Goal: Complete application form: Complete application form

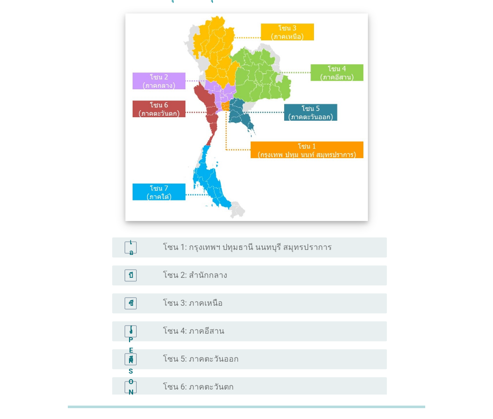
scroll to position [71, 0]
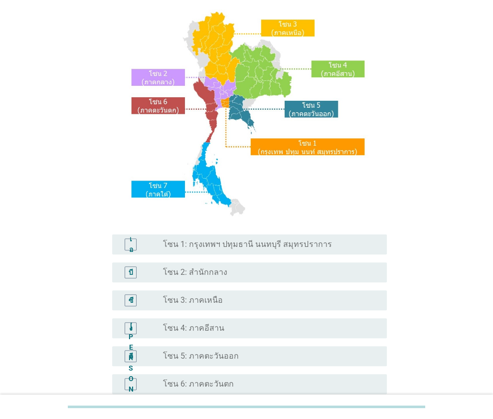
click at [235, 247] on font "โซน 1: กรุงเทพฯ ปทุมธานี นนทบุรี สมุทรปราการ" at bounding box center [247, 243] width 169 height 9
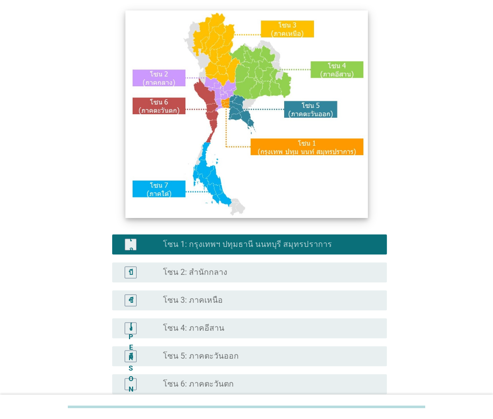
scroll to position [202, 0]
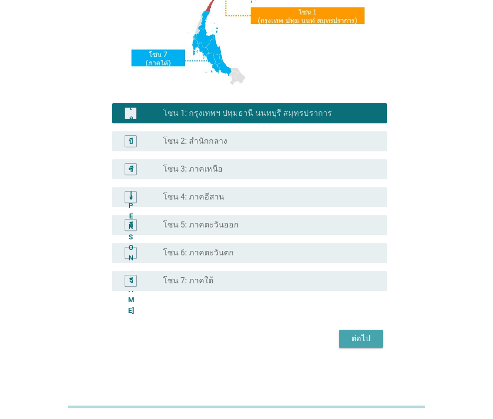
click at [363, 334] on font "ต่อไป" at bounding box center [361, 338] width 19 height 9
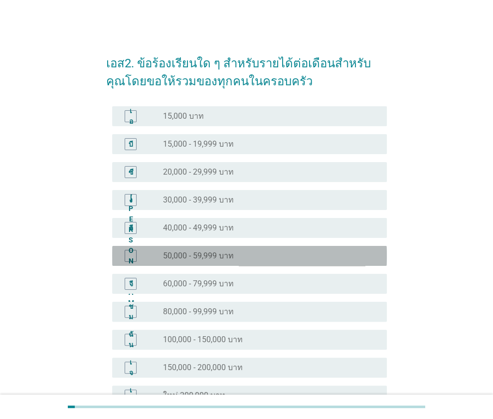
click at [232, 256] on font "50,000 - 59,999 บาท" at bounding box center [198, 255] width 71 height 9
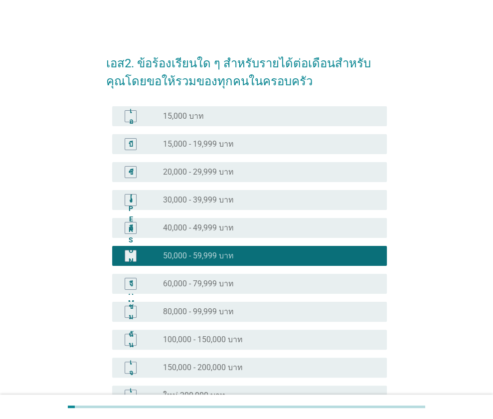
scroll to position [115, 0]
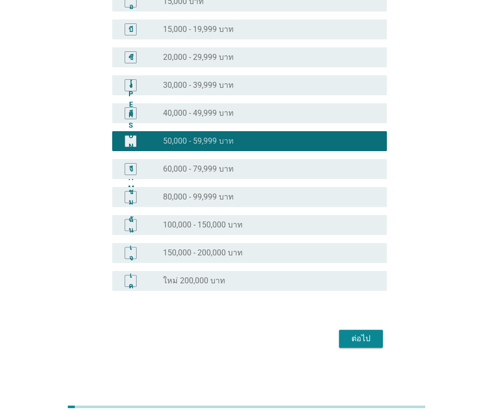
click at [358, 337] on font "ต่อไป" at bounding box center [361, 338] width 19 height 9
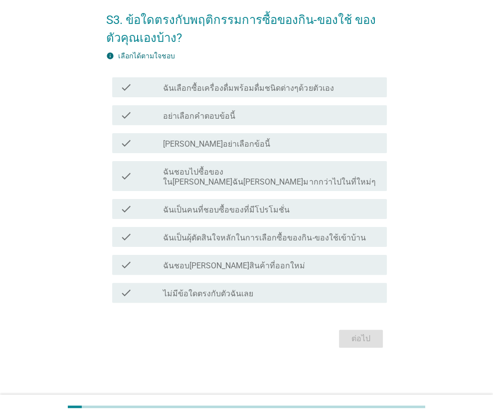
scroll to position [0, 0]
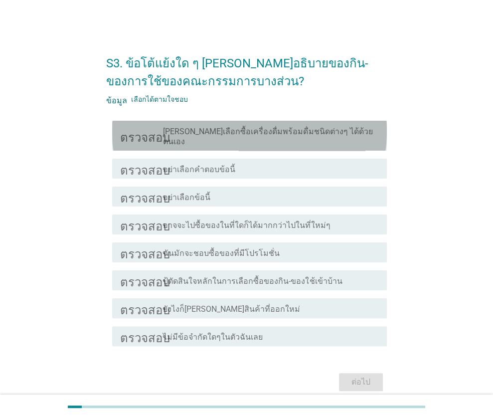
click at [247, 129] on font "[PERSON_NAME]เลือกซื้อเครื่องดื่มพร้อมดื่มชนิดต่างๆ ได้ด้วยตนเอง" at bounding box center [267, 136] width 209 height 19
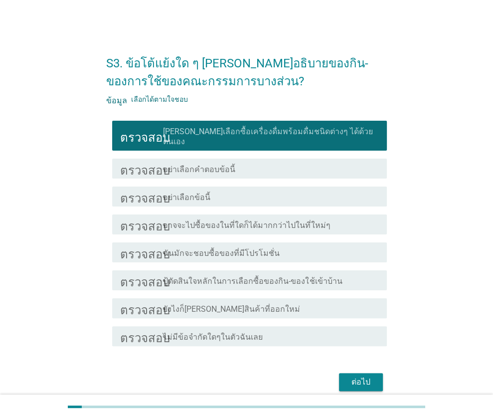
scroll to position [33, 0]
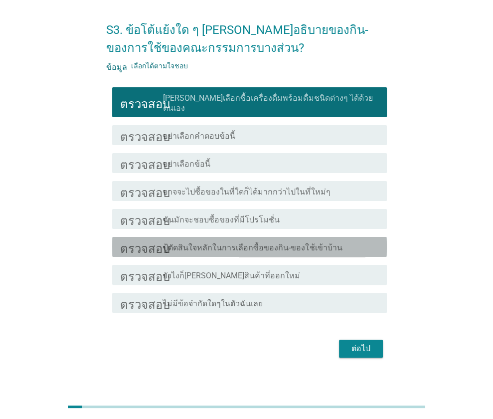
click at [250, 243] on font "ปู้ตัดสินใจหลักในการเลือกซื้อของกิน-ของใช้เข้าบ้าน" at bounding box center [252, 247] width 179 height 9
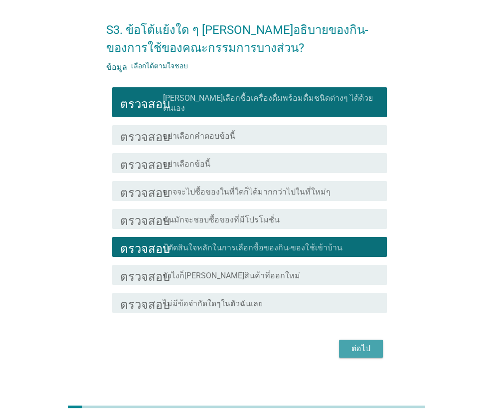
click at [355, 343] on font "ต่อไป" at bounding box center [361, 349] width 19 height 12
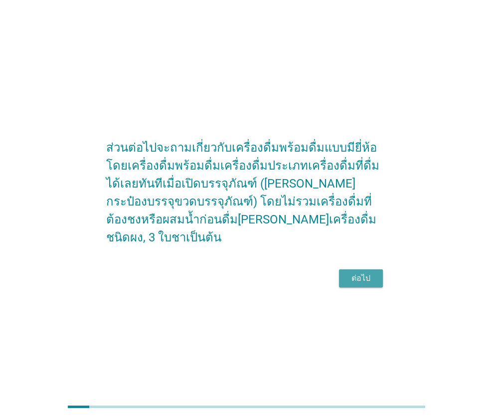
click at [353, 283] on font "ต่อไป" at bounding box center [361, 277] width 19 height 9
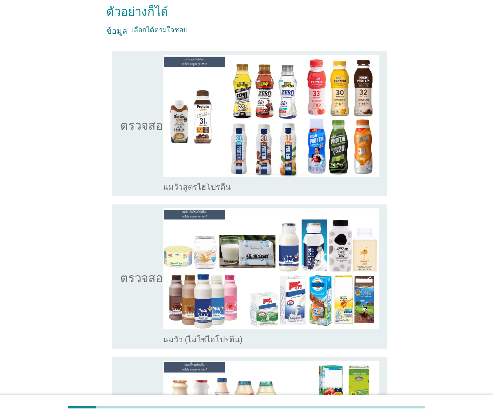
scroll to position [106, 0]
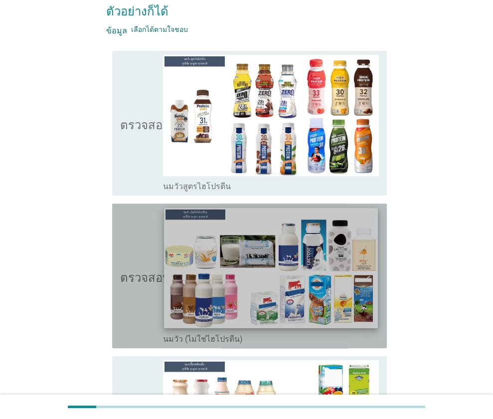
click at [247, 241] on img at bounding box center [271, 268] width 213 height 120
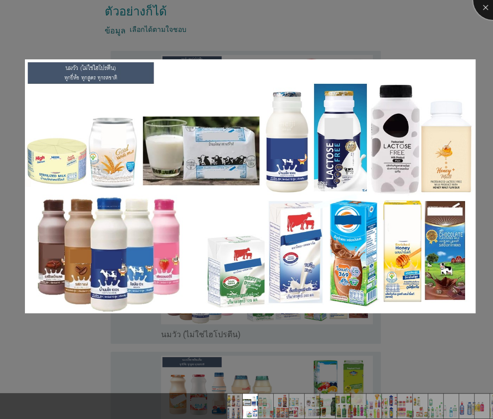
click at [481, 7] on div at bounding box center [493, 0] width 40 height 40
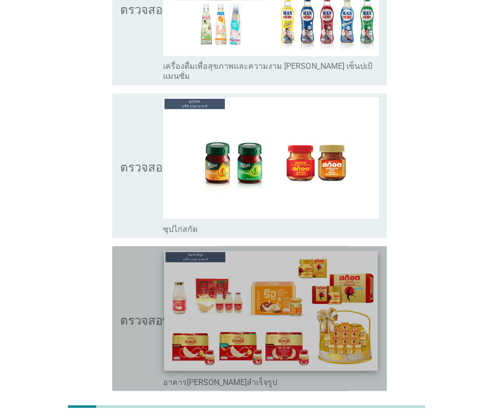
click at [293, 250] on img at bounding box center [271, 310] width 213 height 120
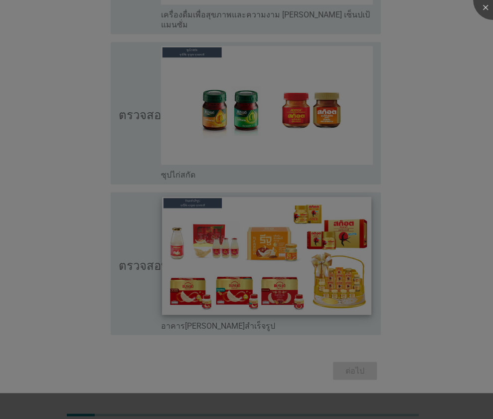
scroll to position [3427, 0]
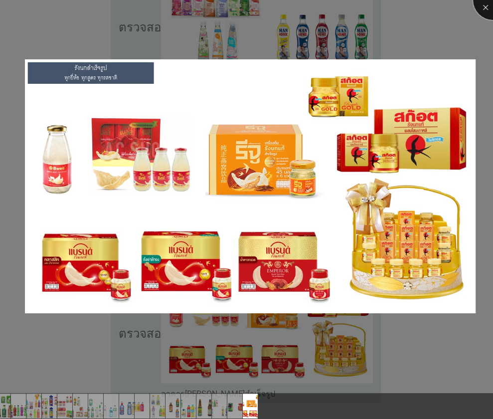
click at [483, 3] on div at bounding box center [493, 0] width 40 height 40
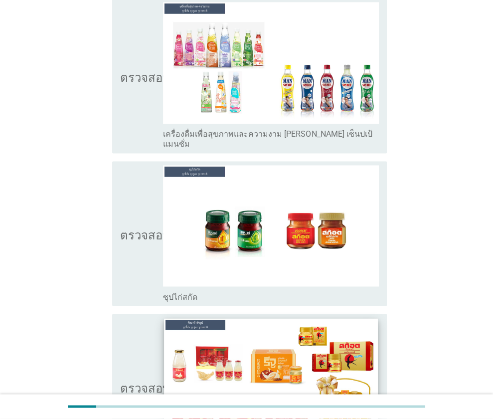
scroll to position [3508, 0]
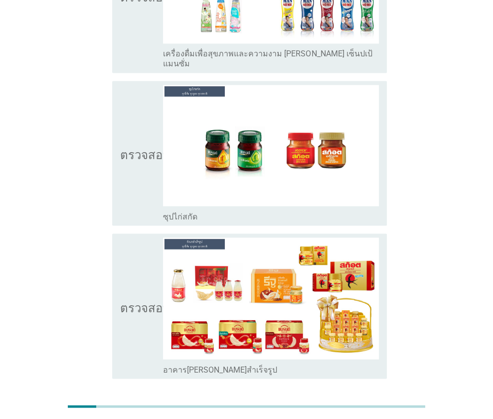
click at [357, 402] on div "ต่อไป" at bounding box center [246, 414] width 281 height 24
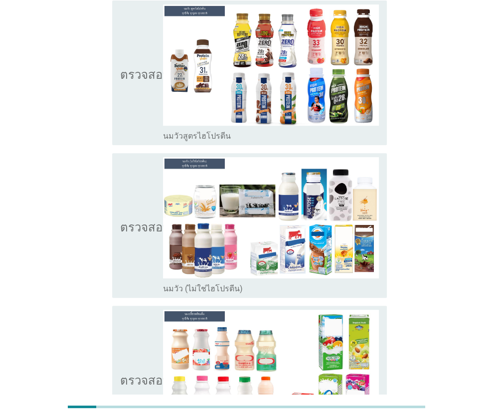
scroll to position [0, 0]
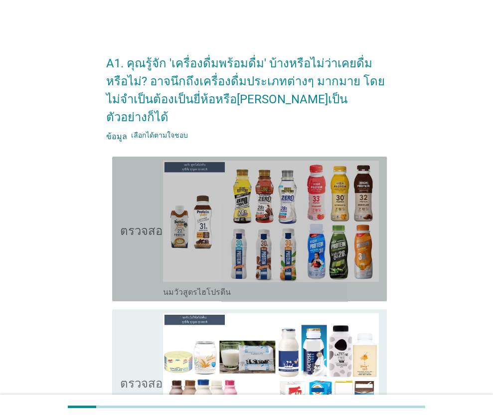
click at [140, 193] on icon "ตรวจสอบ" at bounding box center [145, 229] width 50 height 137
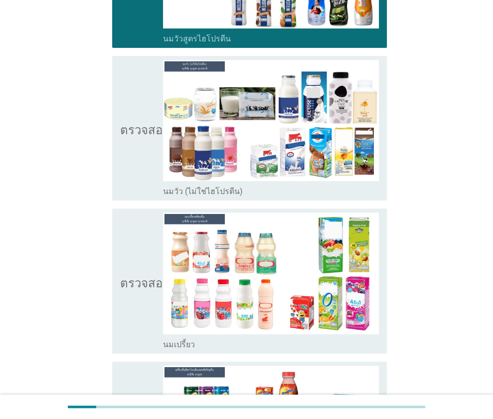
scroll to position [254, 0]
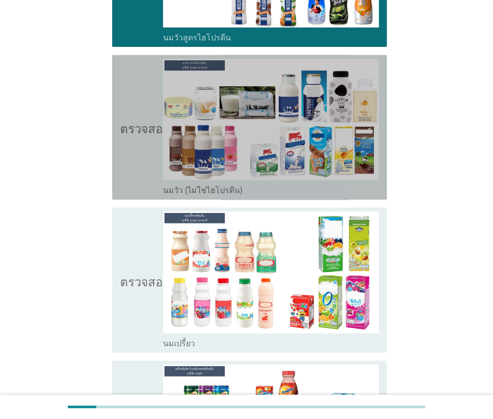
click at [143, 143] on icon "ตรวจสอบ" at bounding box center [145, 127] width 50 height 137
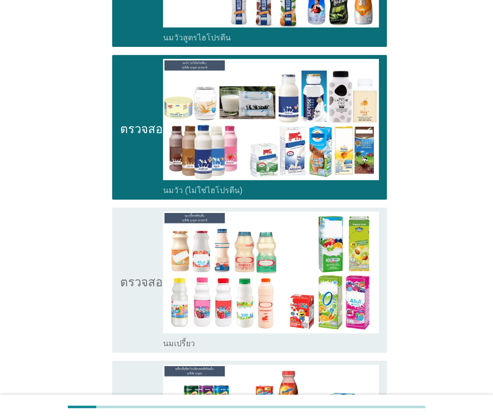
click at [134, 274] on font "ตรวจสอบ" at bounding box center [145, 280] width 50 height 12
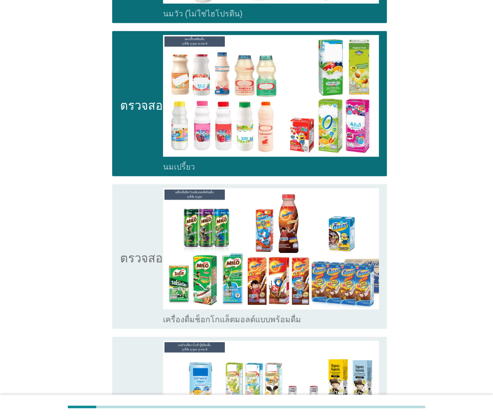
scroll to position [434, 0]
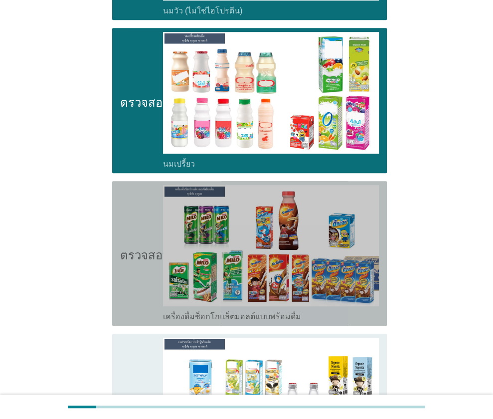
click at [134, 257] on icon "ตรวจสอบ" at bounding box center [145, 253] width 50 height 137
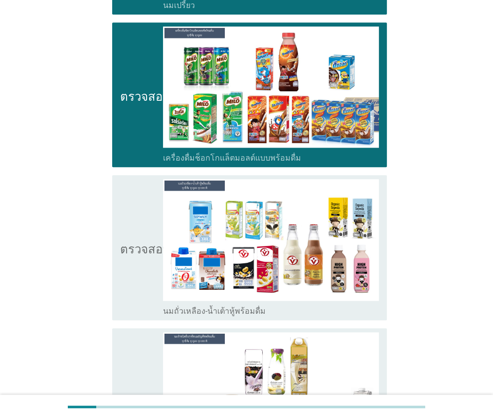
scroll to position [594, 0]
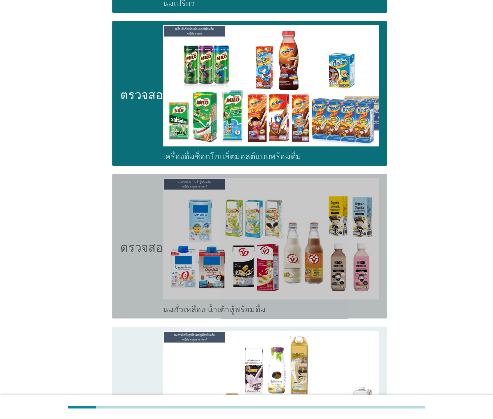
click at [134, 257] on icon "ตรวจสอบ" at bounding box center [145, 246] width 50 height 137
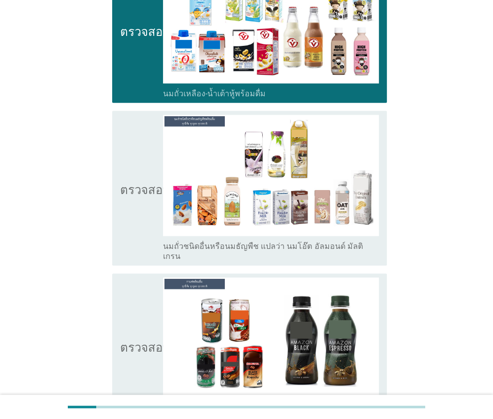
scroll to position [811, 0]
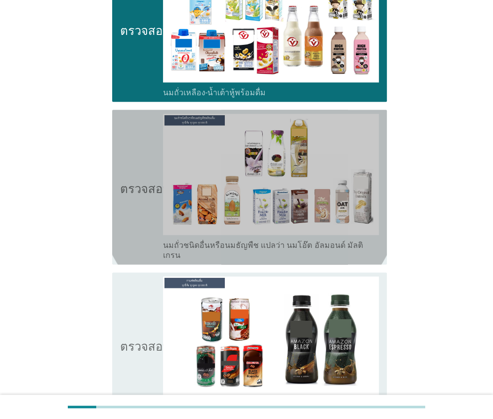
click at [135, 196] on icon "ตรวจสอบ" at bounding box center [145, 187] width 50 height 147
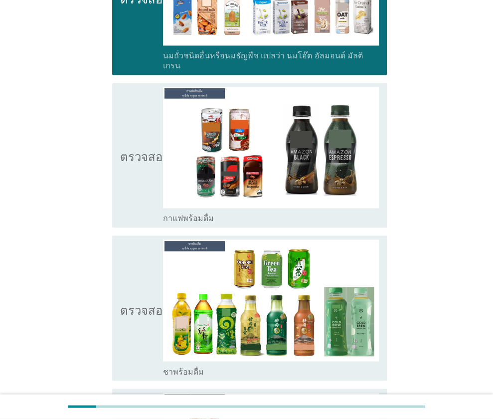
scroll to position [1001, 0]
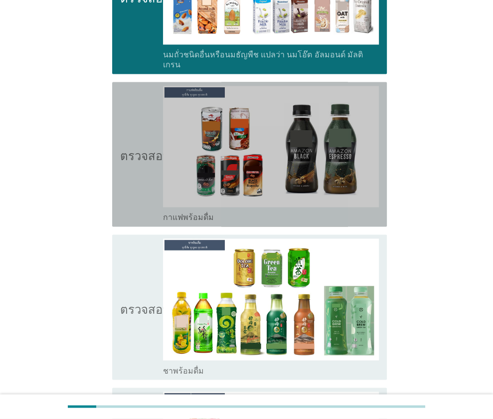
click at [130, 154] on icon "ตรวจสอบ" at bounding box center [145, 154] width 50 height 137
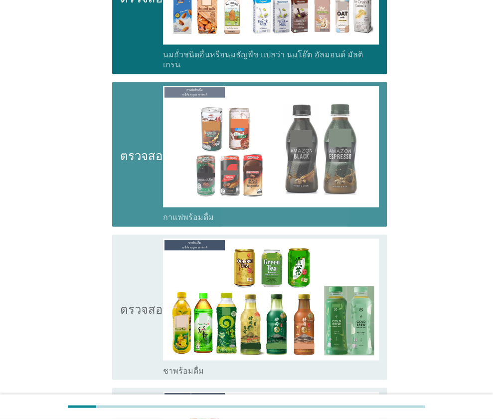
click at [149, 132] on icon "ตรวจสอบ" at bounding box center [145, 154] width 50 height 137
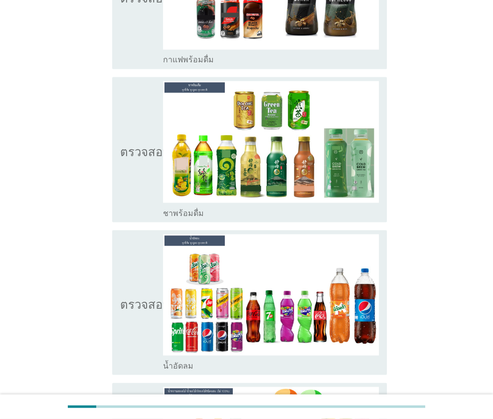
scroll to position [1159, 0]
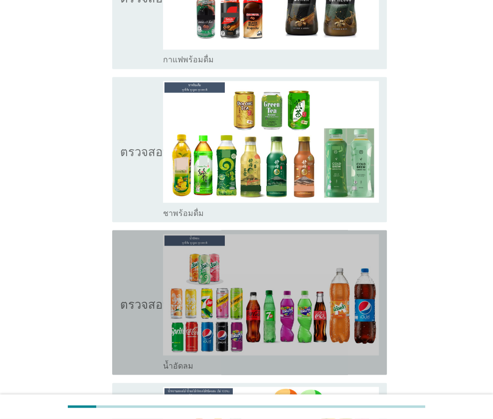
click at [129, 259] on icon "ตรวจสอบ" at bounding box center [145, 302] width 50 height 137
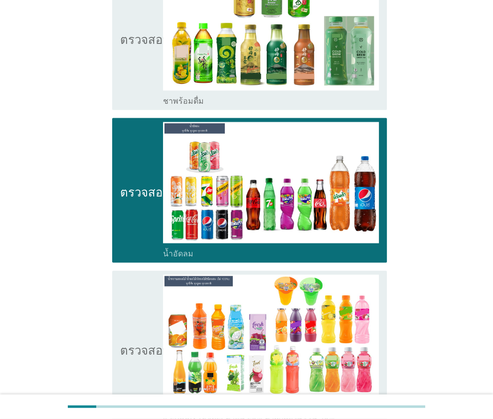
scroll to position [1272, 0]
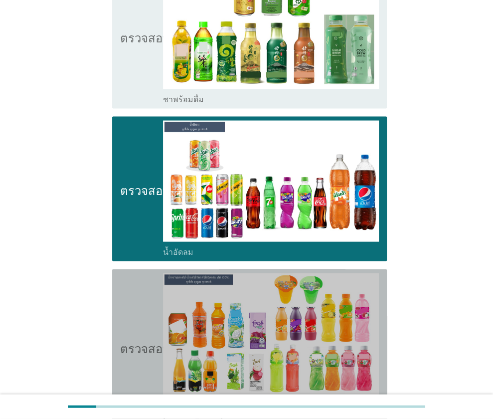
click at [156, 329] on icon "ตรวจสอบ" at bounding box center [145, 346] width 50 height 147
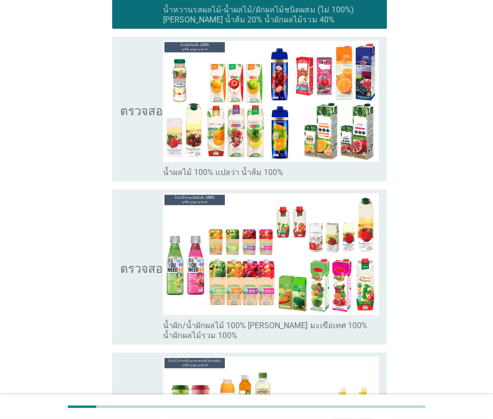
scroll to position [1671, 0]
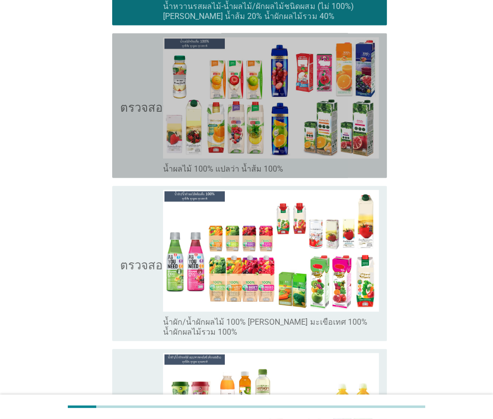
click at [136, 116] on icon "ตรวจสอบ" at bounding box center [145, 105] width 50 height 137
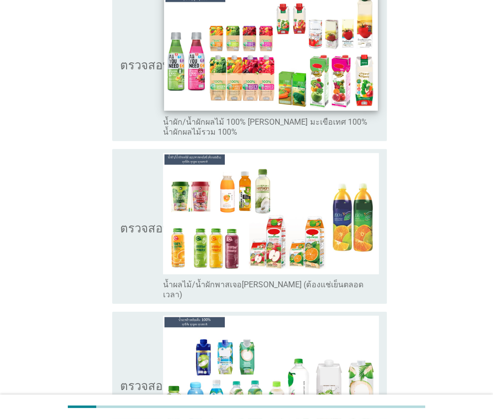
scroll to position [1873, 0]
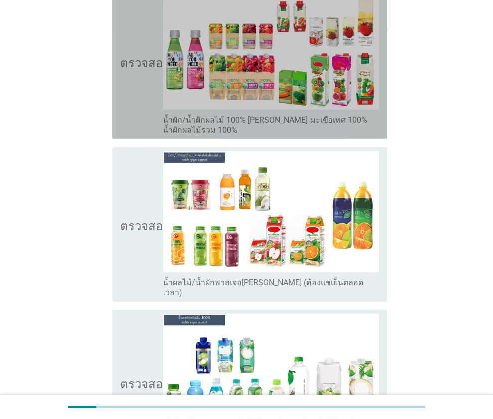
click at [132, 51] on icon "ตรวจสอบ" at bounding box center [145, 61] width 50 height 147
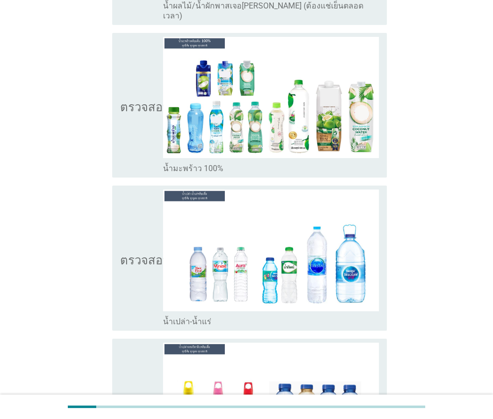
scroll to position [2152, 0]
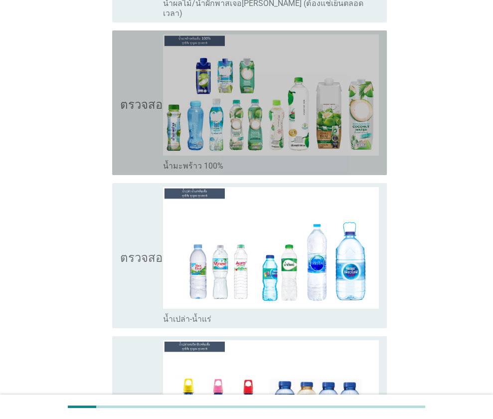
click at [144, 97] on font "ตรวจสอบ" at bounding box center [145, 103] width 50 height 12
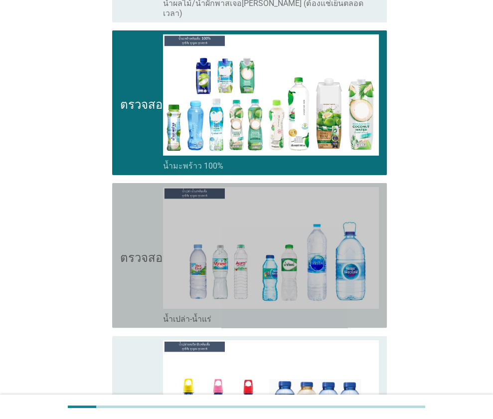
click at [149, 187] on icon "ตรวจสอบ" at bounding box center [145, 255] width 50 height 137
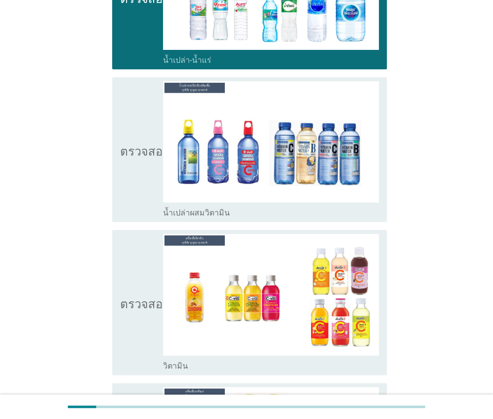
scroll to position [2416, 0]
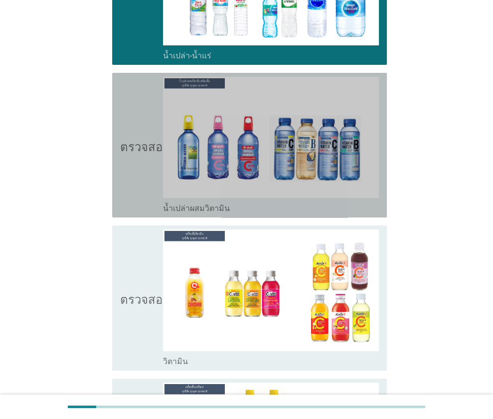
click at [151, 139] on font "ตรวจสอบ" at bounding box center [145, 145] width 50 height 12
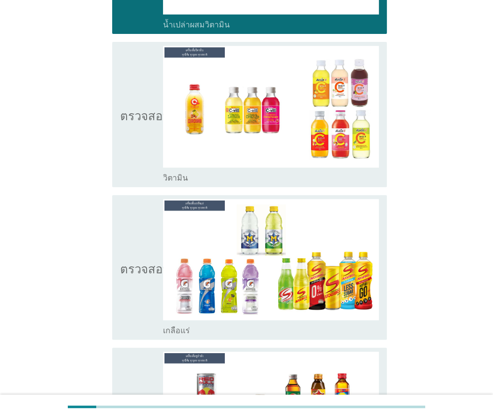
scroll to position [2582, 0]
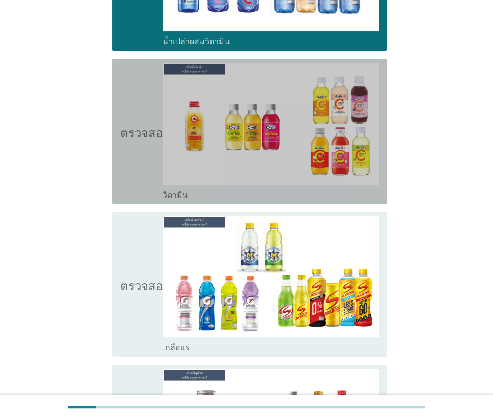
click at [129, 125] on font "ตรวจสอบ" at bounding box center [145, 131] width 50 height 12
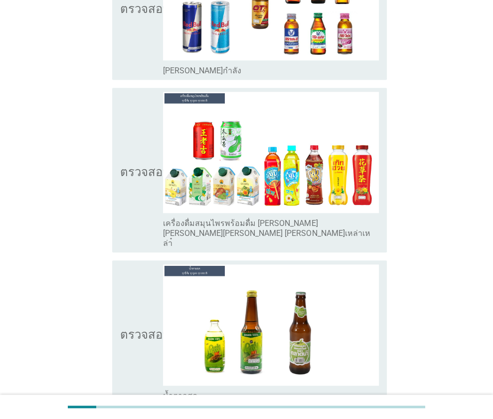
scroll to position [3014, 0]
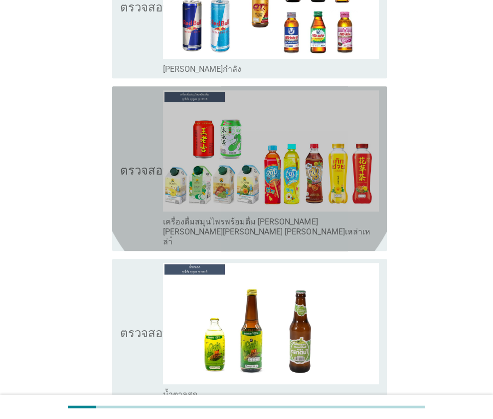
click at [136, 141] on icon "ตรวจสอบ" at bounding box center [145, 168] width 50 height 157
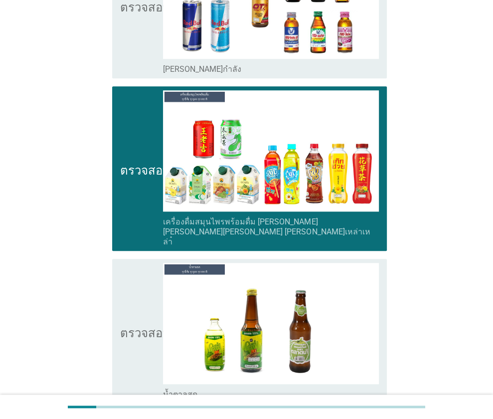
scroll to position [3095, 0]
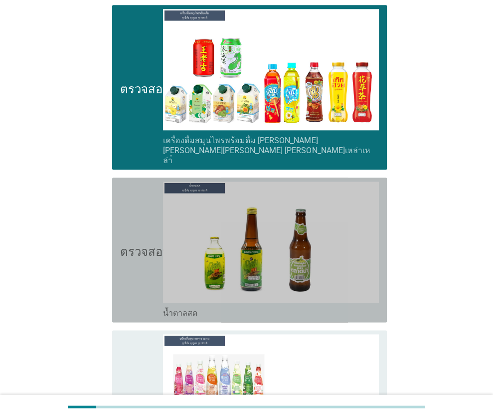
click at [144, 244] on font "ตรวจสอบ" at bounding box center [145, 250] width 50 height 12
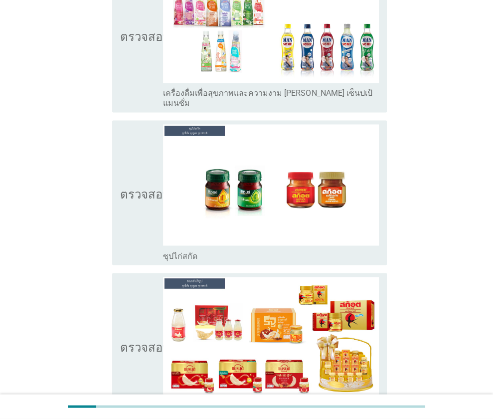
scroll to position [3485, 0]
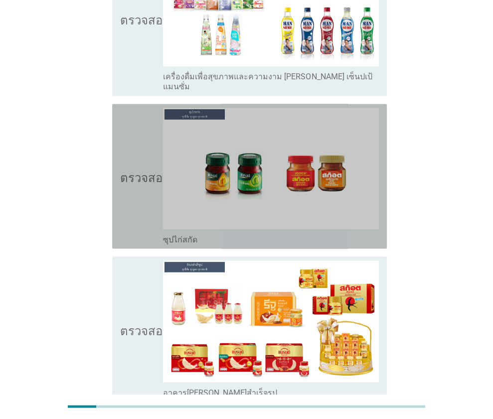
click at [146, 108] on icon "ตรวจสอบ" at bounding box center [145, 176] width 50 height 137
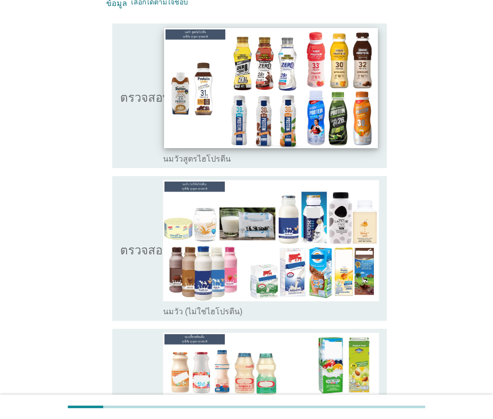
scroll to position [80, 0]
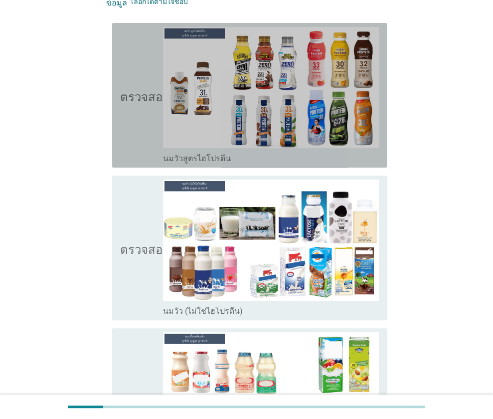
click at [127, 104] on icon "ตรวจสอบ" at bounding box center [145, 95] width 50 height 137
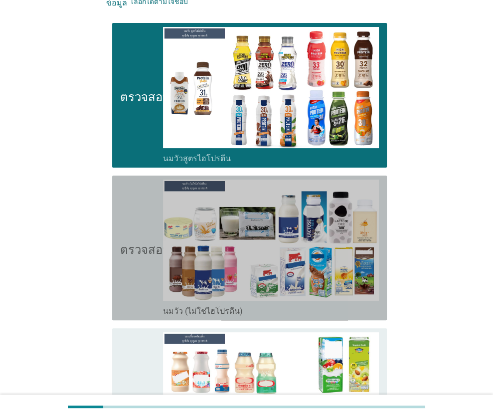
click at [126, 222] on icon "ตรวจสอบ" at bounding box center [145, 248] width 50 height 137
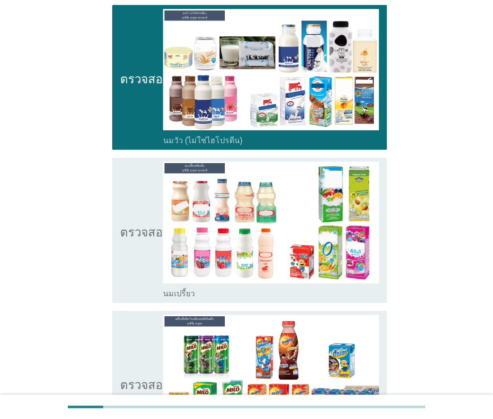
scroll to position [251, 0]
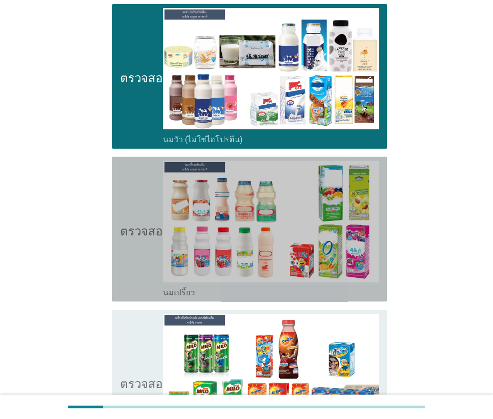
click at [145, 239] on icon "ตรวจสอบ" at bounding box center [145, 229] width 50 height 137
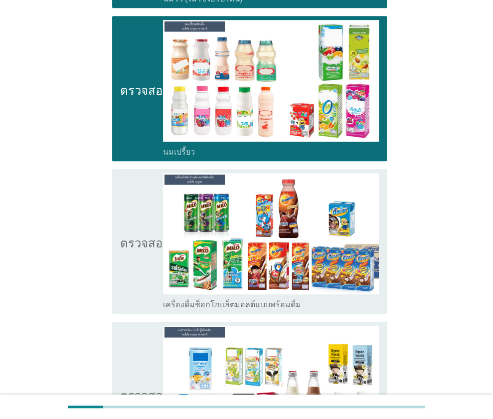
click at [145, 239] on font "ตรวจสอบ" at bounding box center [145, 241] width 50 height 12
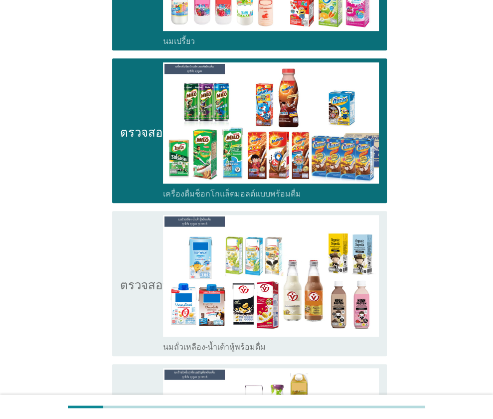
scroll to position [503, 0]
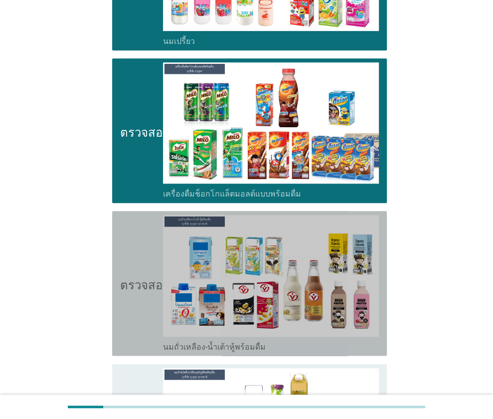
click at [145, 239] on icon "ตรวจสอบ" at bounding box center [145, 283] width 50 height 137
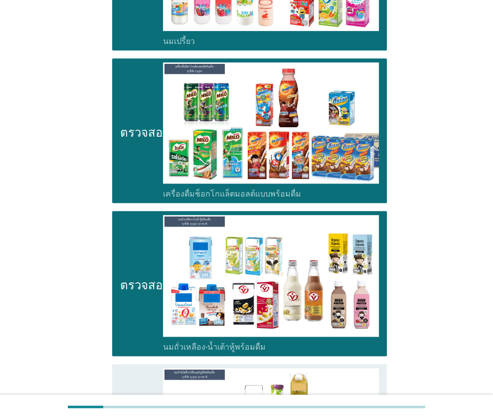
click at [120, 105] on div "ตรวจสอบ โครงร่างกล่องกาเครื่องหมายว่าง เครื่องดื่มช็อกโกแล็ตมอลต์แบบพร้อมดื่ม" at bounding box center [249, 130] width 275 height 145
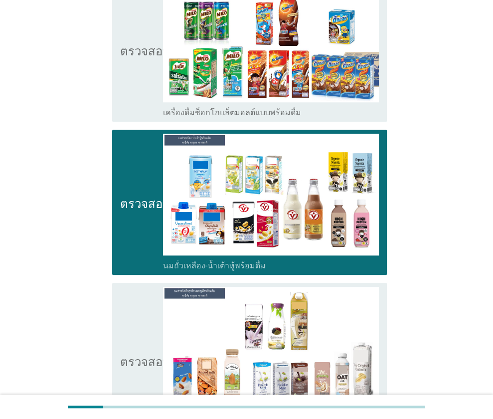
scroll to position [585, 0]
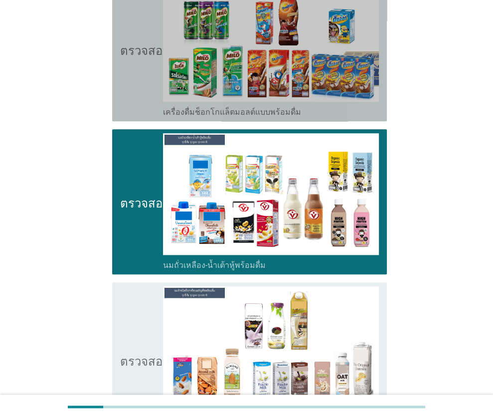
click at [136, 83] on icon "ตรวจสอบ" at bounding box center [145, 49] width 50 height 137
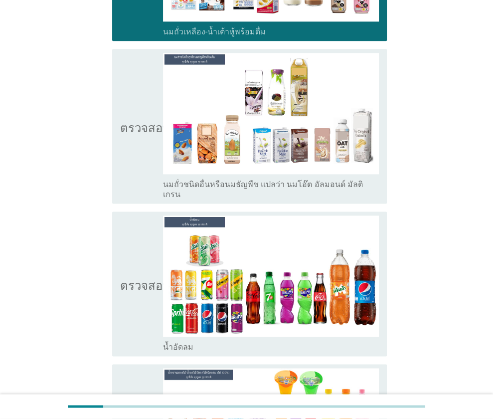
scroll to position [825, 0]
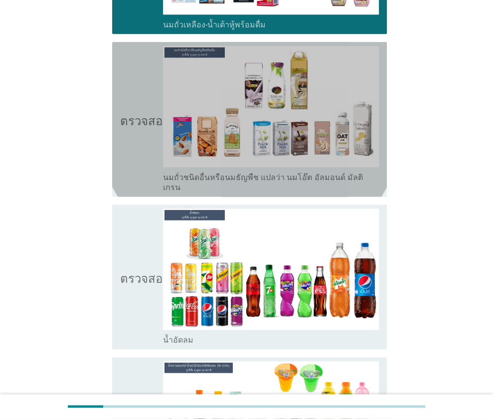
click at [125, 141] on icon "ตรวจสอบ" at bounding box center [145, 119] width 50 height 147
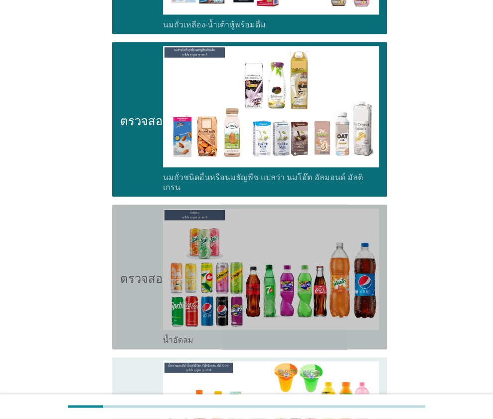
click at [147, 258] on icon "ตรวจสอบ" at bounding box center [145, 276] width 50 height 137
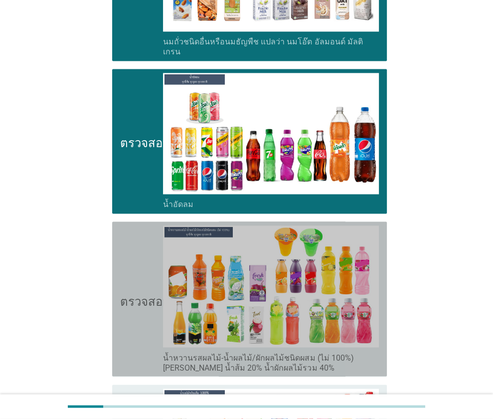
click at [151, 249] on icon "ตรวจสอบ" at bounding box center [145, 298] width 50 height 147
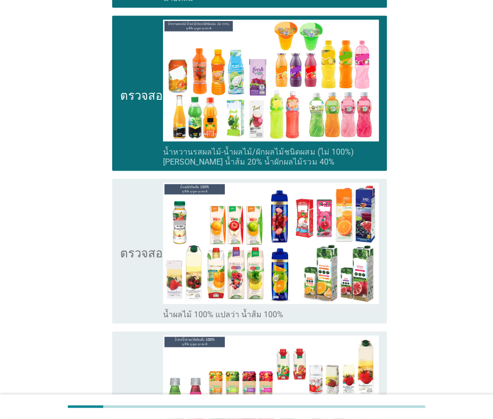
scroll to position [1169, 0]
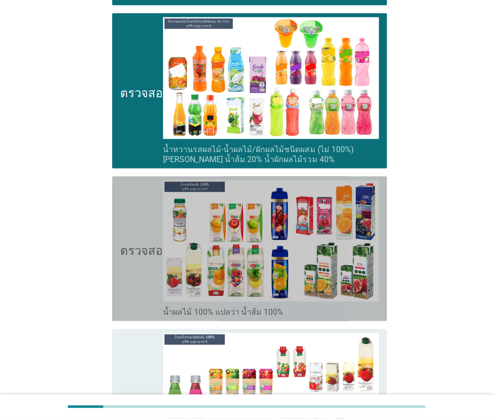
click at [147, 242] on font "ตรวจสอบ" at bounding box center [145, 248] width 50 height 12
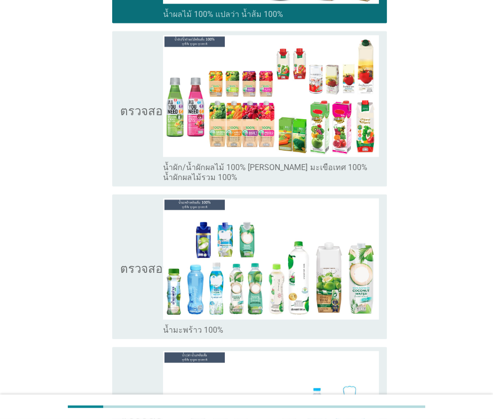
scroll to position [1467, 0]
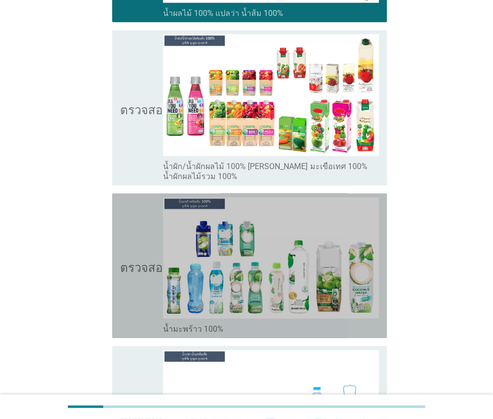
click at [152, 260] on font "ตรวจสอบ" at bounding box center [145, 266] width 50 height 12
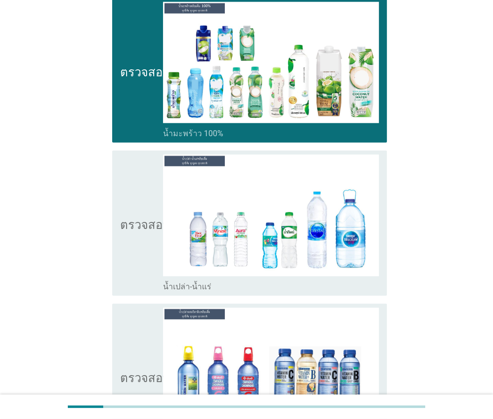
scroll to position [1664, 0]
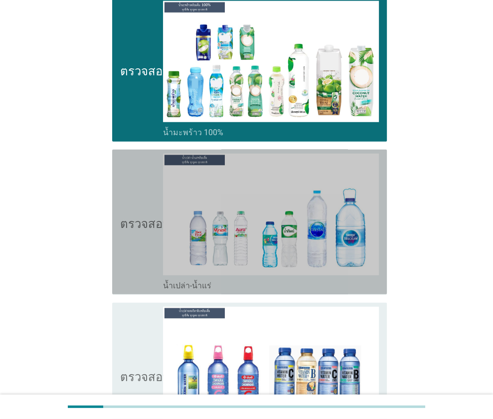
click at [143, 226] on icon "ตรวจสอบ" at bounding box center [145, 222] width 50 height 137
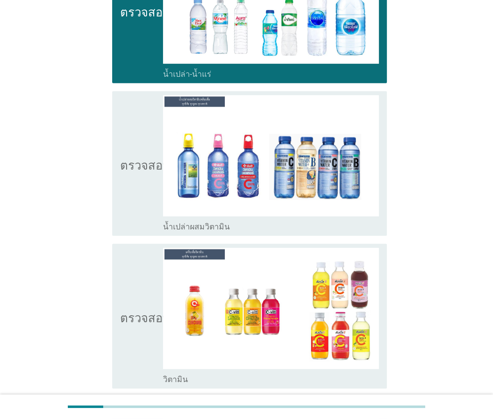
scroll to position [1877, 0]
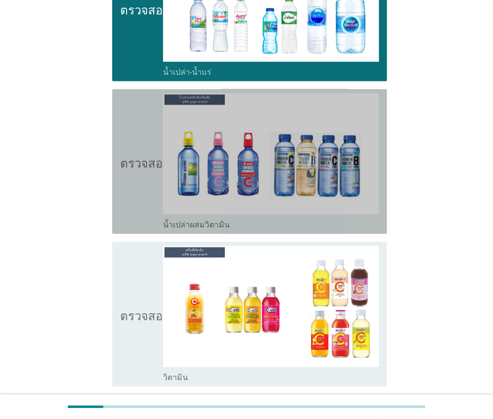
click at [136, 123] on icon "ตรวจสอบ" at bounding box center [145, 161] width 50 height 137
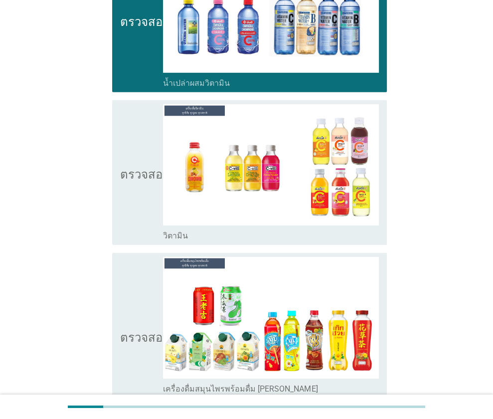
scroll to position [2020, 0]
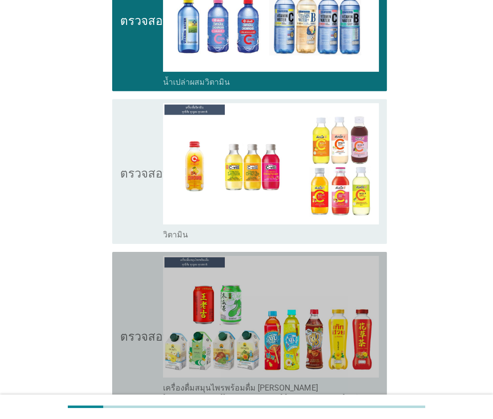
click at [150, 327] on icon "ตรวจสอบ" at bounding box center [145, 334] width 50 height 157
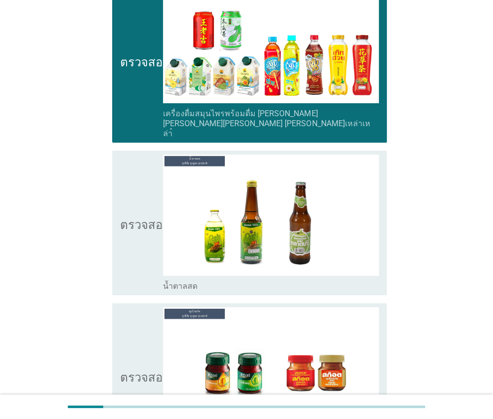
scroll to position [2298, 0]
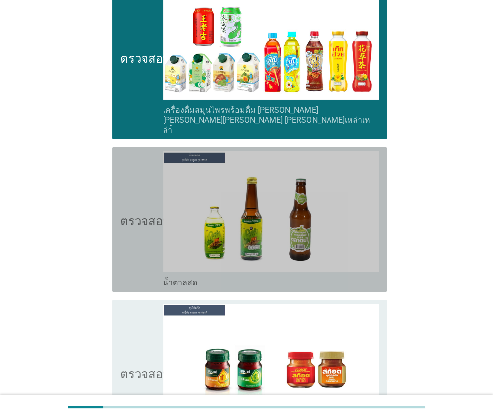
click at [118, 192] on div "ตรวจสอบ โครงร่างกล่องกาเครื่องหมายว่าง น้ำตาลสด" at bounding box center [249, 219] width 275 height 145
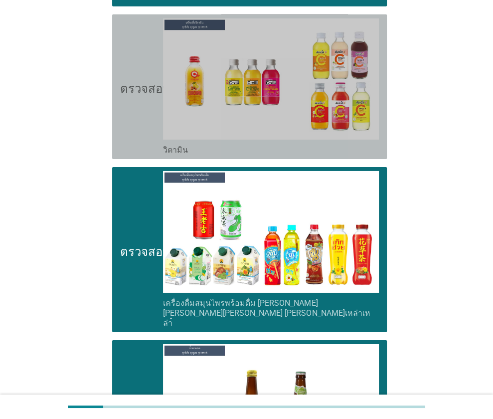
click at [126, 109] on icon "ตรวจสอบ" at bounding box center [145, 86] width 50 height 137
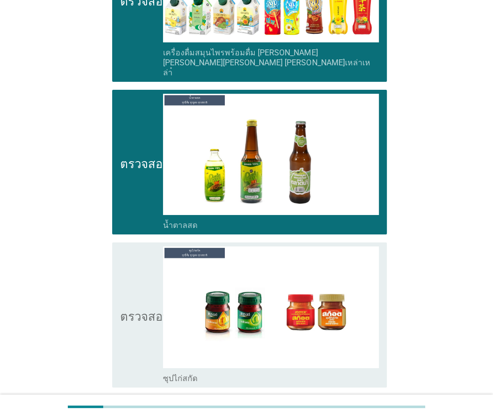
scroll to position [2404, 0]
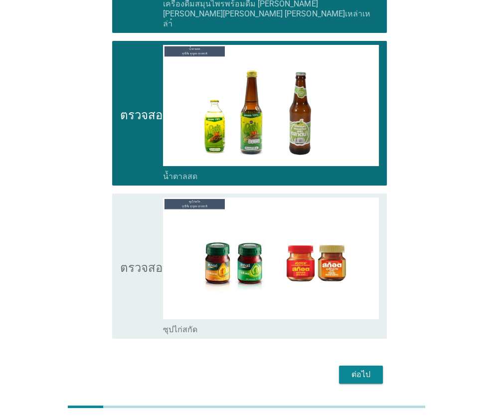
click at [149, 209] on icon "ตรวจสอบ" at bounding box center [145, 265] width 50 height 137
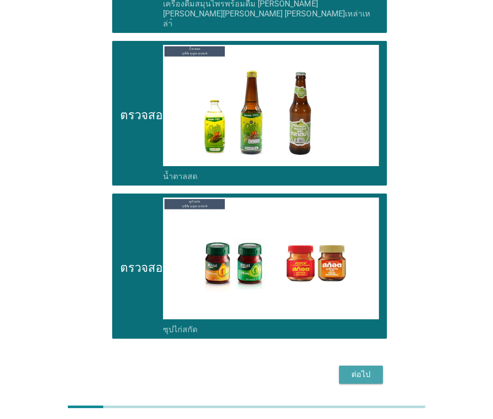
click at [363, 369] on font "ต่อไป" at bounding box center [361, 375] width 19 height 12
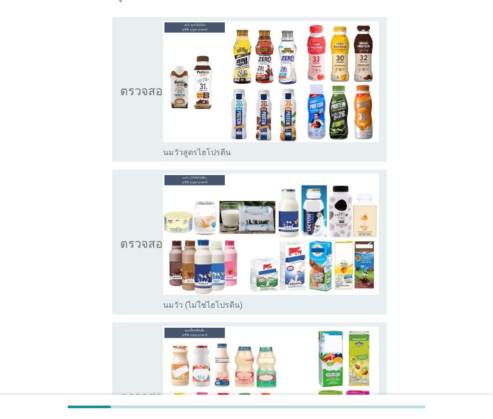
scroll to position [172, 0]
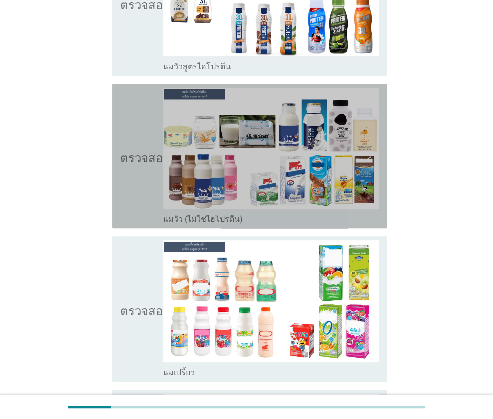
click at [144, 137] on icon "ตรวจสอบ" at bounding box center [145, 156] width 50 height 137
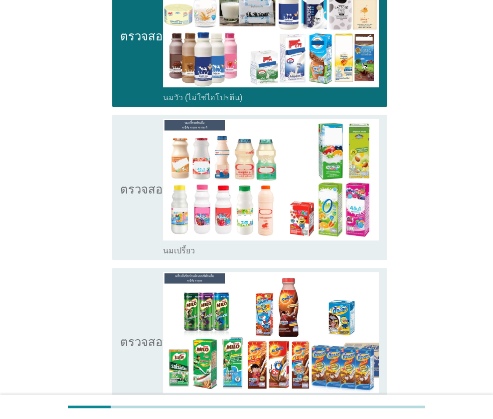
scroll to position [294, 0]
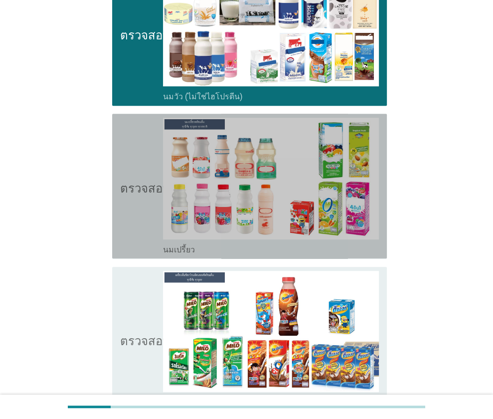
click at [144, 137] on icon "ตรวจสอบ" at bounding box center [145, 186] width 50 height 137
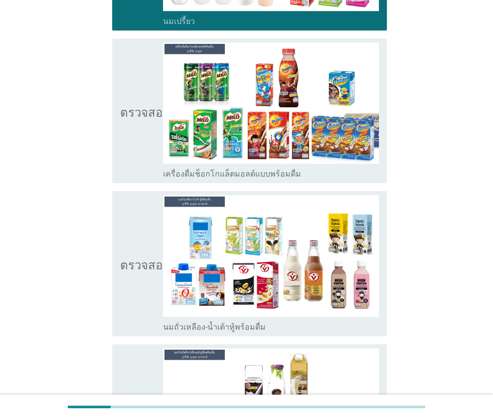
scroll to position [526, 0]
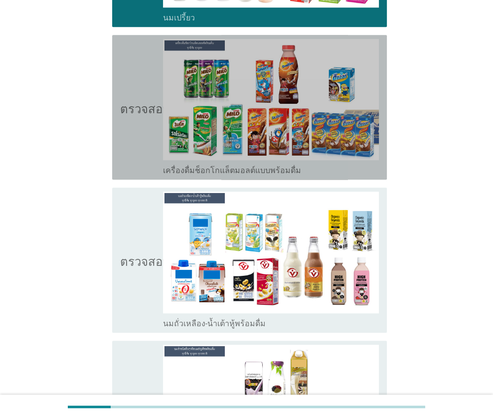
click at [138, 97] on icon "ตรวจสอบ" at bounding box center [145, 107] width 50 height 137
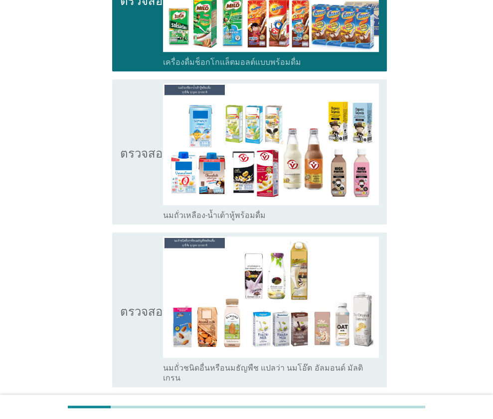
scroll to position [635, 0]
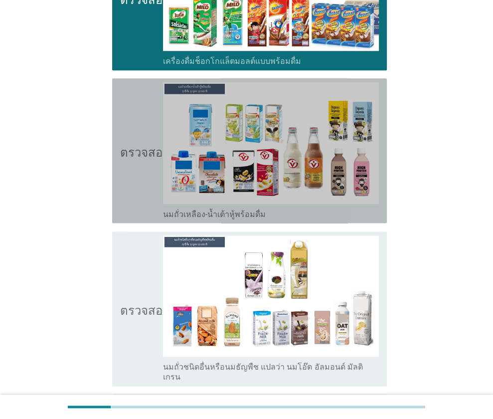
click at [142, 145] on font "ตรวจสอบ" at bounding box center [145, 151] width 50 height 12
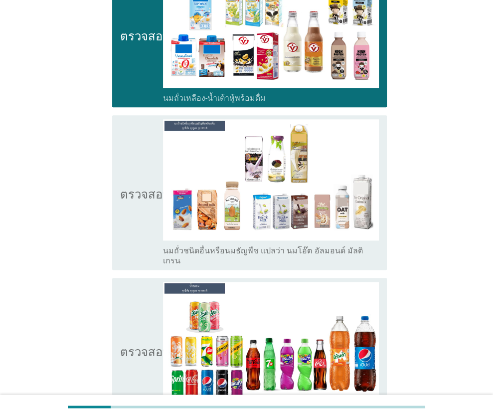
scroll to position [752, 0]
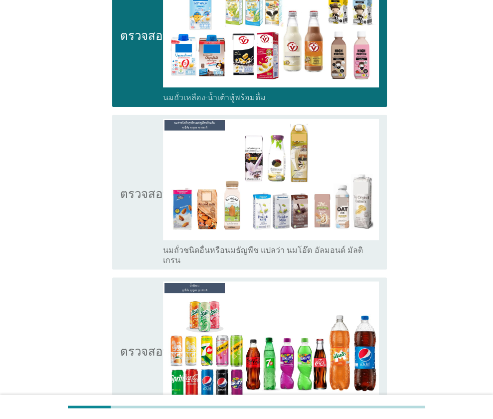
click at [146, 186] on font "ตรวจสอบ" at bounding box center [145, 192] width 50 height 12
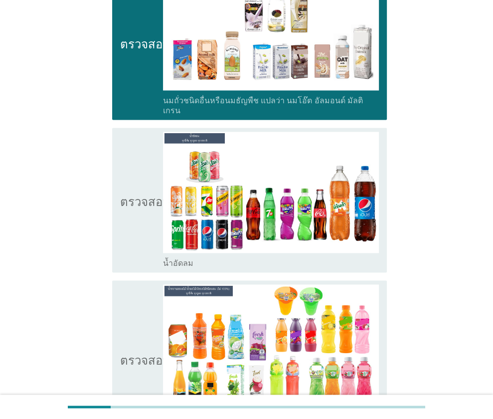
scroll to position [907, 0]
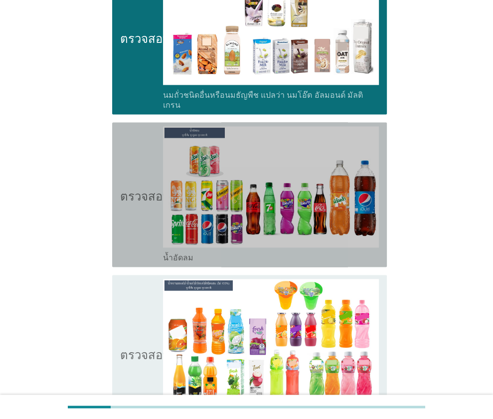
click at [150, 213] on icon "ตรวจสอบ" at bounding box center [145, 194] width 50 height 137
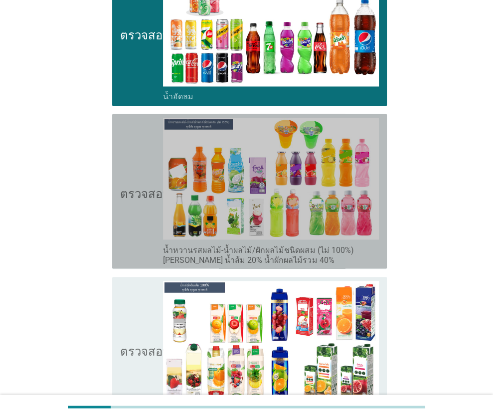
click at [150, 213] on icon "ตรวจสอบ" at bounding box center [145, 191] width 50 height 147
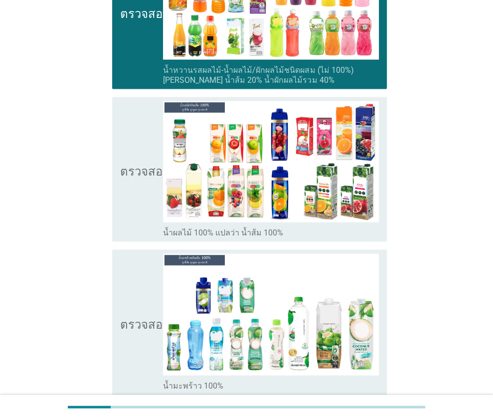
scroll to position [1249, 0]
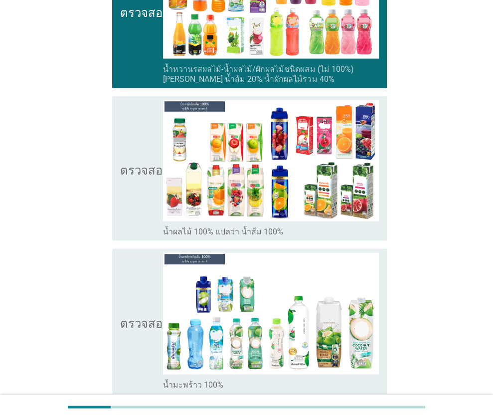
click at [142, 189] on icon "ตรวจสอบ" at bounding box center [145, 168] width 50 height 137
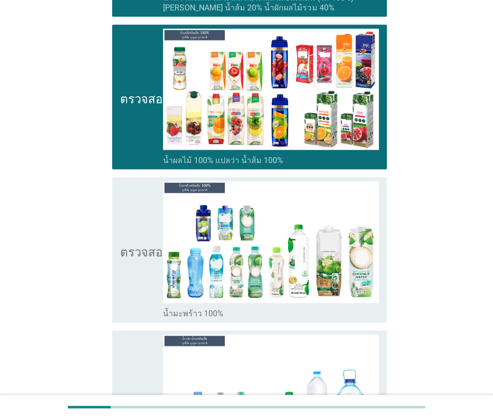
scroll to position [1321, 0]
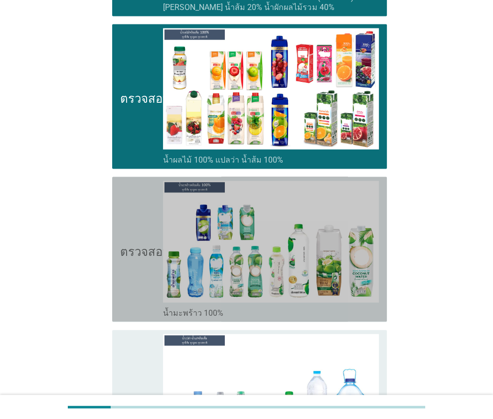
click at [143, 220] on icon "ตรวจสอบ" at bounding box center [145, 249] width 50 height 137
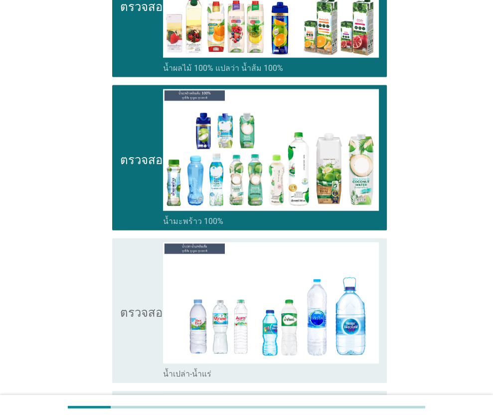
scroll to position [1414, 0]
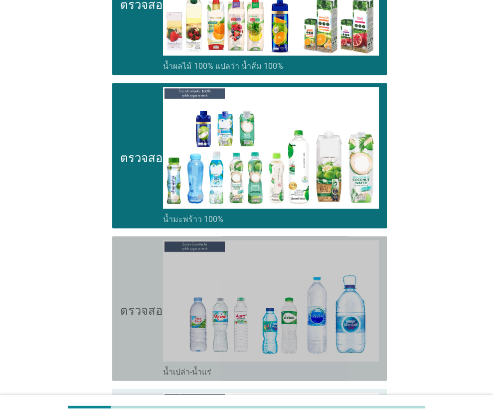
click at [147, 273] on icon "ตรวจสอบ" at bounding box center [145, 308] width 50 height 137
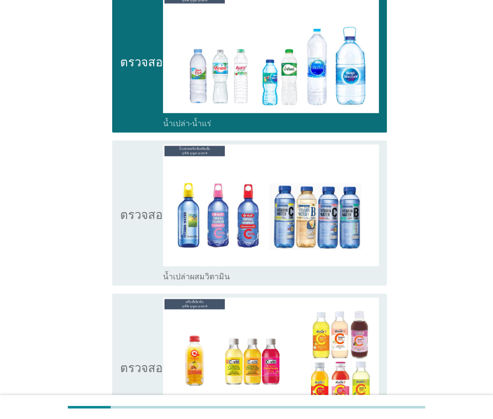
scroll to position [1664, 0]
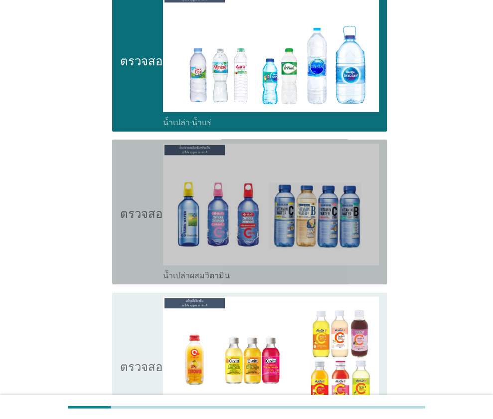
click at [135, 154] on icon "ตรวจสอบ" at bounding box center [145, 212] width 50 height 137
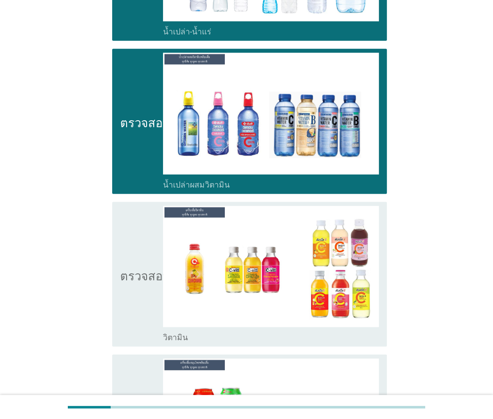
scroll to position [1756, 0]
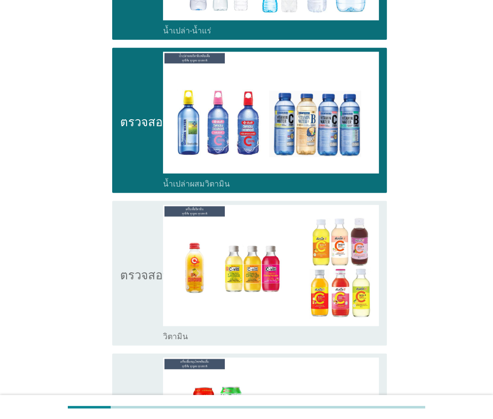
click at [137, 248] on icon "ตรวจสอบ" at bounding box center [145, 273] width 50 height 137
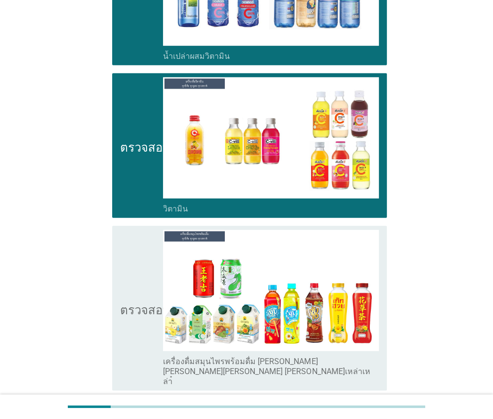
scroll to position [1885, 0]
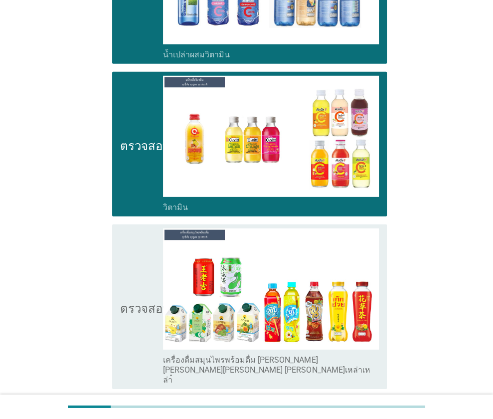
click at [137, 248] on icon "ตรวจสอบ" at bounding box center [145, 306] width 50 height 157
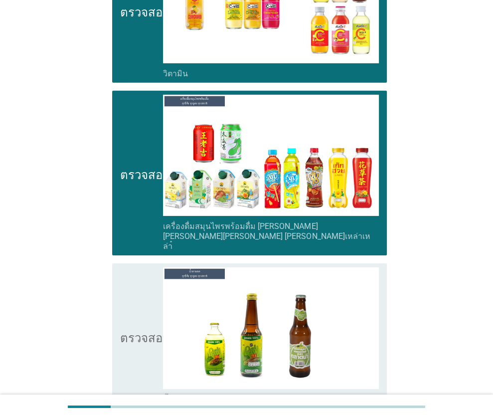
scroll to position [2020, 0]
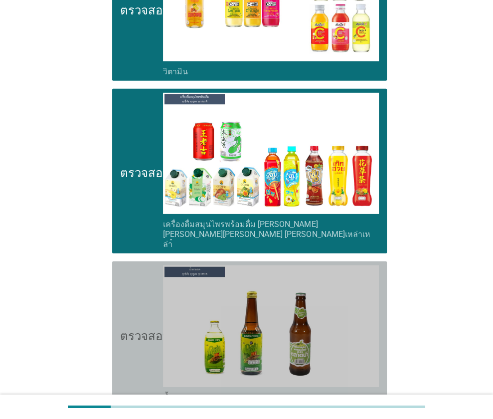
click at [137, 265] on icon "ตรวจสอบ" at bounding box center [145, 333] width 50 height 137
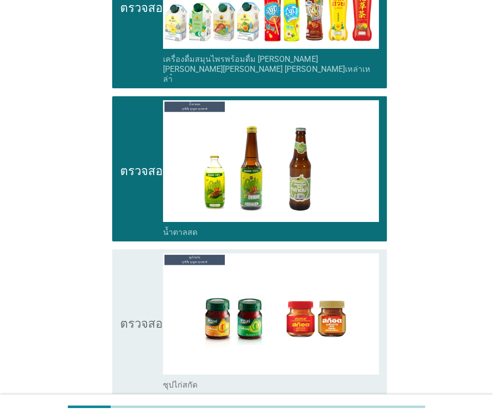
scroll to position [2186, 0]
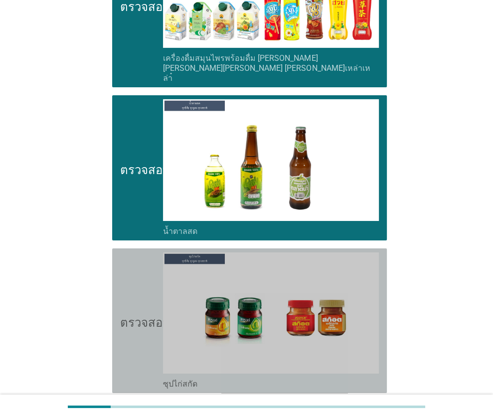
click at [137, 269] on icon "ตรวจสอบ" at bounding box center [145, 320] width 50 height 137
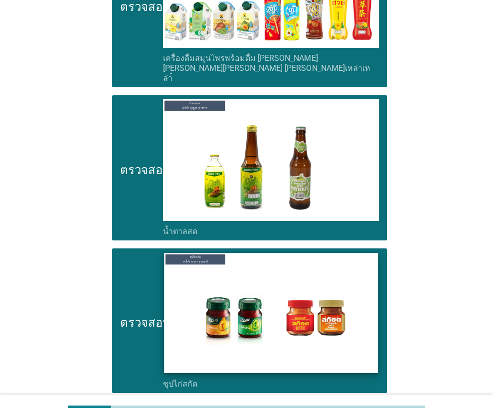
scroll to position [2270, 0]
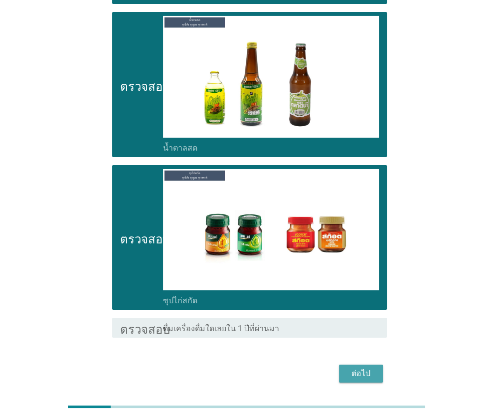
click at [358, 369] on font "ต่อไป" at bounding box center [361, 373] width 19 height 9
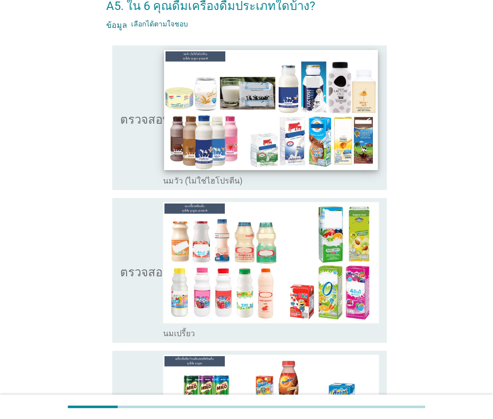
scroll to position [65, 0]
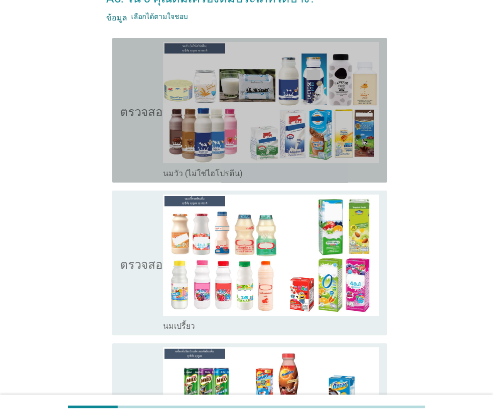
click at [150, 151] on icon "ตรวจสอบ" at bounding box center [145, 110] width 50 height 137
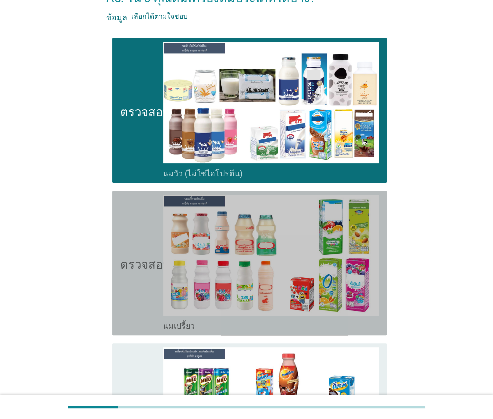
click at [153, 242] on icon "ตรวจสอบ" at bounding box center [145, 263] width 50 height 137
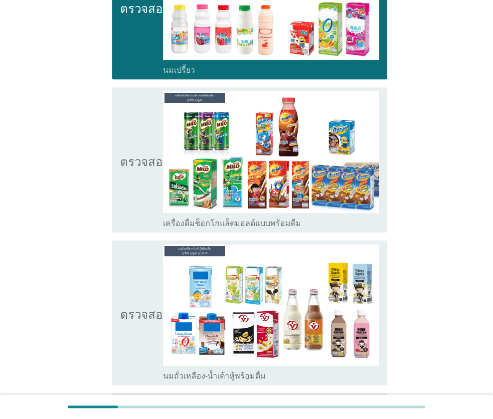
scroll to position [325, 0]
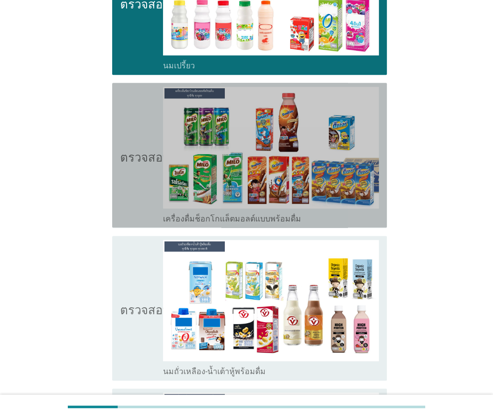
click at [134, 177] on icon "ตรวจสอบ" at bounding box center [145, 155] width 50 height 137
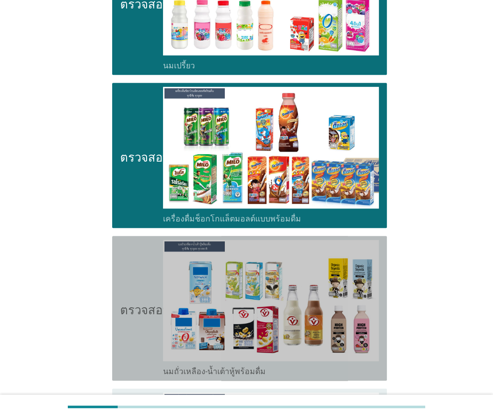
click at [138, 240] on icon "ตรวจสอบ" at bounding box center [145, 308] width 50 height 137
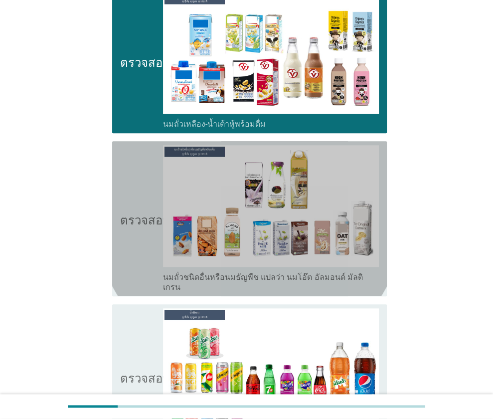
click at [138, 239] on icon "ตรวจสอบ" at bounding box center [145, 218] width 50 height 147
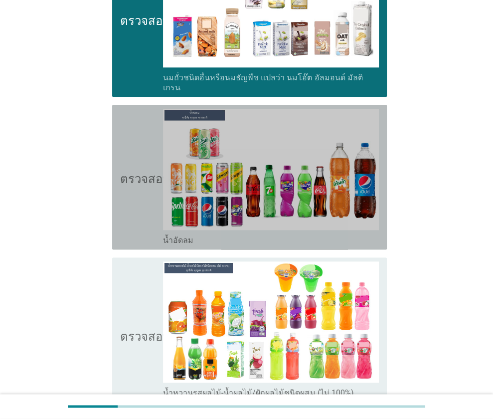
click at [139, 187] on icon "ตรวจสอบ" at bounding box center [145, 177] width 50 height 137
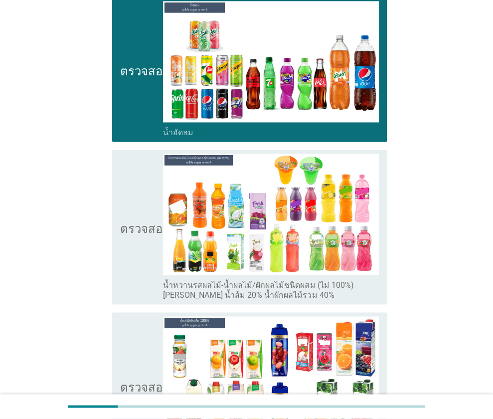
scroll to position [894, 0]
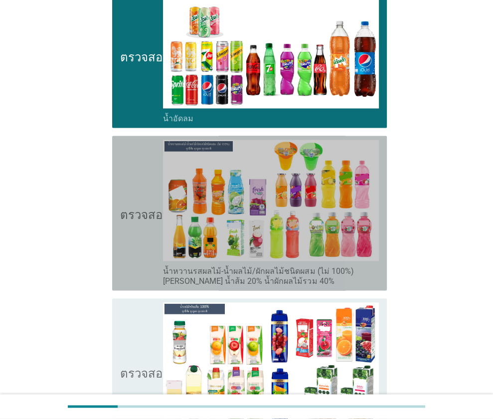
click at [142, 224] on icon "ตรวจสอบ" at bounding box center [145, 213] width 50 height 147
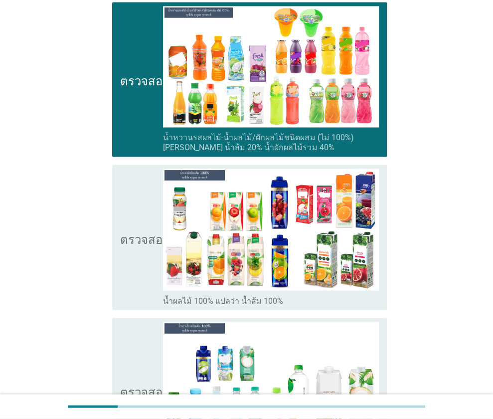
scroll to position [1029, 0]
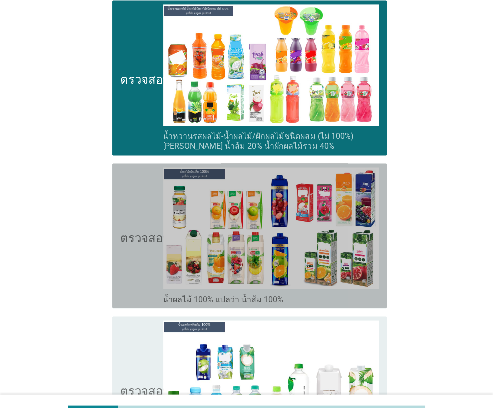
click at [142, 230] on font "ตรวจสอบ" at bounding box center [145, 236] width 50 height 12
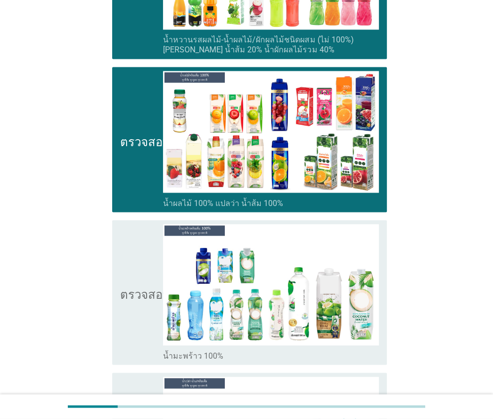
scroll to position [1127, 0]
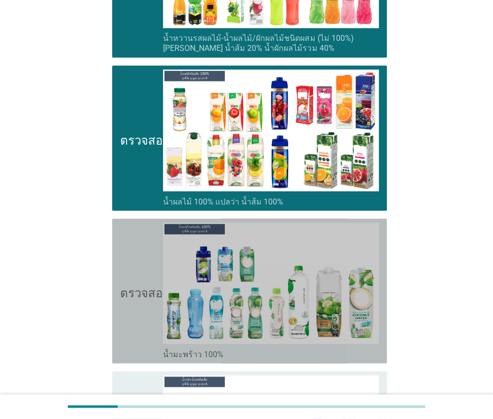
click at [151, 260] on icon "ตรวจสอบ" at bounding box center [145, 290] width 50 height 137
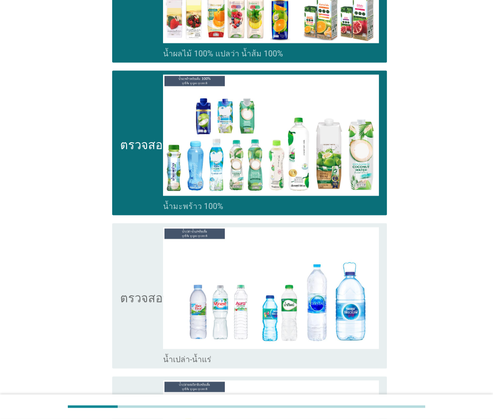
scroll to position [1275, 0]
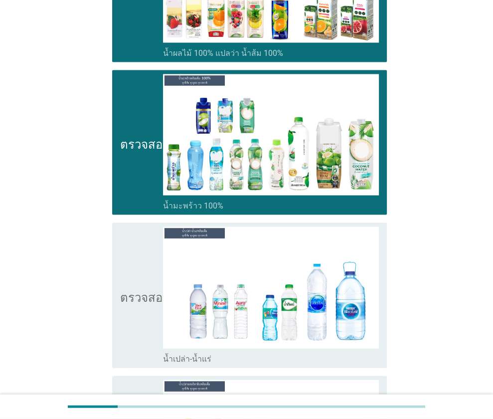
click at [151, 260] on icon "ตรวจสอบ" at bounding box center [145, 295] width 50 height 137
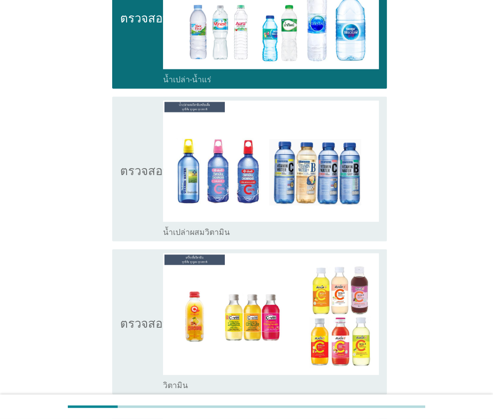
scroll to position [1558, 0]
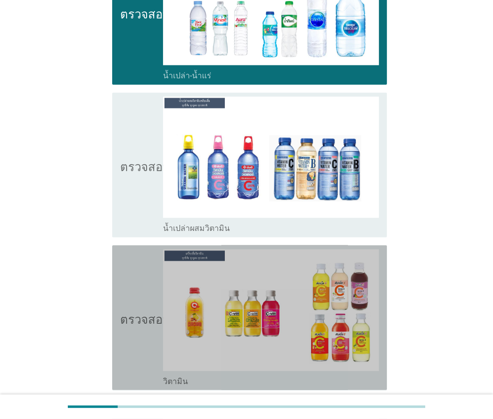
click at [150, 312] on font "ตรวจสอบ" at bounding box center [145, 318] width 50 height 12
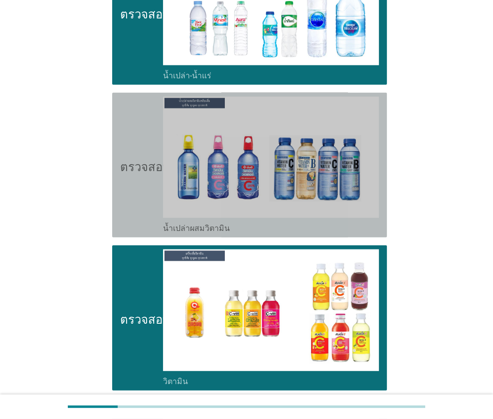
click at [126, 159] on font "ตรวจสอบ" at bounding box center [145, 165] width 50 height 12
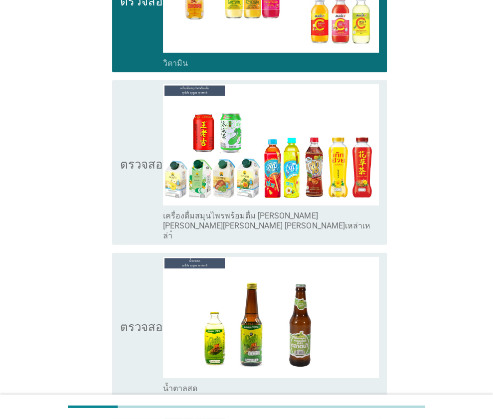
scroll to position [1877, 0]
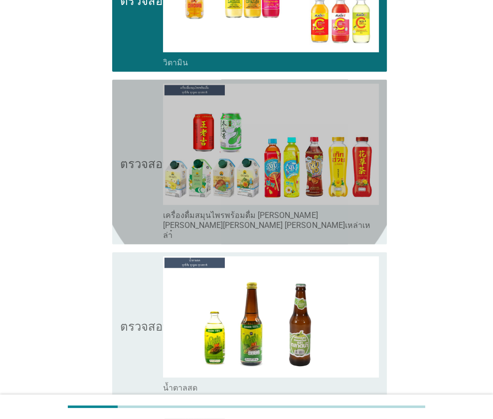
click at [143, 162] on icon "ตรวจสอบ" at bounding box center [145, 162] width 50 height 157
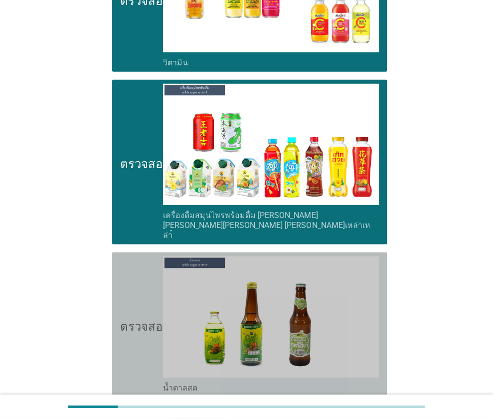
click at [158, 259] on icon "ตรวจสอบ" at bounding box center [145, 324] width 50 height 137
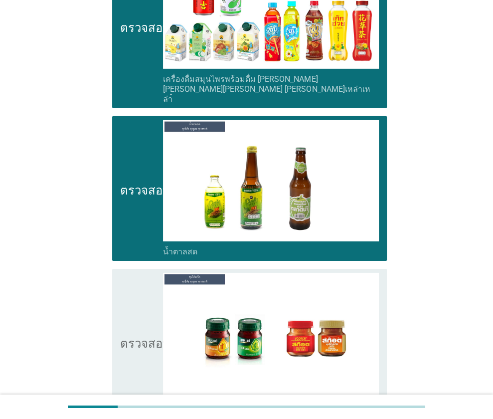
scroll to position [2021, 0]
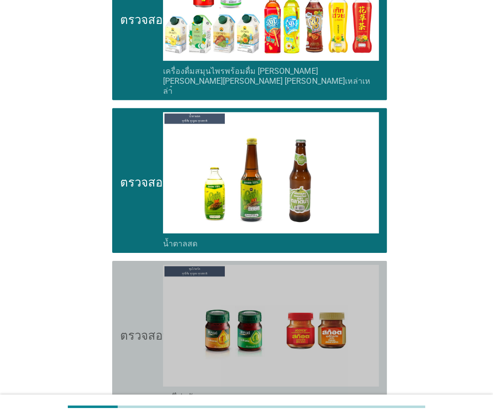
click at [136, 269] on icon "ตรวจสอบ" at bounding box center [145, 333] width 50 height 137
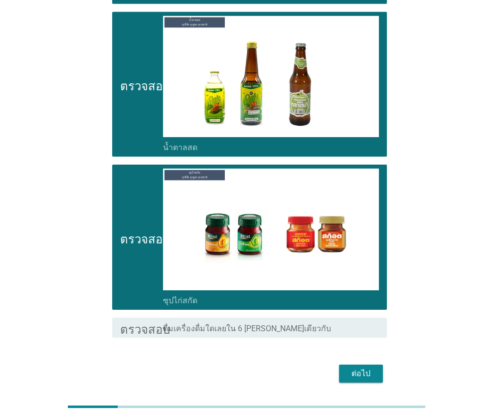
scroll to position [2117, 0]
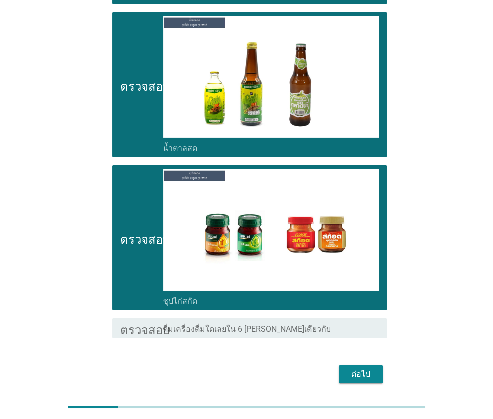
click at [364, 369] on font "ต่อไป" at bounding box center [361, 373] width 19 height 9
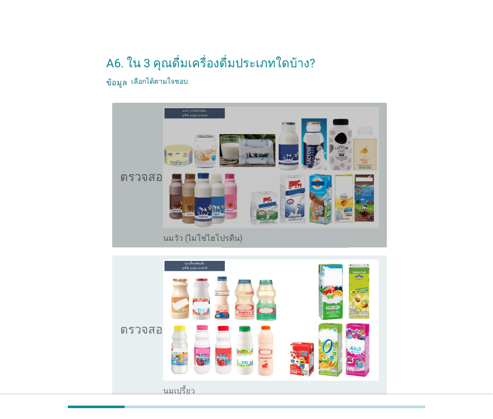
click at [125, 201] on icon "ตรวจสอบ" at bounding box center [145, 175] width 50 height 137
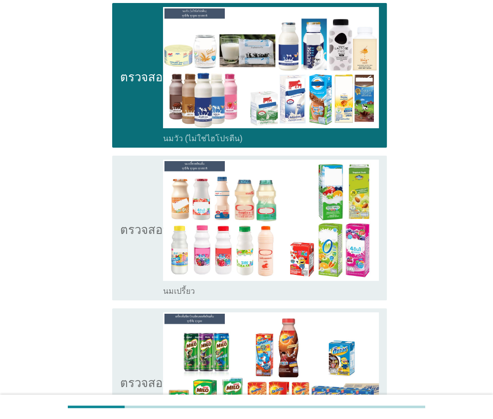
scroll to position [106, 0]
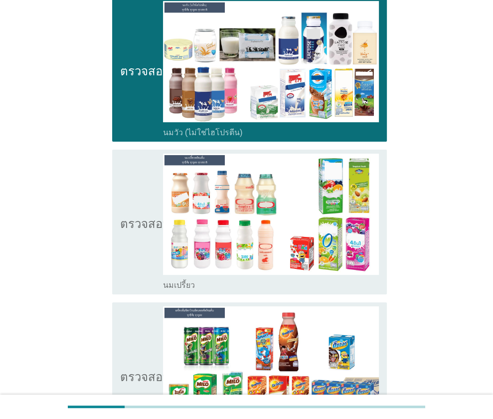
click at [136, 238] on icon "ตรวจสอบ" at bounding box center [145, 222] width 50 height 137
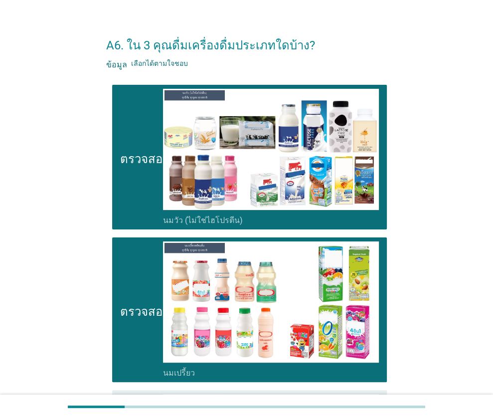
scroll to position [17, 0]
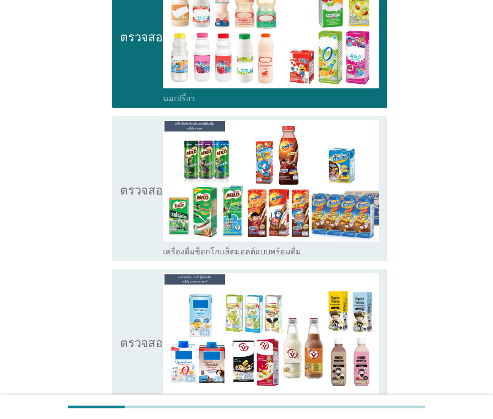
click at [140, 194] on icon "ตรวจสอบ" at bounding box center [145, 188] width 50 height 137
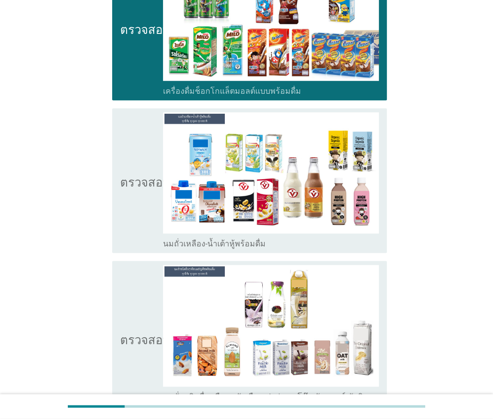
scroll to position [454, 0]
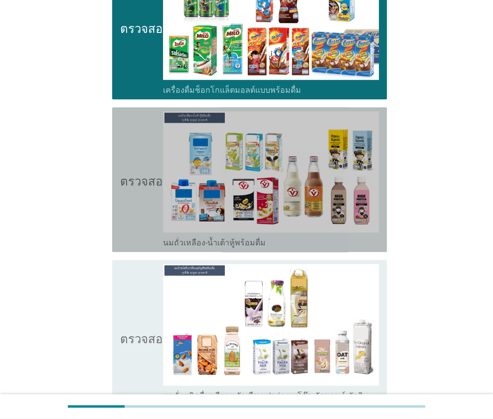
click at [139, 214] on icon "ตรวจสอบ" at bounding box center [145, 179] width 50 height 137
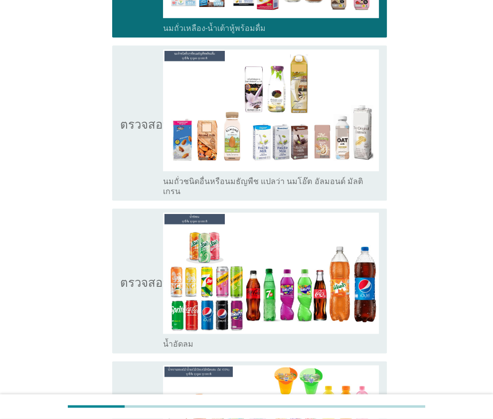
scroll to position [668, 0]
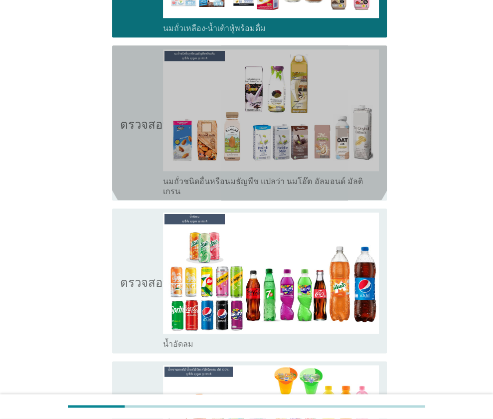
click at [145, 138] on icon "ตรวจสอบ" at bounding box center [145, 122] width 50 height 147
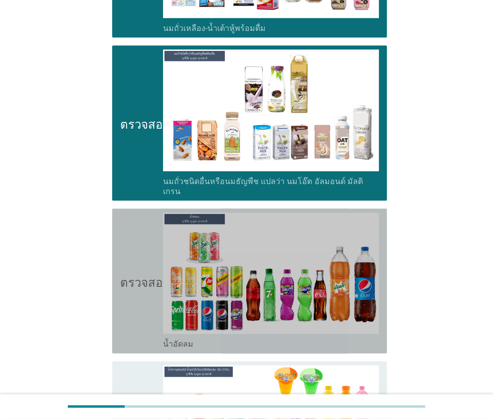
click at [147, 241] on icon "ตรวจสอบ" at bounding box center [145, 280] width 50 height 137
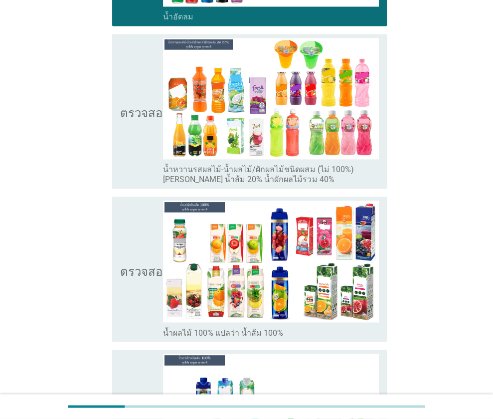
scroll to position [995, 0]
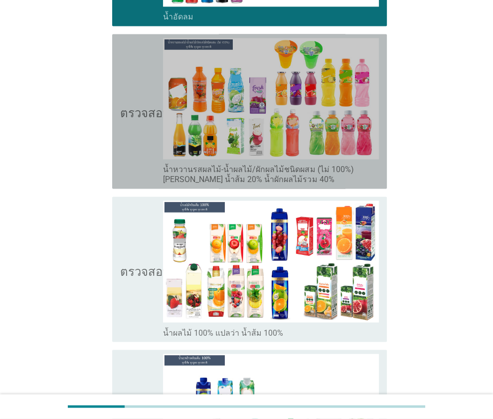
click at [131, 137] on icon "ตรวจสอบ" at bounding box center [145, 111] width 50 height 147
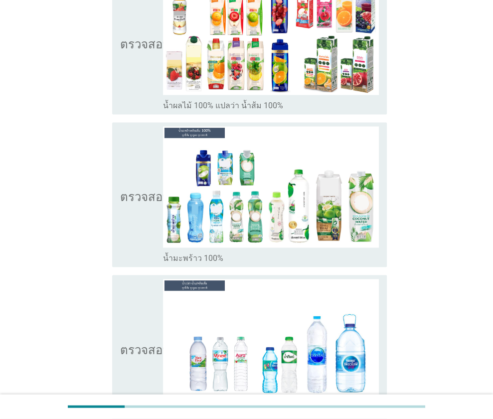
scroll to position [1224, 0]
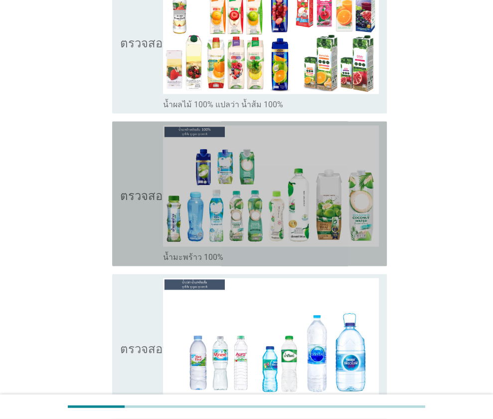
click at [136, 199] on icon "ตรวจสอบ" at bounding box center [145, 193] width 50 height 137
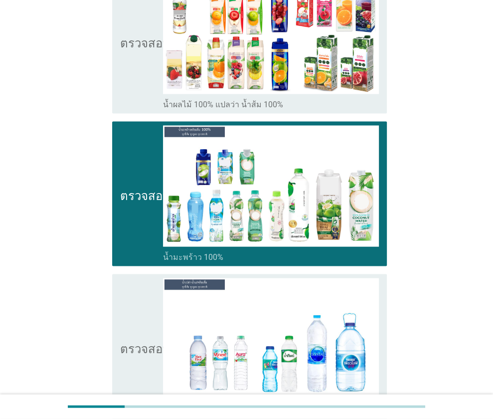
click at [139, 305] on icon "ตรวจสอบ" at bounding box center [145, 346] width 50 height 137
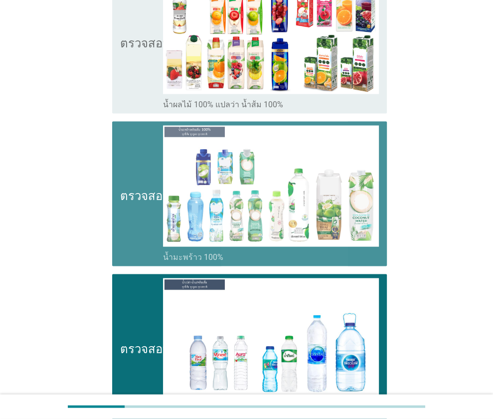
click at [121, 216] on icon "ตรวจสอบ" at bounding box center [145, 193] width 50 height 137
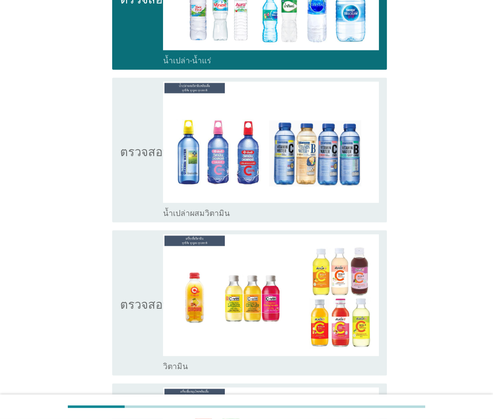
scroll to position [1580, 0]
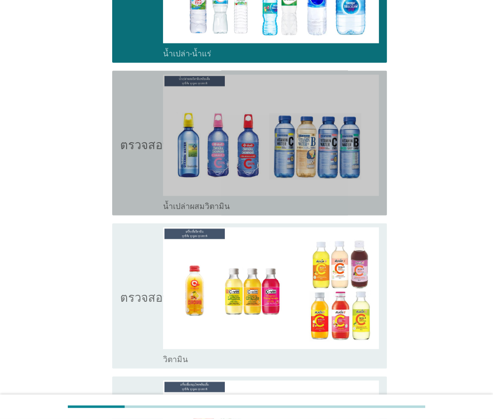
click at [119, 149] on div "ตรวจสอบ โครงร่างกล่องกาเครื่องหมายว่าง น้ำเปล่าผสมวิตามิน" at bounding box center [249, 143] width 275 height 145
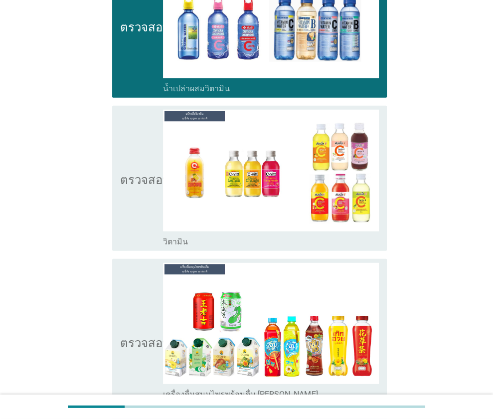
scroll to position [1699, 0]
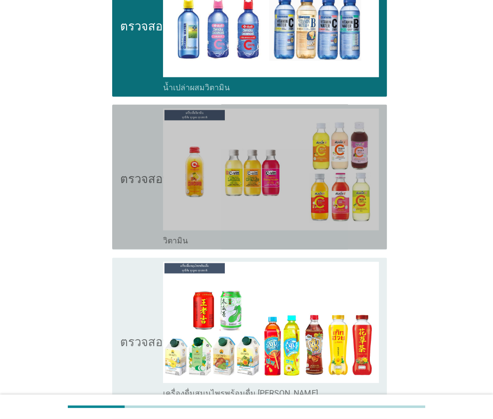
click at [146, 234] on div "ตรวจสอบ โครงร่างกล่องกาเครื่องหมายว่าง วิตามิน" at bounding box center [249, 177] width 275 height 145
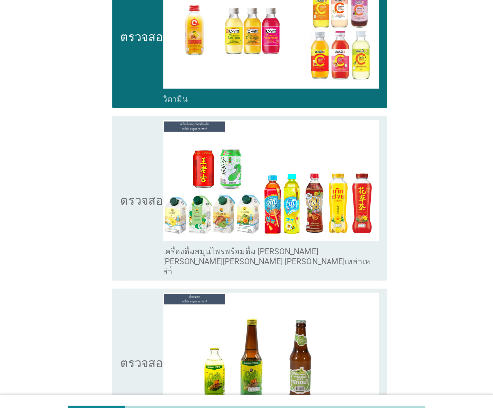
scroll to position [1844, 0]
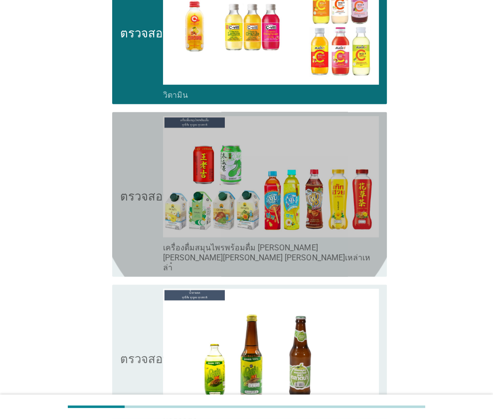
click at [144, 206] on icon "ตรวจสอบ" at bounding box center [145, 194] width 50 height 157
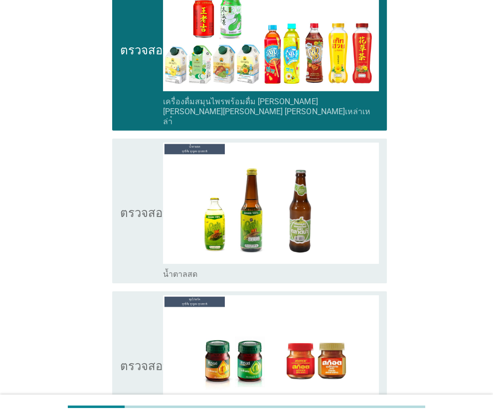
scroll to position [1994, 0]
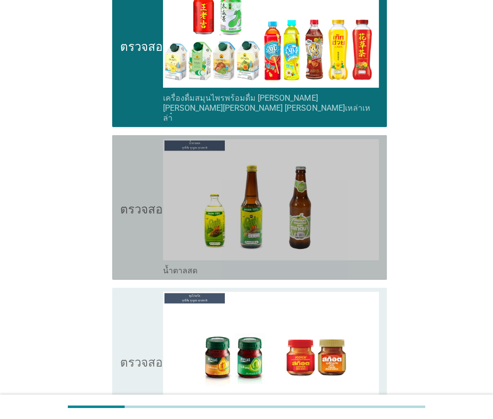
click at [134, 209] on icon "ตรวจสอบ" at bounding box center [145, 207] width 50 height 137
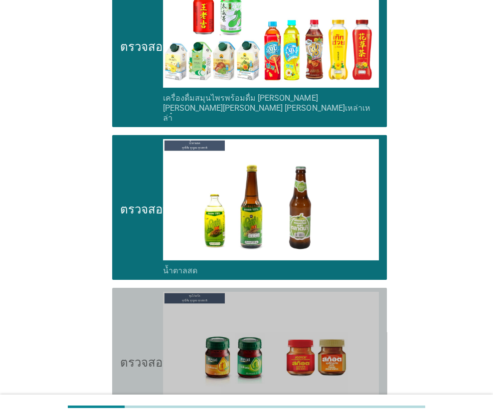
click at [134, 355] on font "ตรวจสอบ" at bounding box center [145, 361] width 50 height 12
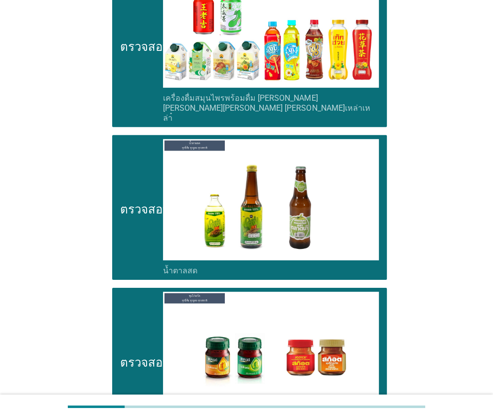
scroll to position [2117, 0]
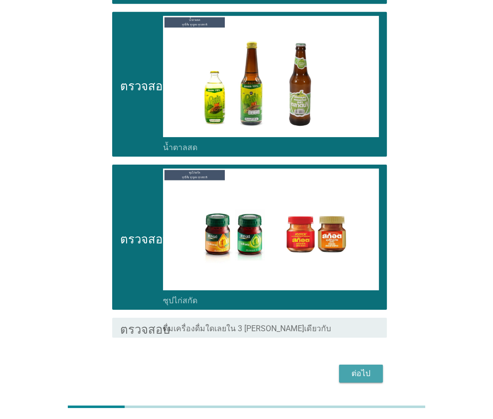
click at [356, 369] on font "ต่อไป" at bounding box center [361, 373] width 19 height 9
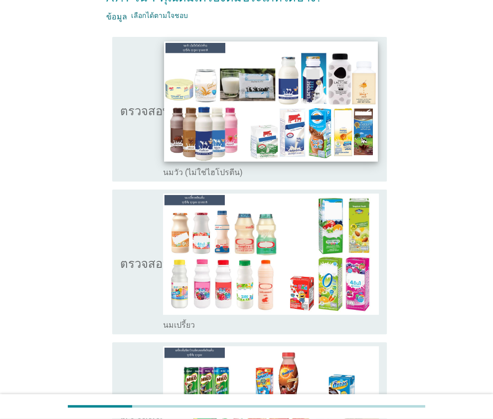
scroll to position [67, 0]
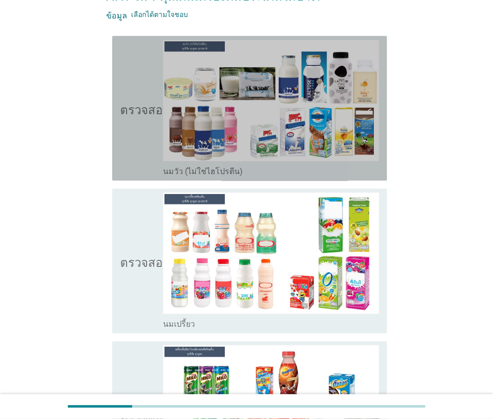
click at [132, 139] on icon "ตรวจสอบ" at bounding box center [145, 108] width 50 height 137
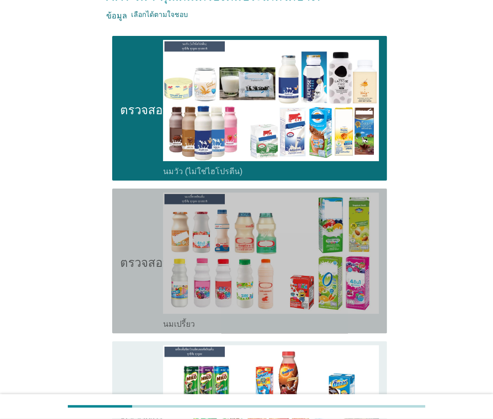
click at [142, 224] on icon "ตรวจสอบ" at bounding box center [145, 261] width 50 height 137
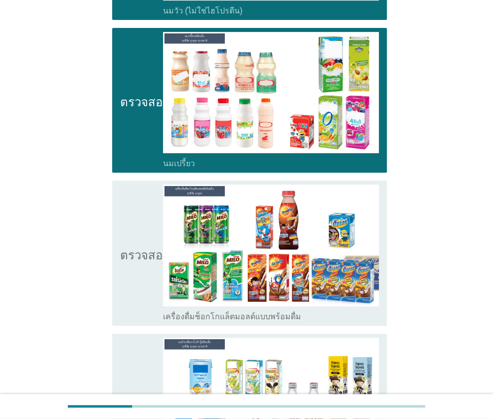
scroll to position [228, 0]
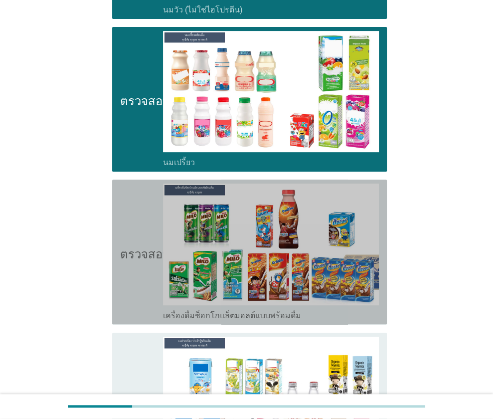
click at [156, 262] on icon "ตรวจสอบ" at bounding box center [145, 252] width 50 height 137
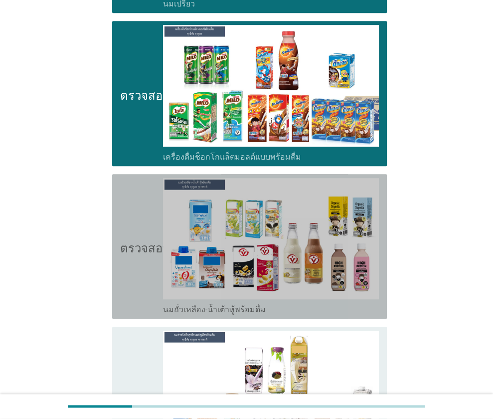
click at [146, 264] on icon "ตรวจสอบ" at bounding box center [145, 246] width 50 height 137
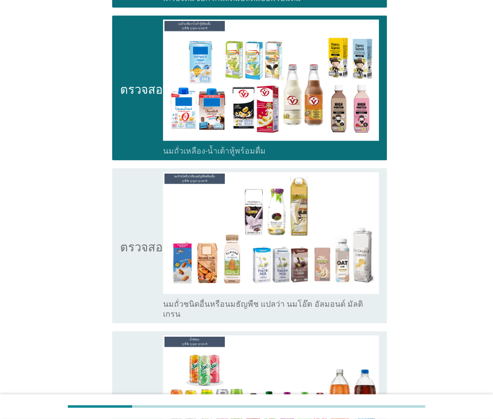
scroll to position [547, 0]
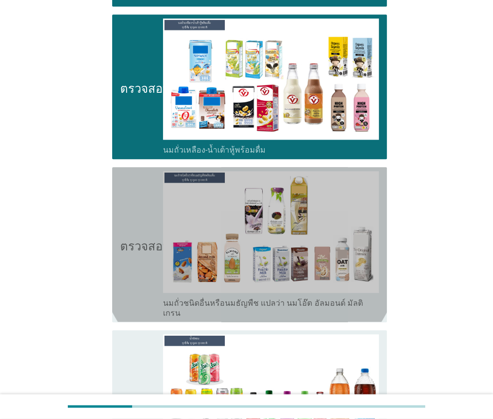
click at [146, 264] on icon "ตรวจสอบ" at bounding box center [145, 244] width 50 height 147
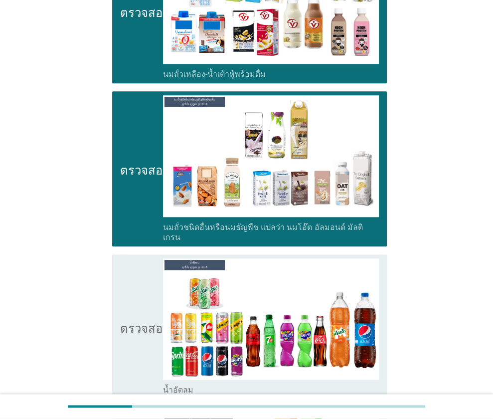
scroll to position [623, 0]
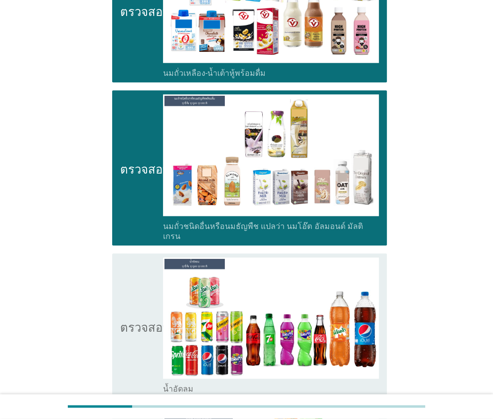
click at [144, 288] on icon "ตรวจสอบ" at bounding box center [145, 325] width 50 height 137
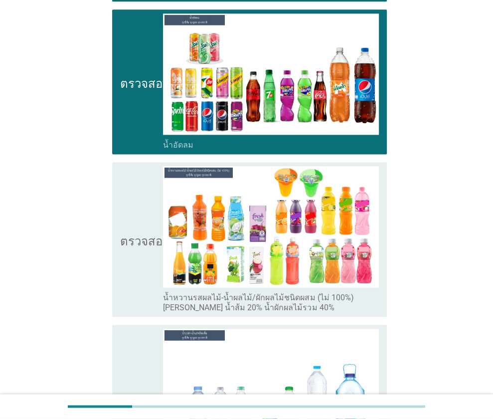
scroll to position [870, 0]
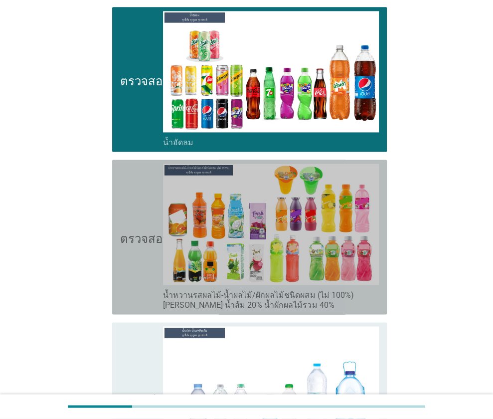
click at [138, 231] on font "ตรวจสอบ" at bounding box center [145, 237] width 50 height 12
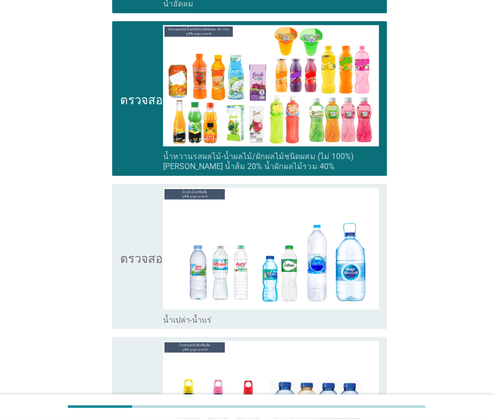
scroll to position [1011, 0]
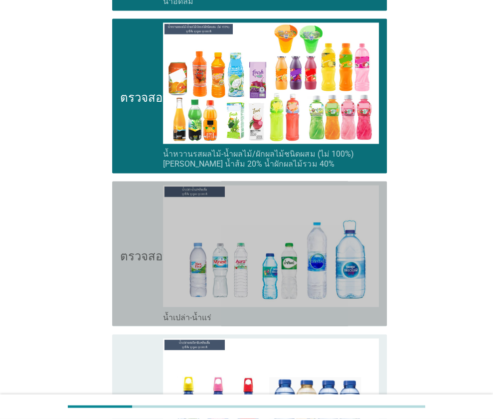
click at [125, 270] on icon "ตรวจสอบ" at bounding box center [145, 253] width 50 height 137
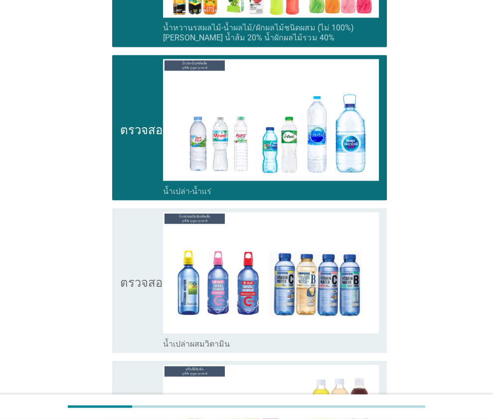
scroll to position [1145, 0]
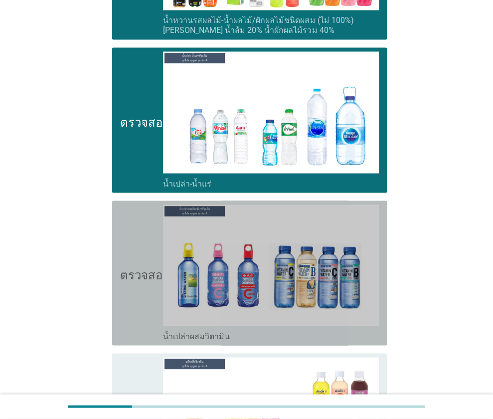
click at [124, 287] on icon "ตรวจสอบ" at bounding box center [145, 272] width 50 height 137
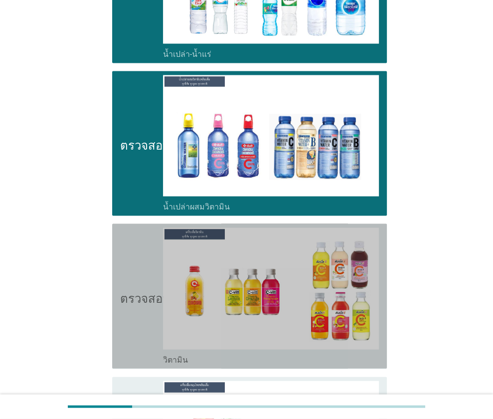
click at [136, 289] on icon "ตรวจสอบ" at bounding box center [145, 296] width 50 height 137
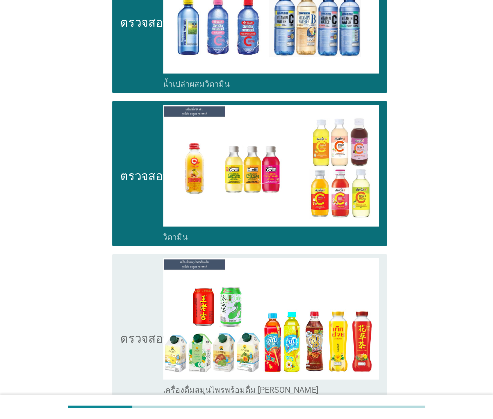
scroll to position [1399, 0]
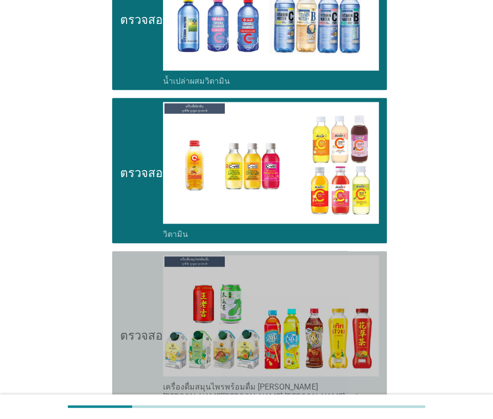
click at [139, 328] on font "ตรวจสอบ" at bounding box center [145, 334] width 50 height 12
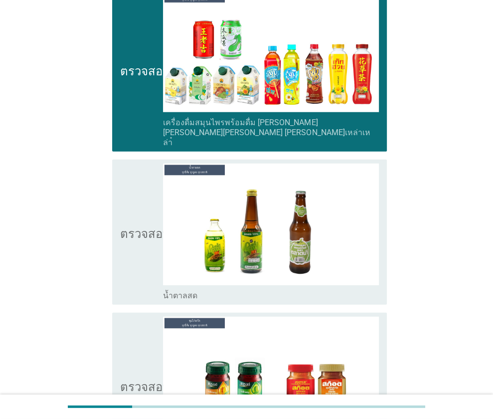
scroll to position [1664, 0]
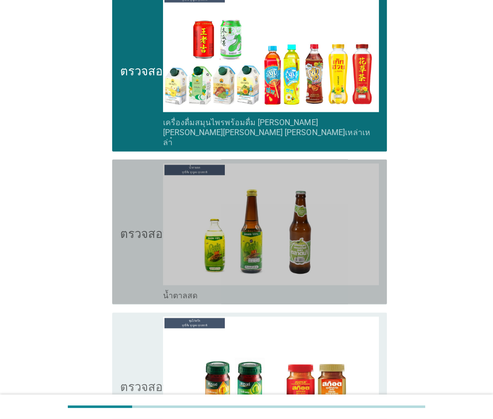
click at [128, 212] on icon "ตรวจสอบ" at bounding box center [145, 232] width 50 height 137
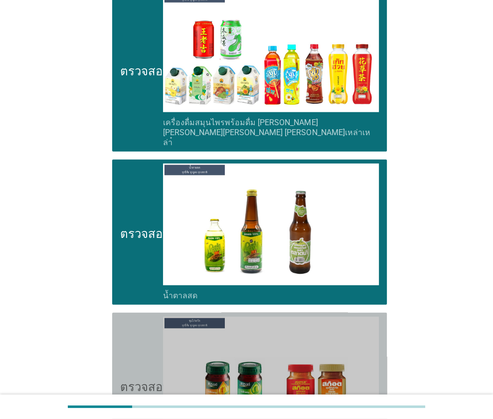
click at [137, 313] on div "ตรวจสอบ โครงร่างกล่องกาเครื่องหมายว่าง ซุปไก่สกัด" at bounding box center [249, 385] width 275 height 145
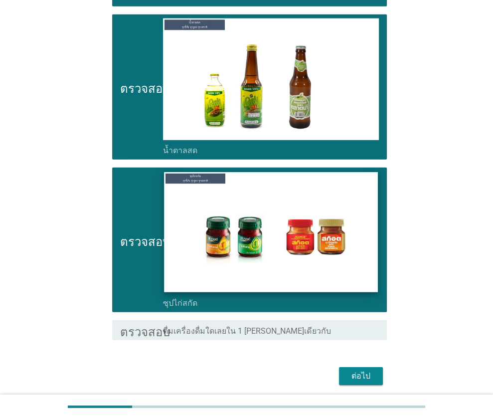
scroll to position [1812, 0]
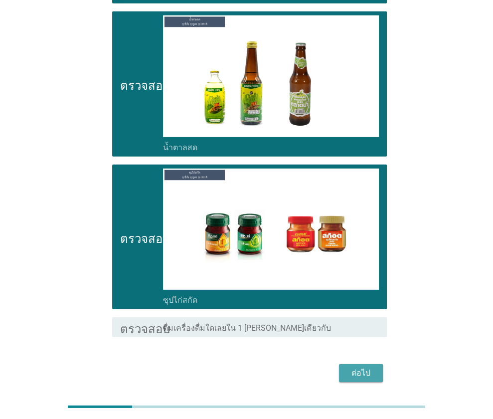
click at [360, 368] on font "ต่อไป" at bounding box center [361, 372] width 19 height 9
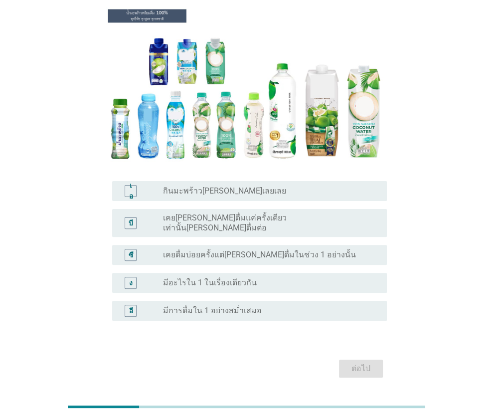
scroll to position [92, 0]
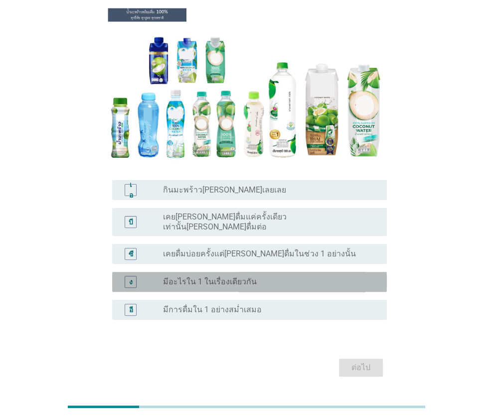
click at [237, 279] on div "ปุ่มวิทยุ[PERSON_NAME]เลือก มีอะไรใน 1 ในเรื่องเดียวกัน" at bounding box center [271, 282] width 216 height 12
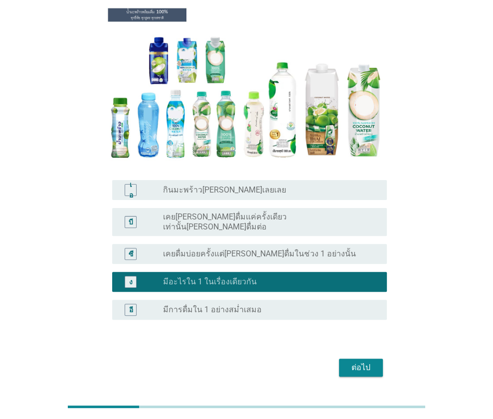
click at [357, 363] on font "ต่อไป" at bounding box center [361, 367] width 19 height 9
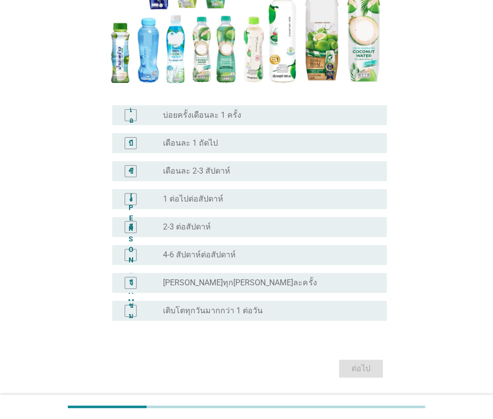
scroll to position [150, 0]
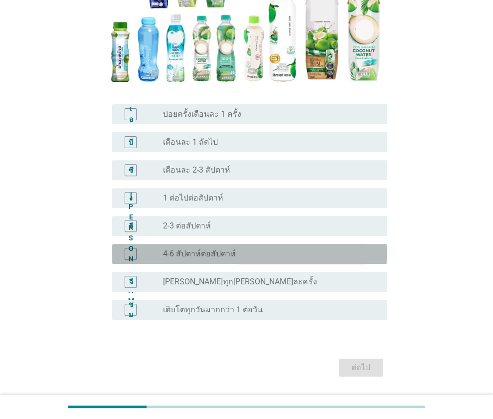
click at [251, 248] on div "ปุ่มวิทยุ[PERSON_NAME]เลือก 4-6 สัปดาห์ต่อสัปดาห์" at bounding box center [271, 254] width 216 height 12
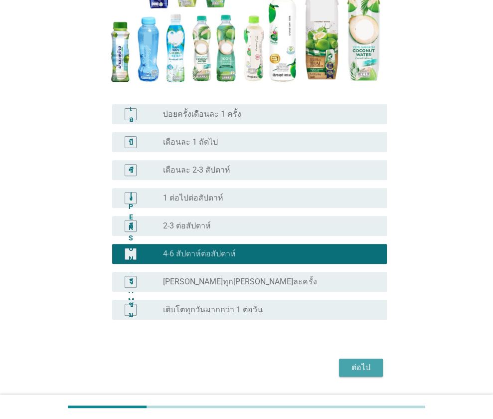
click at [360, 367] on font "ต่อไป" at bounding box center [361, 367] width 19 height 9
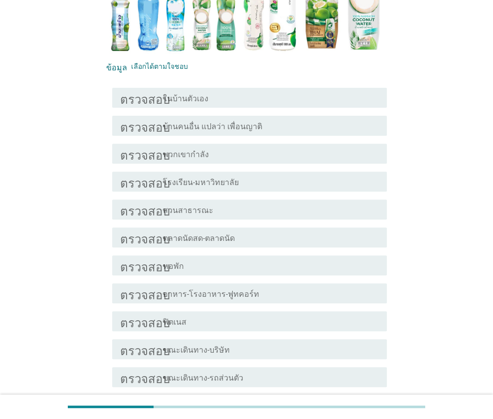
scroll to position [185, 0]
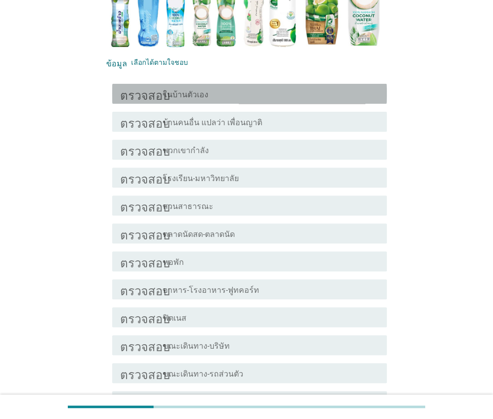
click at [212, 91] on div "โครงร่างกล่องกาเครื่องหมายว่าง ในบ้านตัวเอง" at bounding box center [271, 94] width 216 height 12
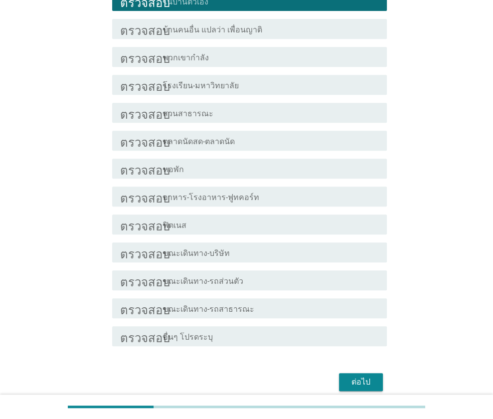
scroll to position [279, 0]
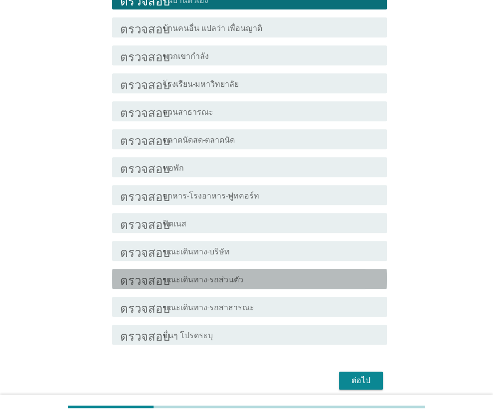
click at [228, 280] on font "ขณะเดินทาง-รถส่วนตัว" at bounding box center [203, 279] width 80 height 9
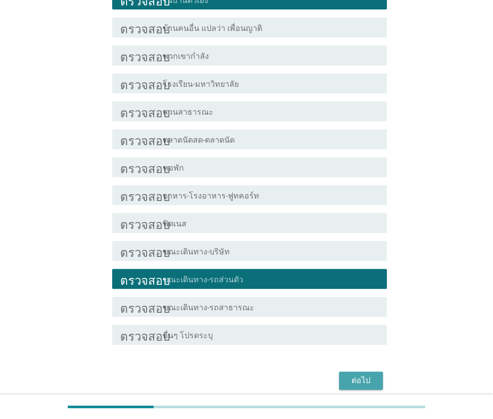
click at [352, 375] on font "ต่อไป" at bounding box center [361, 381] width 19 height 12
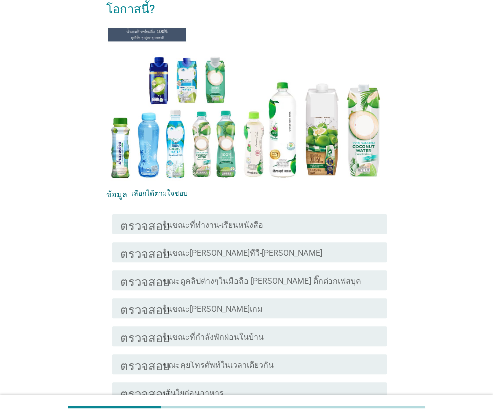
scroll to position [78, 0]
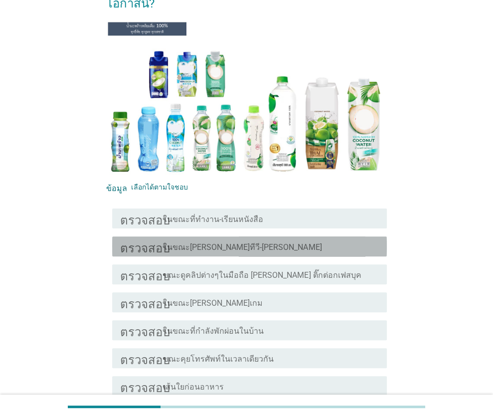
click at [195, 242] on font "ในขณะ[PERSON_NAME]ทีวี-[PERSON_NAME]" at bounding box center [242, 246] width 159 height 9
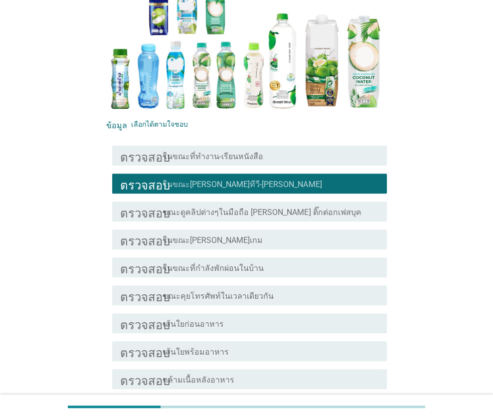
scroll to position [142, 0]
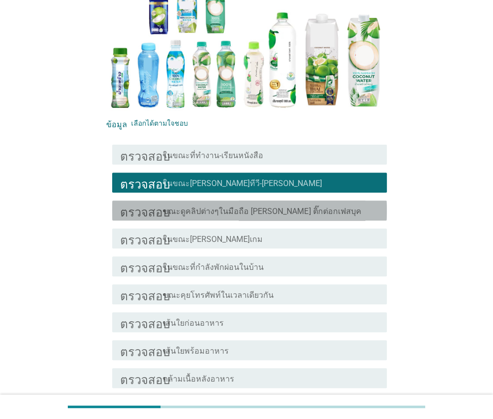
click at [263, 206] on font "ขณะดูคลิปต่างๆในมือถือ [PERSON_NAME] ติ๊กต่อกเฟสบุค" at bounding box center [262, 210] width 198 height 9
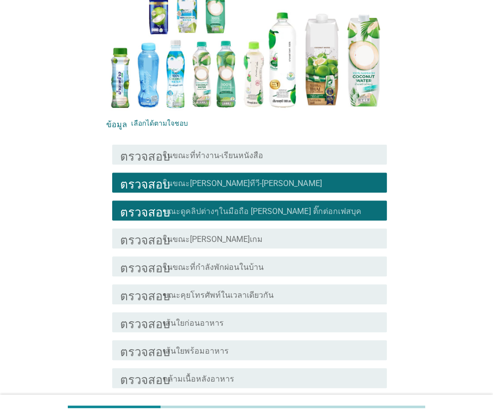
click at [243, 228] on div "ตรวจสอบ โครงร่างกล่องกาเครื่องหมายว่าง ในขณะ[PERSON_NAME]เกม" at bounding box center [249, 238] width 275 height 20
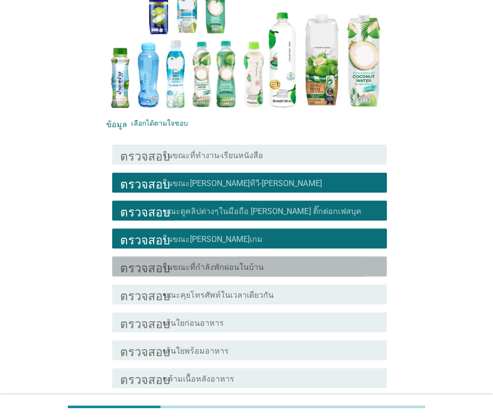
click at [243, 256] on div "ตรวจสอบ โครงร่างกล่องกาเครื่องหมายว่าง ในขณะที่กำลังพักผ่อนในบ้าน" at bounding box center [249, 266] width 275 height 20
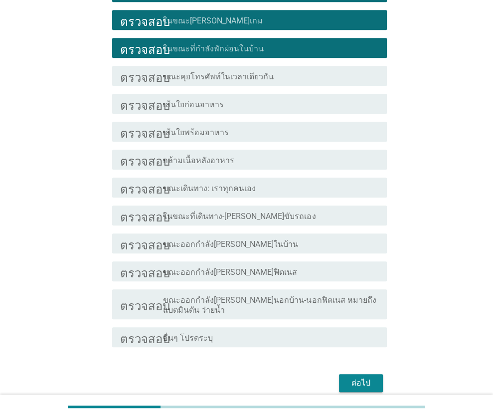
scroll to position [361, 0]
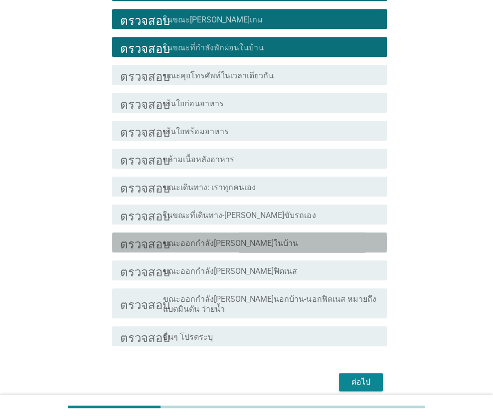
click at [265, 236] on div "โครงร่างกล่องกาเครื่องหมายว่าง ขณะออกกำลัง[PERSON_NAME]ในบ้าน" at bounding box center [271, 242] width 216 height 12
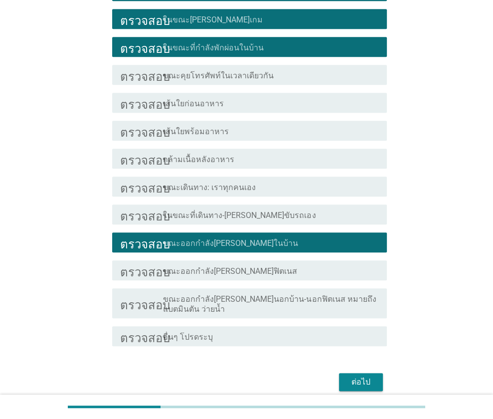
click at [309, 264] on div "โครงร่างกล่องกาเครื่องหมายว่าง ขณะออกกำลัง[PERSON_NAME]ฟิตเนส" at bounding box center [271, 270] width 216 height 12
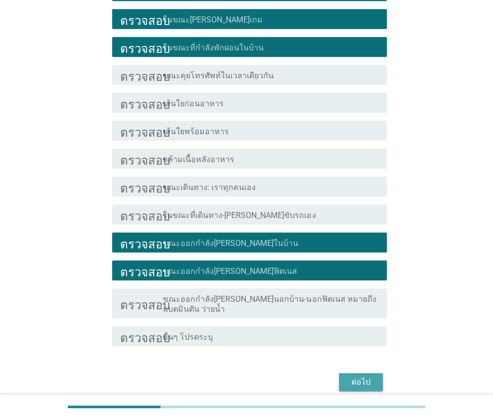
click at [345, 373] on button "ต่อไป" at bounding box center [361, 382] width 44 height 18
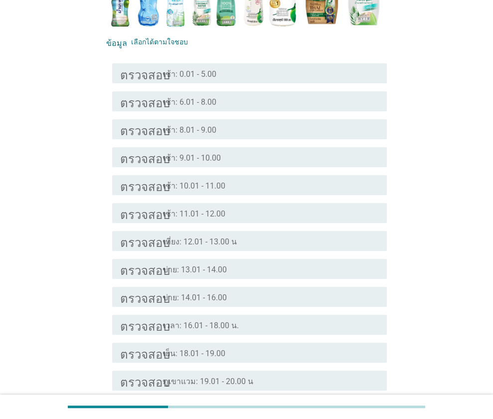
scroll to position [222, 0]
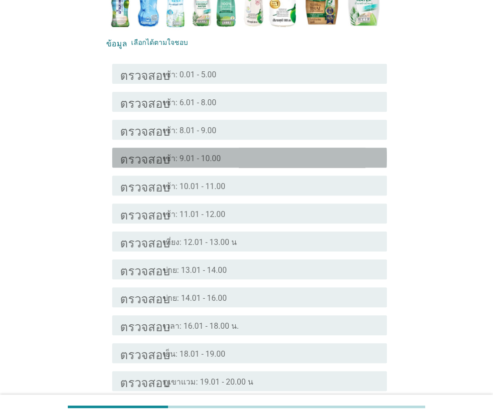
click at [230, 152] on div "โครงร่างกล่องกาเครื่องหมายว่าง เช้า: 9.01 - 10.00" at bounding box center [271, 158] width 216 height 12
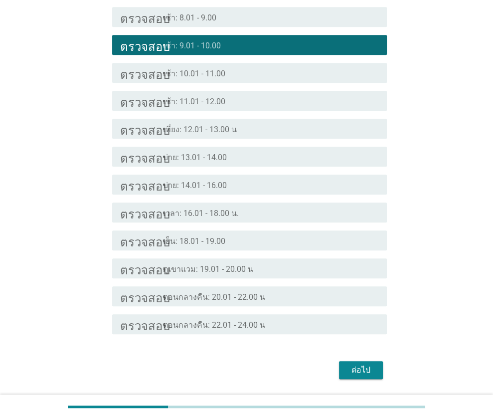
scroll to position [337, 0]
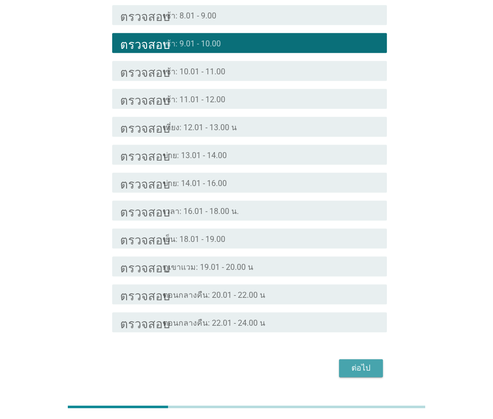
click at [352, 359] on button "ต่อไป" at bounding box center [361, 368] width 44 height 18
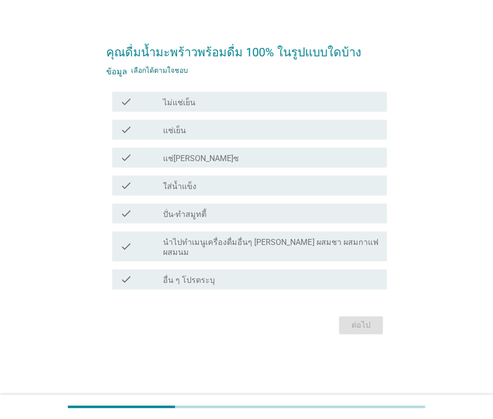
scroll to position [0, 0]
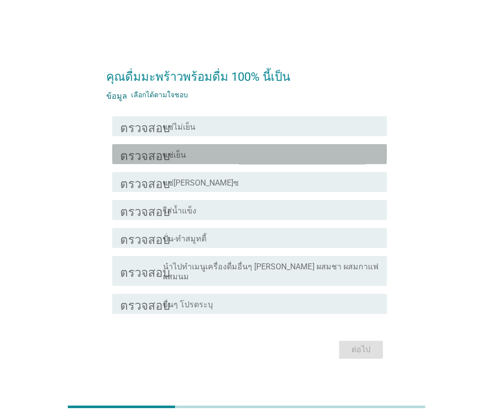
click at [224, 160] on div "โครงร่างกล่องกาเครื่องหมายว่าง แช่เย็น" at bounding box center [271, 154] width 216 height 12
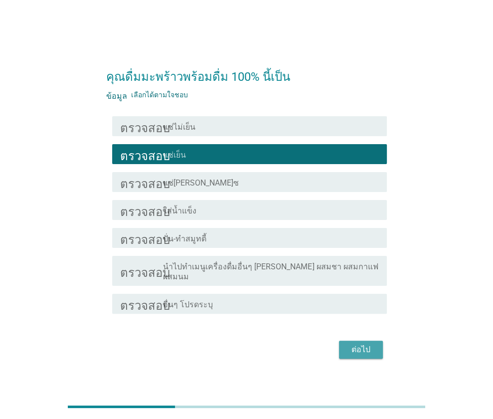
click at [347, 350] on div "ต่อไป" at bounding box center [361, 350] width 28 height 12
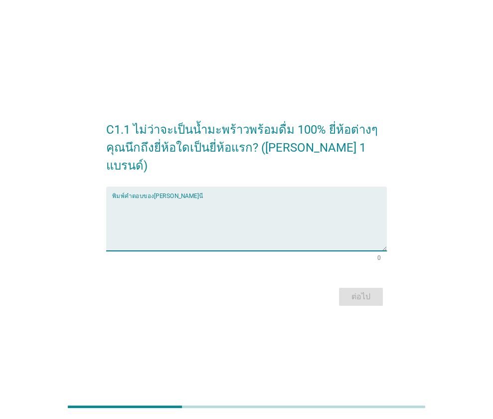
click at [190, 216] on textarea "พิมพ์คำตอบของคุณที่นี่" at bounding box center [249, 224] width 275 height 52
type textarea "ชบา"
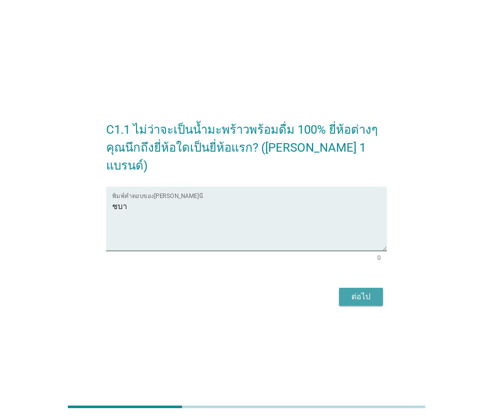
click at [351, 291] on div "ต่อไป" at bounding box center [361, 297] width 28 height 12
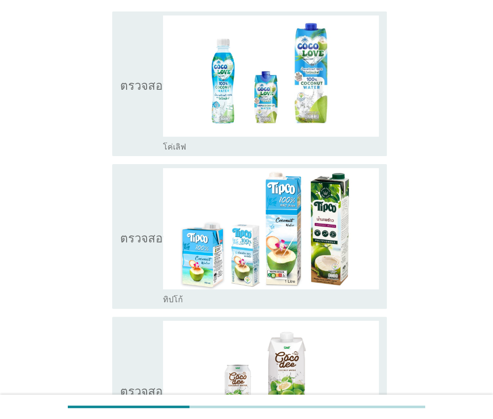
scroll to position [92, 0]
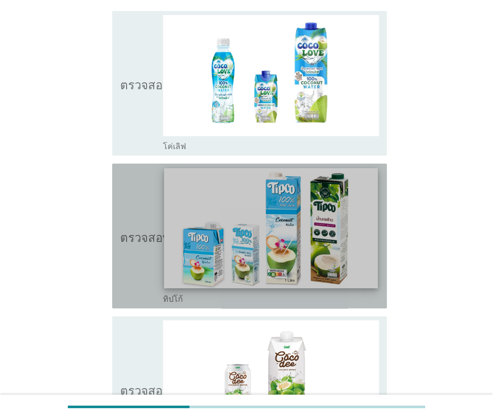
click at [273, 220] on img at bounding box center [271, 228] width 213 height 120
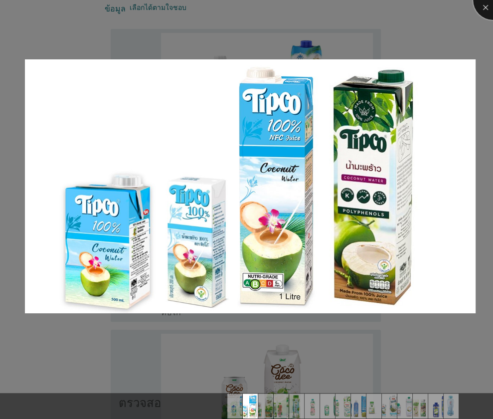
click at [487, 9] on div at bounding box center [493, 0] width 40 height 40
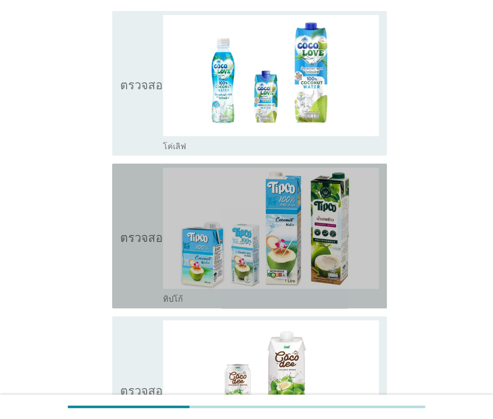
click at [129, 216] on icon "ตรวจสอบ" at bounding box center [145, 236] width 50 height 137
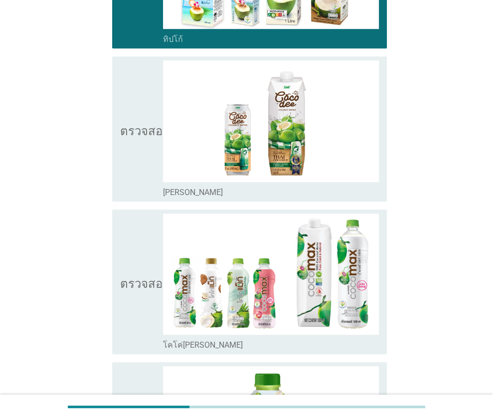
scroll to position [352, 0]
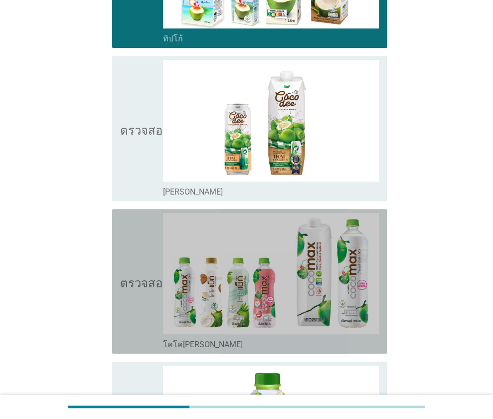
click at [136, 258] on icon "ตรวจสอบ" at bounding box center [145, 281] width 50 height 137
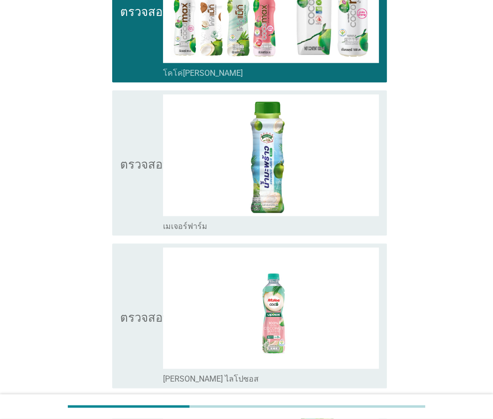
scroll to position [624, 0]
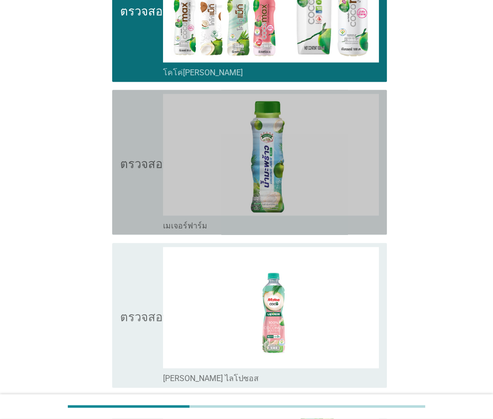
click at [134, 200] on icon "ตรวจสอบ" at bounding box center [145, 162] width 50 height 137
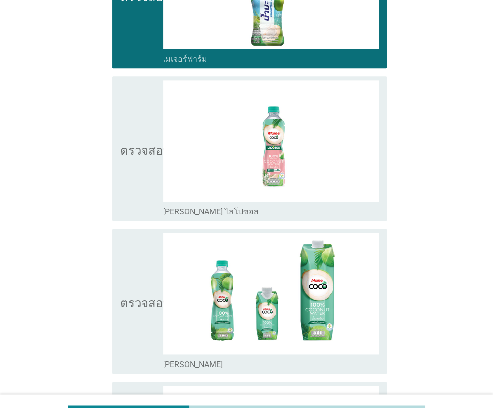
scroll to position [791, 0]
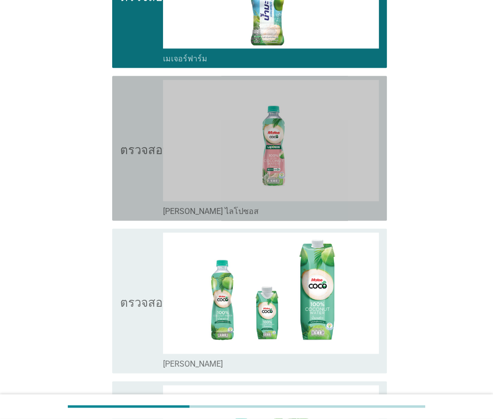
click at [134, 200] on icon "ตรวจสอบ" at bounding box center [145, 148] width 50 height 137
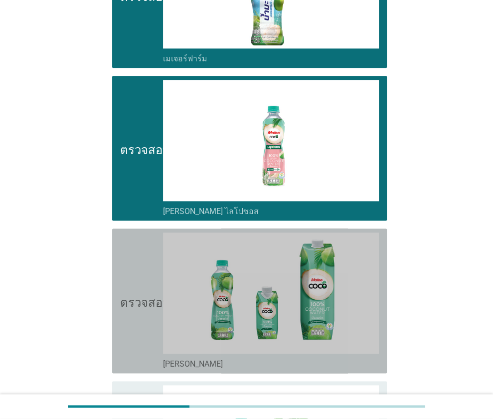
click at [137, 244] on icon "ตรวจสอบ" at bounding box center [145, 300] width 50 height 137
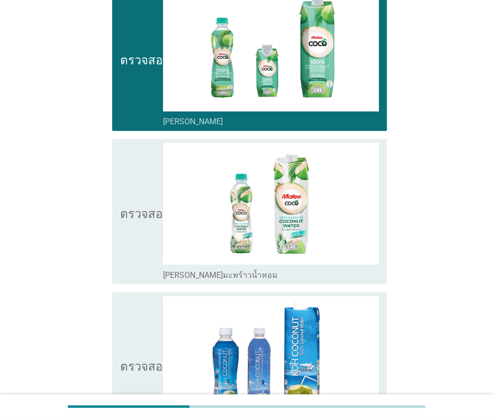
scroll to position [1034, 0]
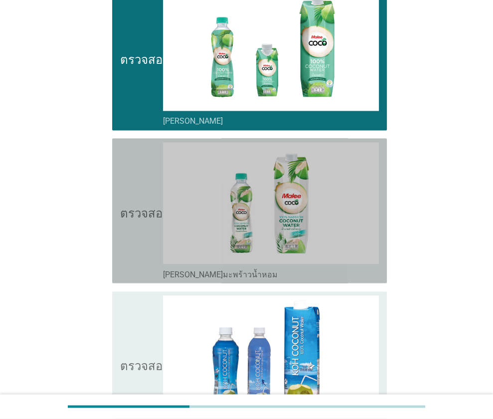
click at [137, 244] on icon "ตรวจสอบ" at bounding box center [145, 210] width 50 height 137
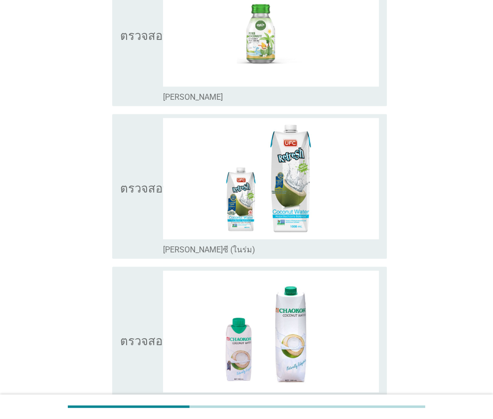
scroll to position [1517, 0]
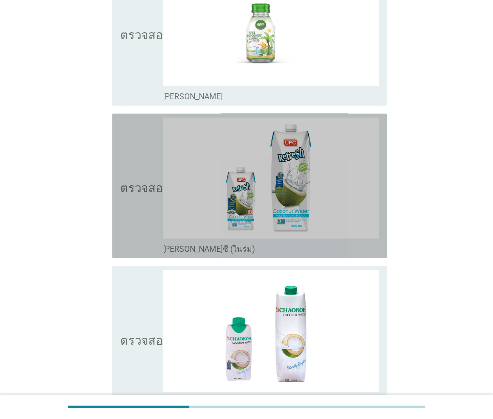
click at [137, 244] on icon "ตรวจสอบ" at bounding box center [145, 186] width 50 height 137
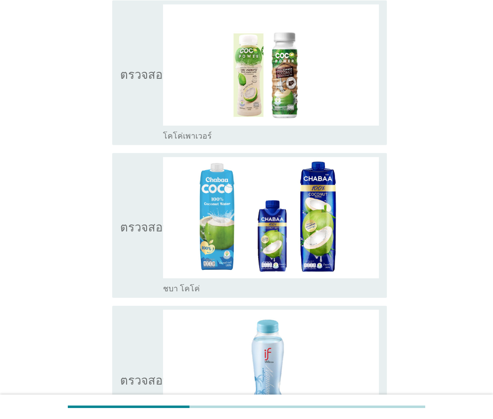
scroll to position [1937, 0]
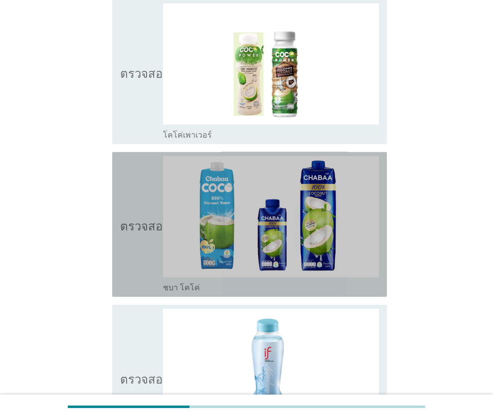
click at [137, 218] on font "ตรวจสอบ" at bounding box center [145, 224] width 50 height 12
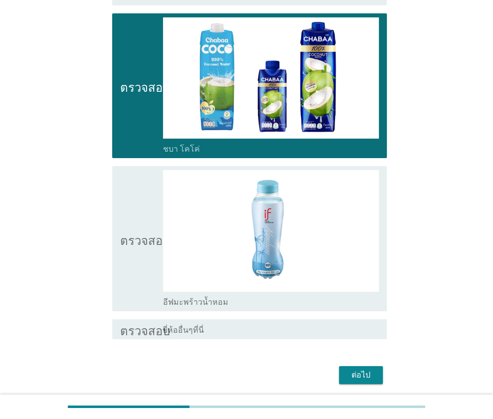
scroll to position [2078, 0]
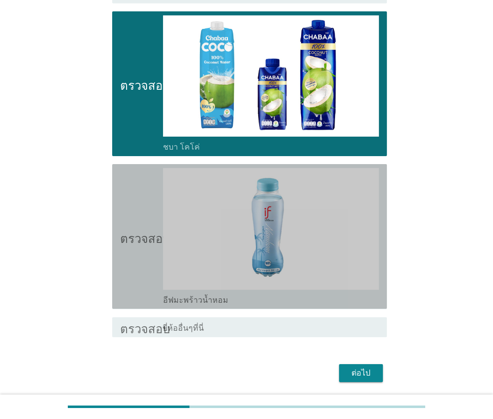
click at [142, 251] on icon "ตรวจสอบ" at bounding box center [145, 236] width 50 height 137
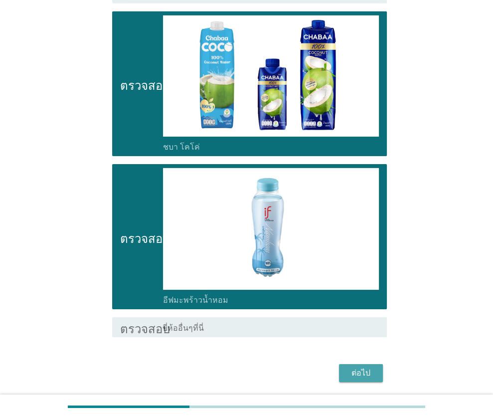
click at [356, 368] on font "ต่อไป" at bounding box center [361, 372] width 19 height 9
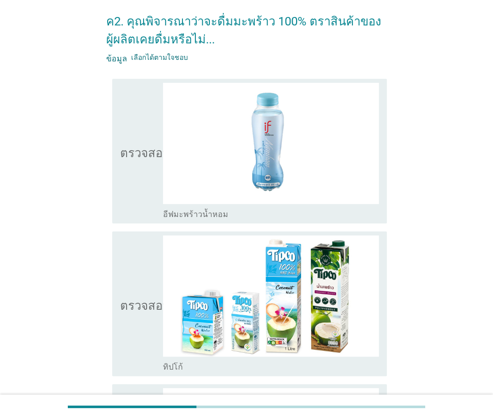
scroll to position [43, 0]
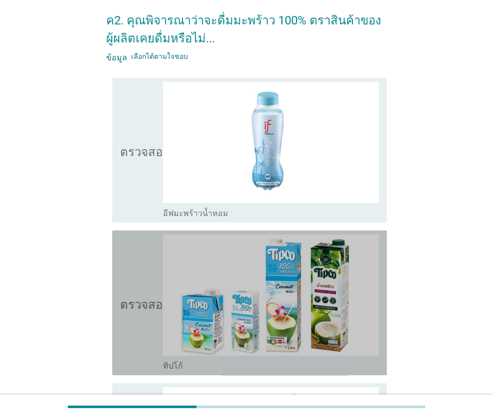
click at [140, 308] on font "ตรวจสอบ" at bounding box center [145, 303] width 50 height 12
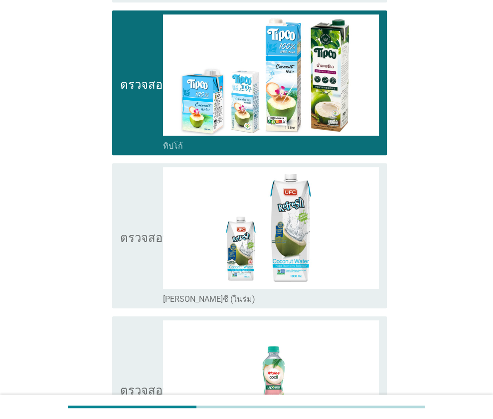
scroll to position [267, 0]
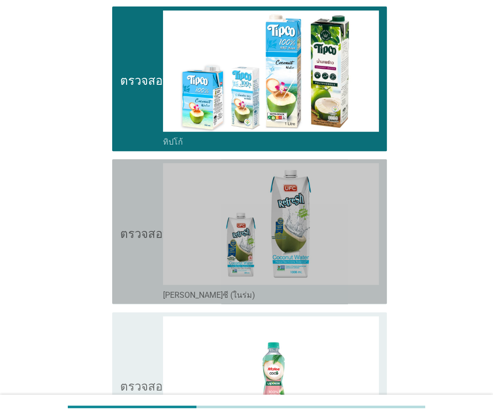
click at [139, 269] on icon "ตรวจสอบ" at bounding box center [145, 231] width 50 height 137
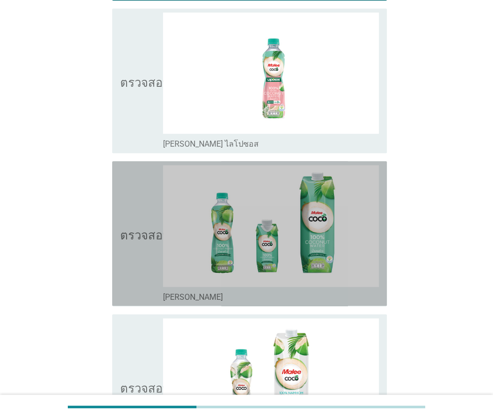
click at [139, 269] on icon "ตรวจสอบ" at bounding box center [145, 233] width 50 height 137
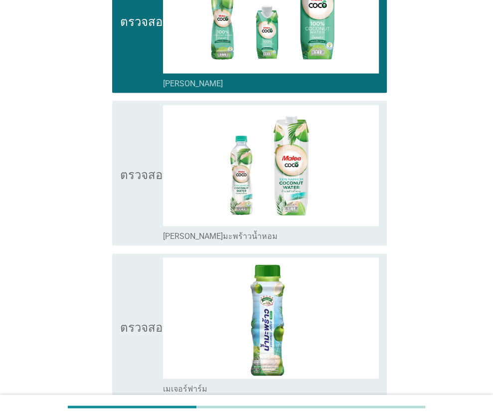
scroll to position [785, 0]
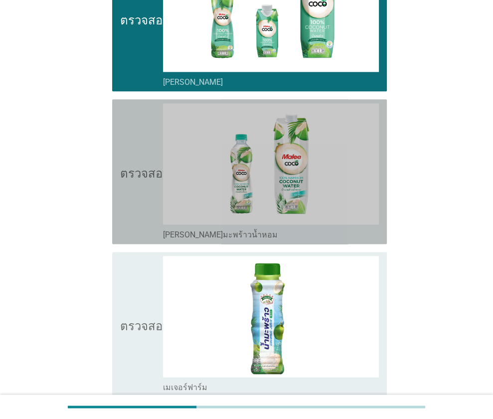
click at [136, 210] on icon "ตรวจสอบ" at bounding box center [145, 171] width 50 height 137
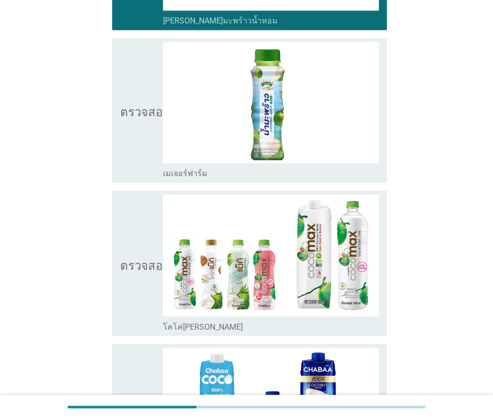
scroll to position [1046, 0]
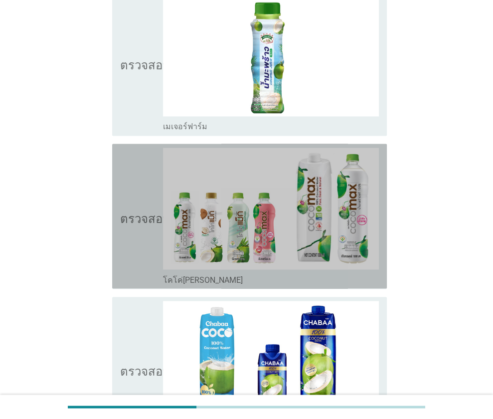
click at [136, 210] on font "ตรวจสอบ" at bounding box center [145, 216] width 50 height 12
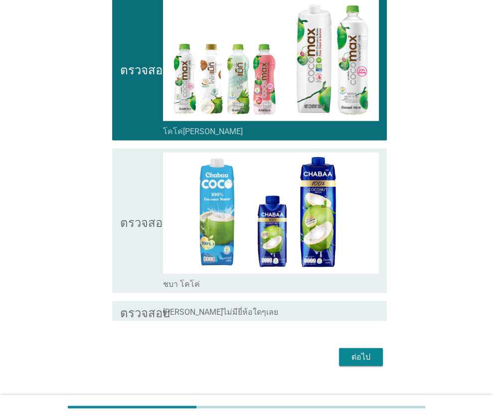
scroll to position [1197, 0]
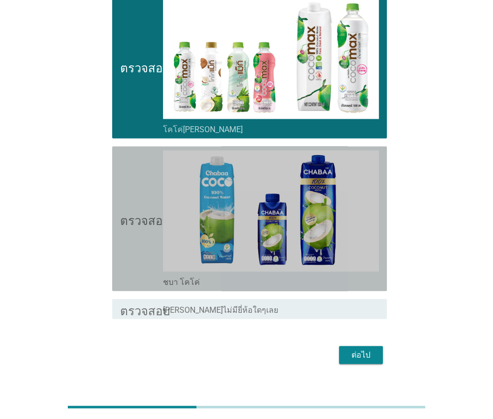
click at [136, 212] on font "ตรวจสอบ" at bounding box center [145, 218] width 50 height 12
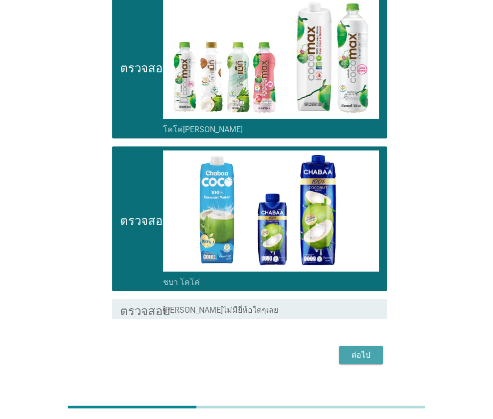
click at [349, 356] on div "ต่อไป" at bounding box center [361, 355] width 28 height 12
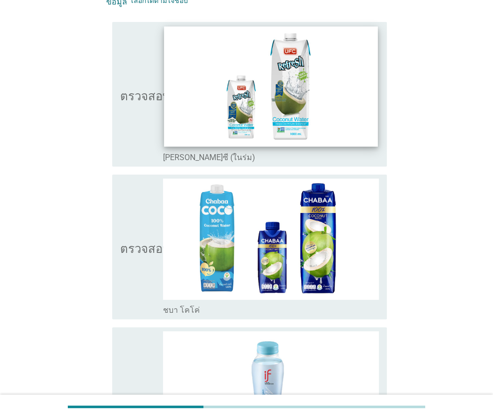
scroll to position [82, 0]
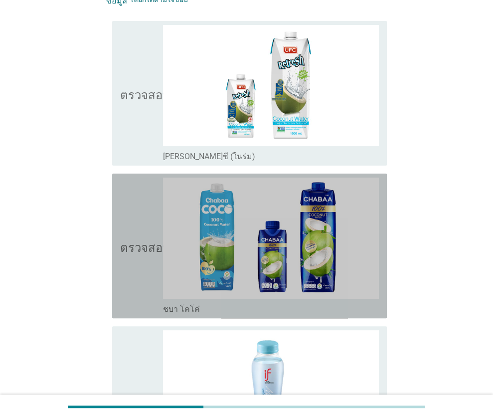
click at [158, 192] on icon "ตรวจสอบ" at bounding box center [145, 246] width 50 height 137
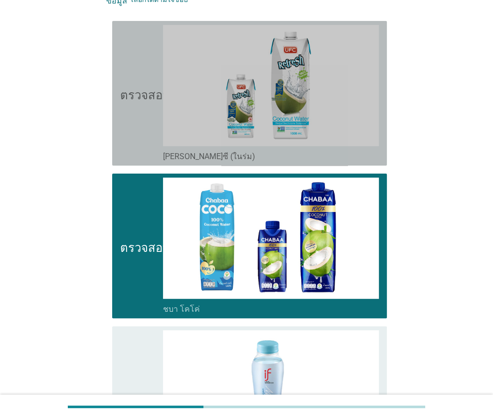
click at [133, 133] on icon "ตรวจสอบ" at bounding box center [145, 93] width 50 height 137
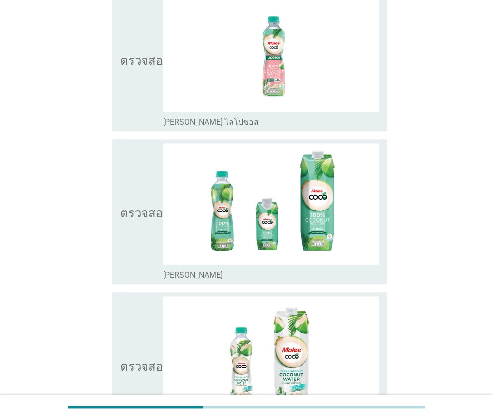
scroll to position [578, 0]
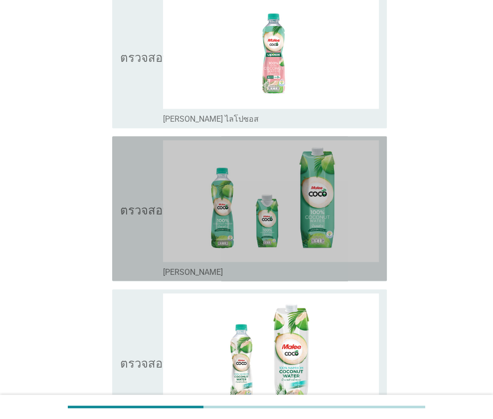
click at [141, 197] on icon "ตรวจสอบ" at bounding box center [145, 208] width 50 height 137
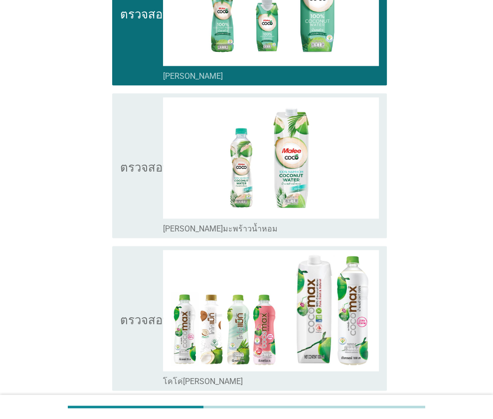
scroll to position [774, 0]
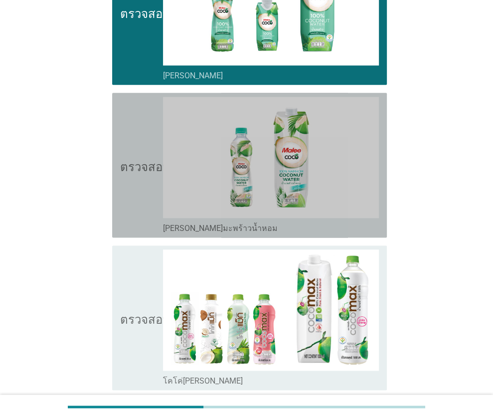
click at [141, 197] on icon "ตรวจสอบ" at bounding box center [145, 165] width 50 height 137
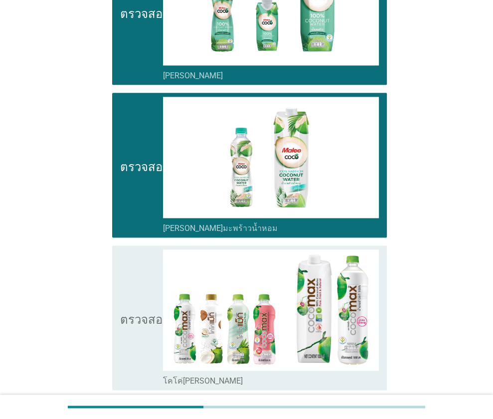
click at [119, 45] on div "ตรวจสอบ โครงร่างกล่องกาเครื่องหมายว่าง [PERSON_NAME]" at bounding box center [249, 12] width 275 height 145
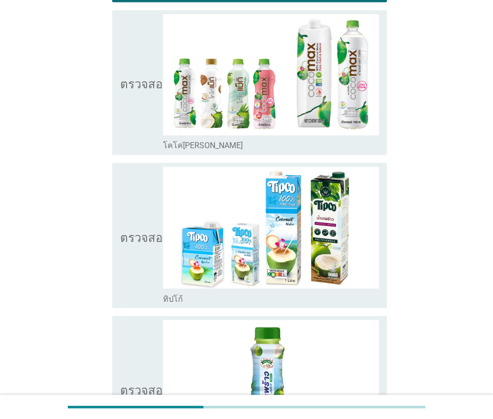
scroll to position [1011, 0]
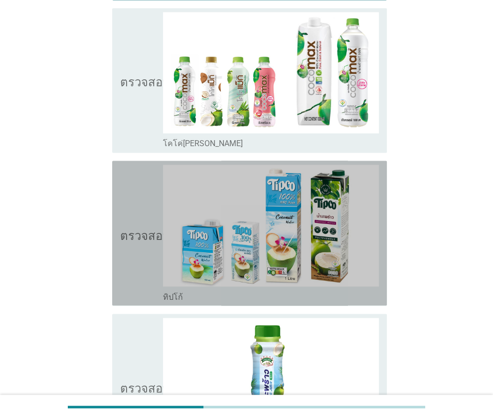
click at [148, 209] on icon "ตรวจสอบ" at bounding box center [145, 233] width 50 height 137
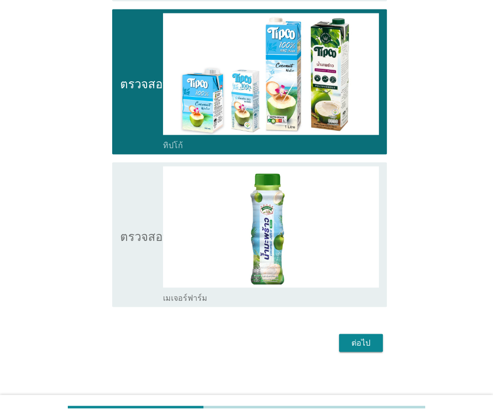
scroll to position [1165, 0]
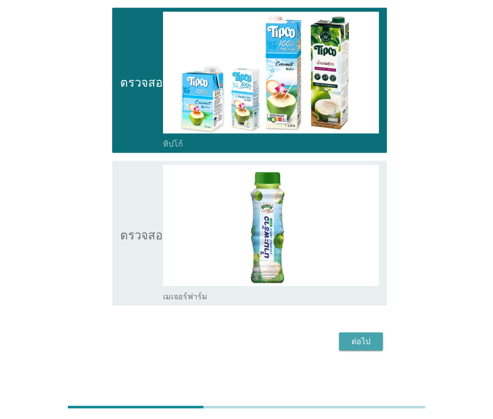
click at [349, 336] on div "ต่อไป" at bounding box center [361, 341] width 28 height 12
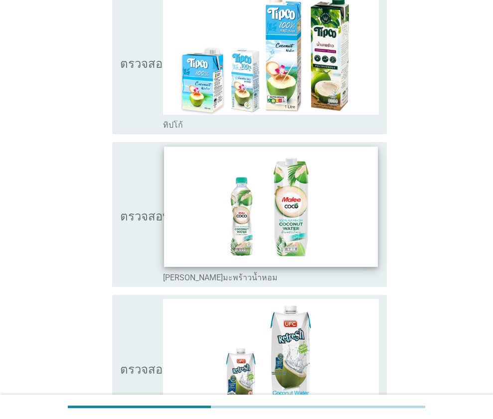
scroll to position [114, 0]
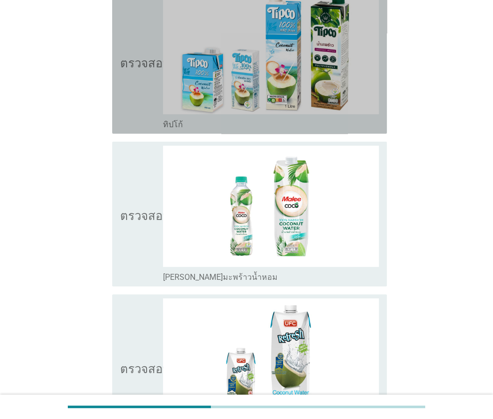
click at [144, 111] on icon "ตรวจสอบ" at bounding box center [145, 61] width 50 height 137
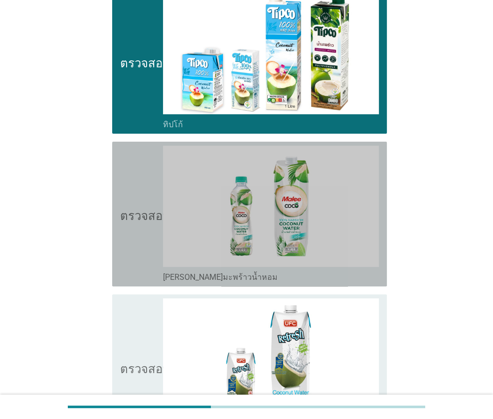
click at [132, 199] on icon "ตรวจสอบ" at bounding box center [145, 214] width 50 height 137
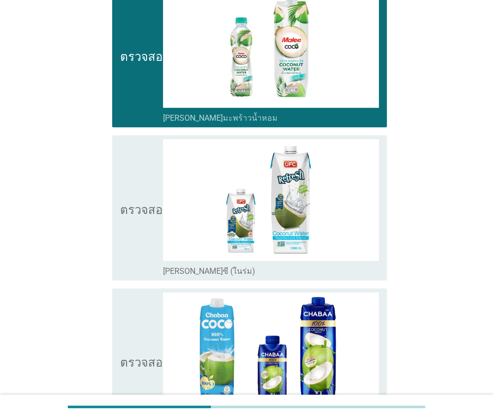
scroll to position [273, 0]
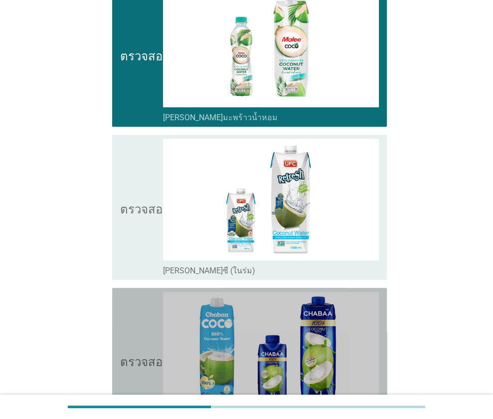
click at [136, 302] on icon "ตรวจสอบ" at bounding box center [145, 360] width 50 height 137
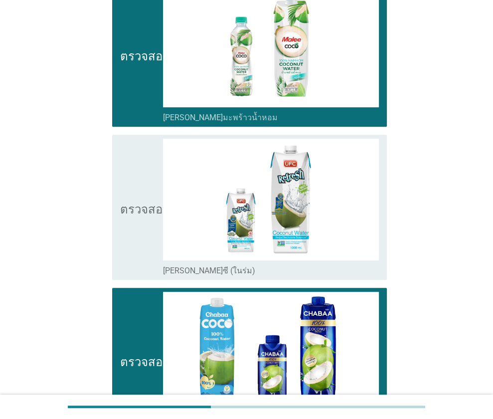
scroll to position [402, 0]
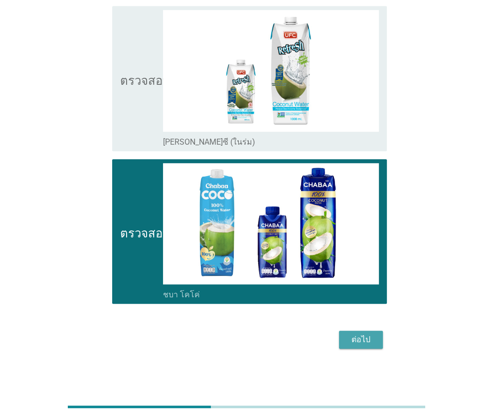
click at [348, 334] on div "ต่อไป" at bounding box center [361, 340] width 28 height 12
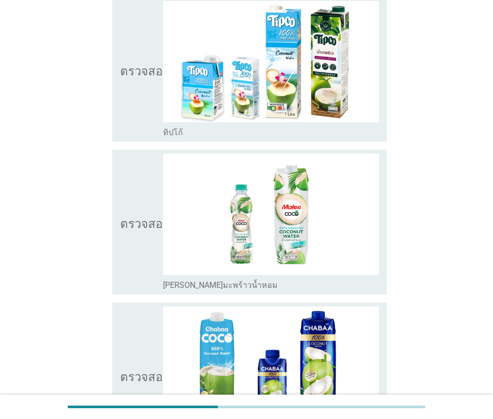
scroll to position [108, 0]
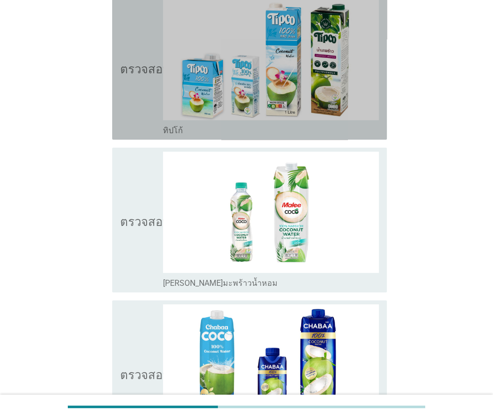
click at [137, 79] on icon "ตรวจสอบ" at bounding box center [145, 67] width 50 height 137
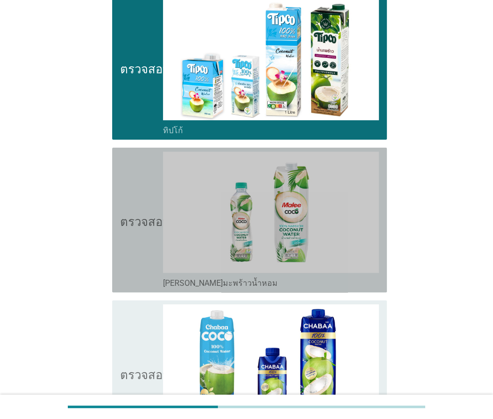
click at [141, 181] on icon "ตรวจสอบ" at bounding box center [145, 220] width 50 height 137
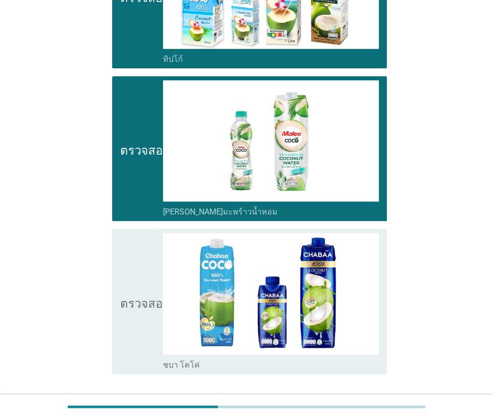
scroll to position [184, 0]
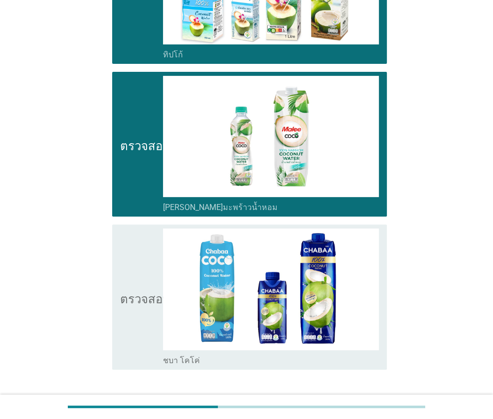
click at [142, 230] on icon "ตรวจสอบ" at bounding box center [145, 296] width 50 height 137
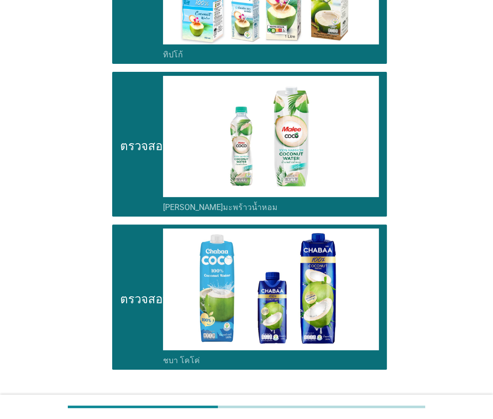
scroll to position [249, 0]
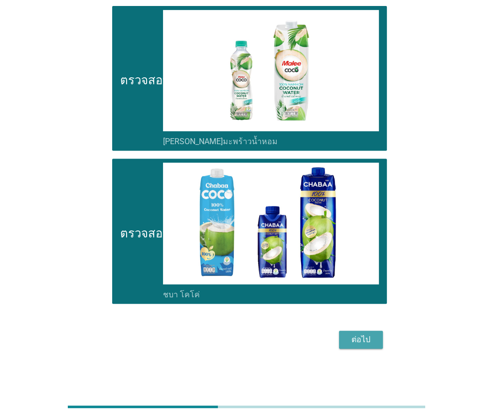
click at [360, 343] on font "ต่อไป" at bounding box center [361, 340] width 19 height 12
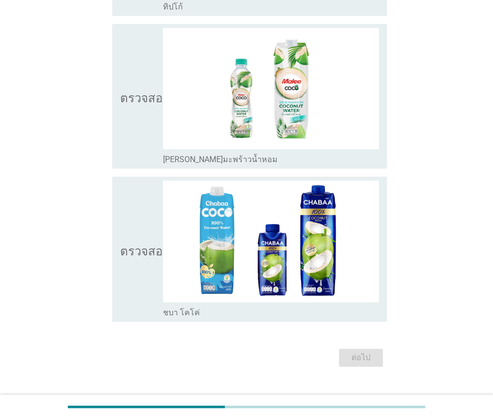
scroll to position [0, 0]
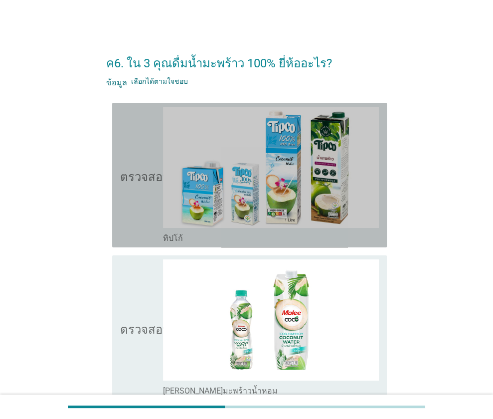
click at [150, 183] on icon "ตรวจสอบ" at bounding box center [145, 175] width 50 height 137
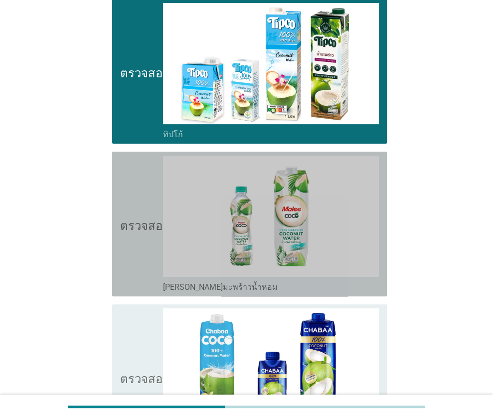
click at [150, 221] on font "ตรวจสอบ" at bounding box center [145, 224] width 50 height 12
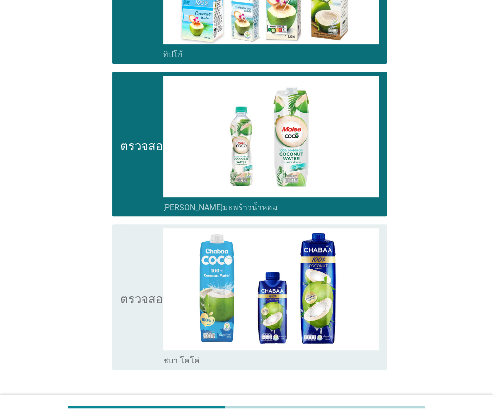
scroll to position [186, 0]
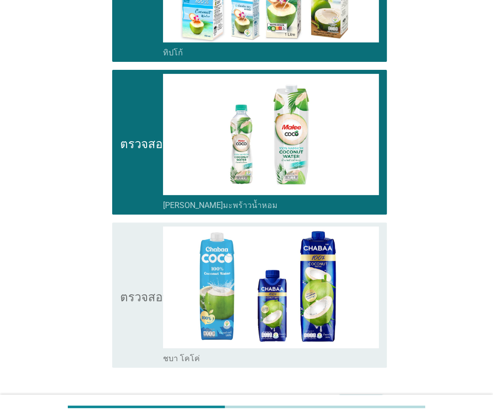
click at [149, 244] on icon "ตรวจสอบ" at bounding box center [145, 294] width 50 height 137
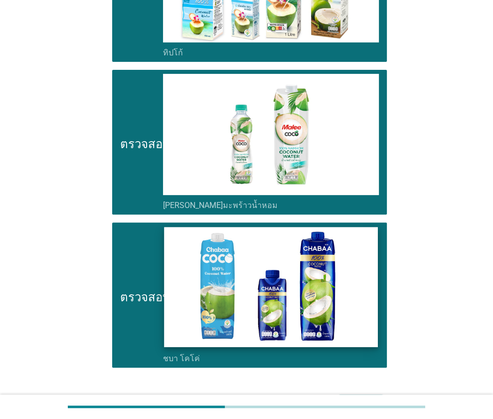
scroll to position [231, 0]
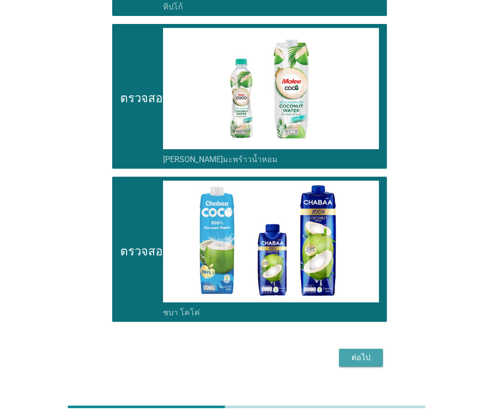
click at [351, 358] on div "ต่อไป" at bounding box center [361, 358] width 28 height 12
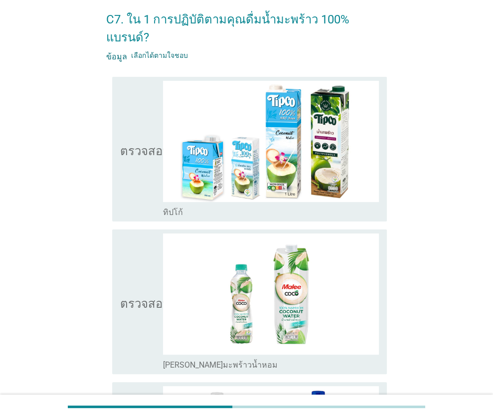
scroll to position [97, 0]
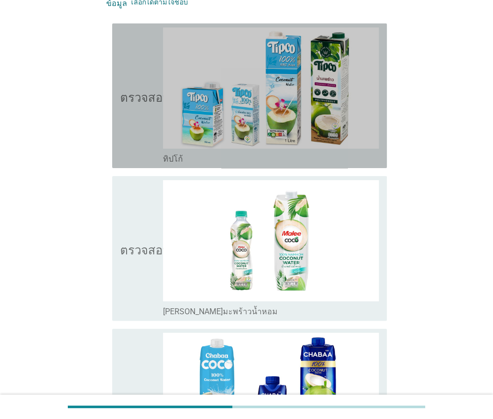
click at [137, 119] on icon "ตรวจสอบ" at bounding box center [145, 95] width 50 height 137
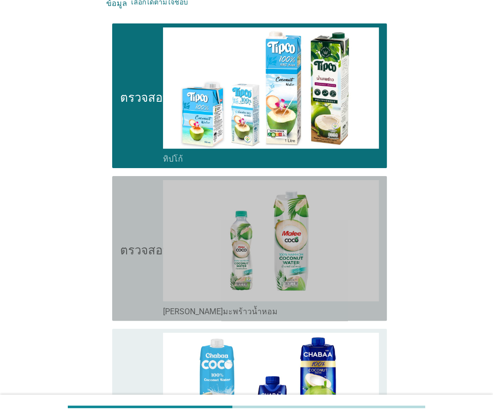
click at [137, 214] on icon "ตรวจสอบ" at bounding box center [145, 248] width 50 height 137
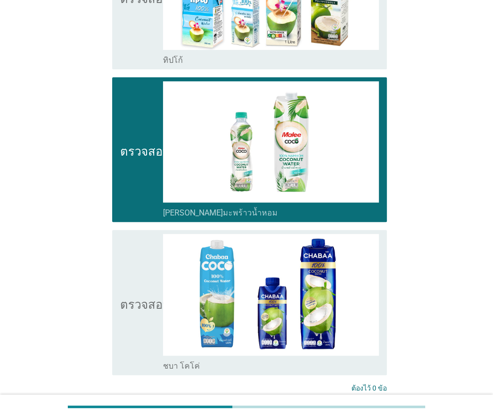
scroll to position [197, 0]
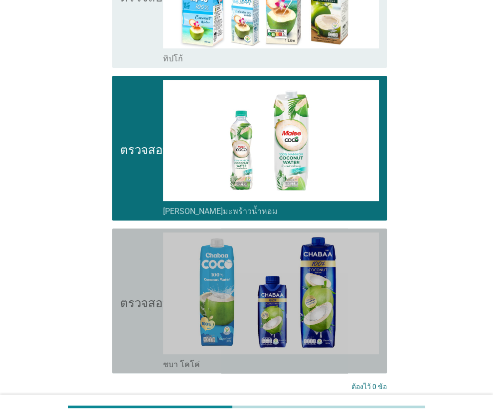
click at [133, 251] on icon "ตรวจสอบ" at bounding box center [145, 300] width 50 height 137
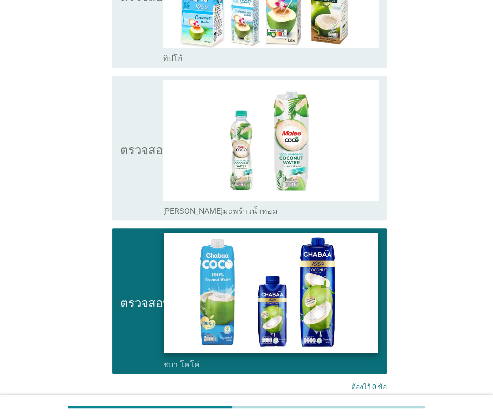
scroll to position [264, 0]
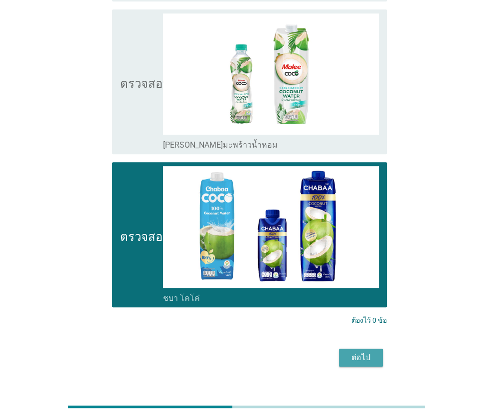
click at [365, 353] on font "ต่อไป" at bounding box center [361, 357] width 19 height 9
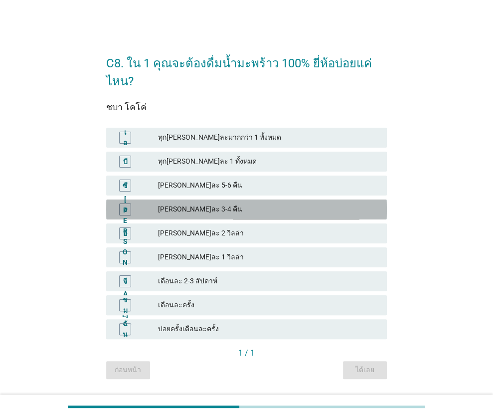
click at [230, 204] on font "[PERSON_NAME]ละ 3-4 คืน" at bounding box center [268, 209] width 221 height 10
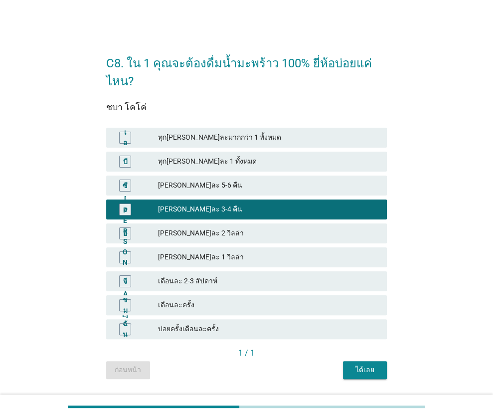
scroll to position [28, 0]
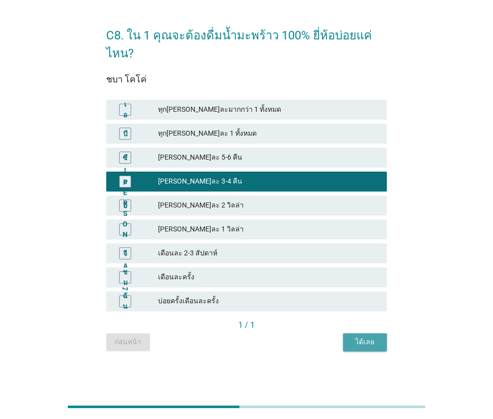
click at [361, 336] on button "ได้เลย" at bounding box center [365, 342] width 44 height 18
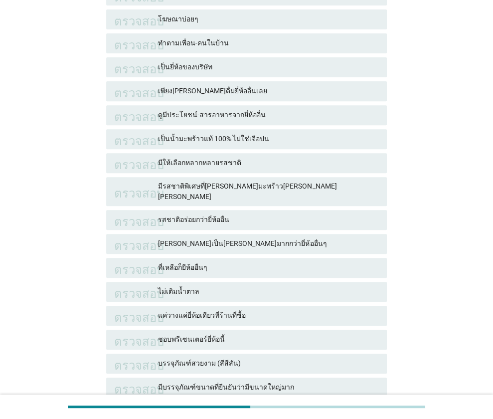
scroll to position [211, 0]
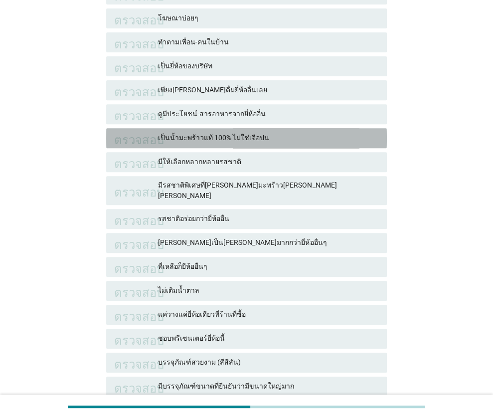
click at [254, 139] on font "เป็นน้ำมะพร้าวแท้ 100% ไม่ใช่เจือปน" at bounding box center [213, 138] width 111 height 8
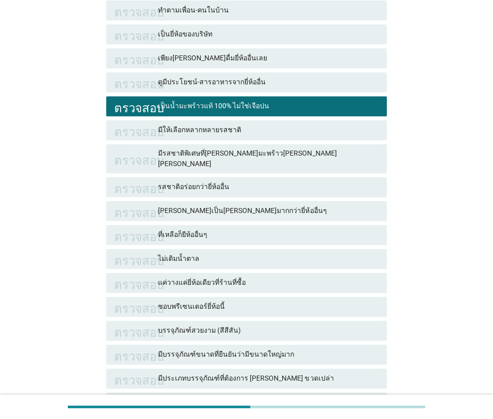
scroll to position [243, 0]
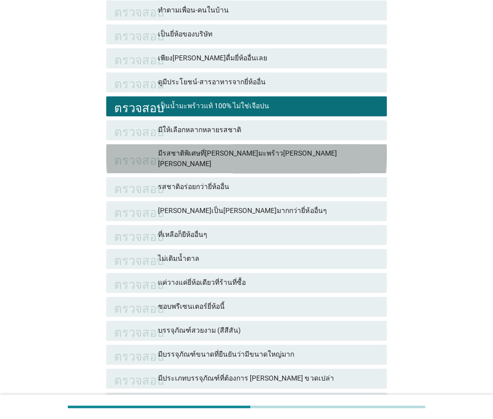
click at [256, 150] on font "มีรสชาติพิเศษที่[PERSON_NAME]มะพร้าว[PERSON_NAME][PERSON_NAME]" at bounding box center [247, 158] width 179 height 18
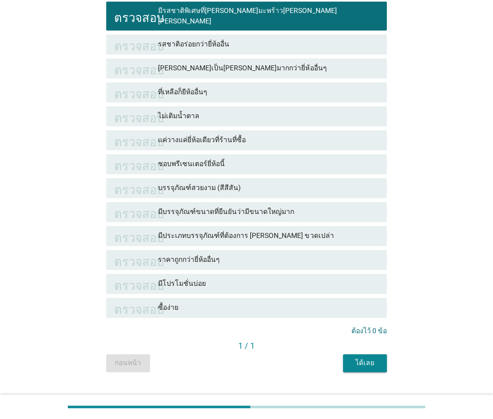
scroll to position [387, 0]
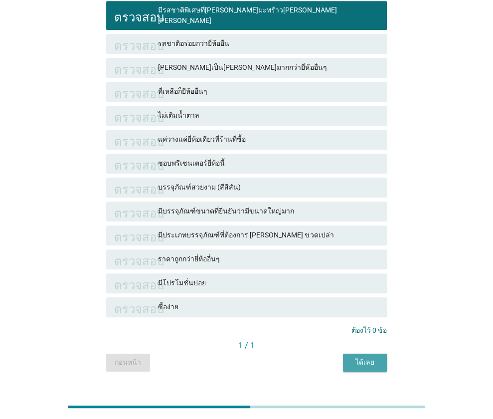
click at [366, 358] on font "ได้เลย" at bounding box center [365, 362] width 19 height 8
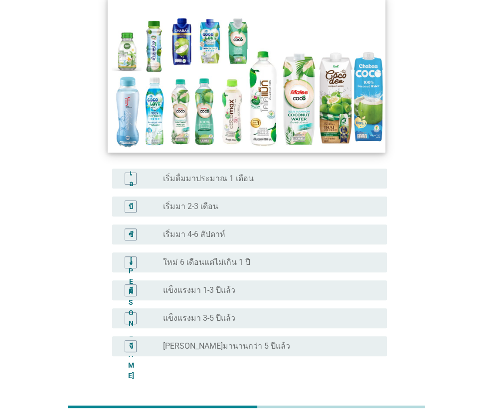
scroll to position [104, 0]
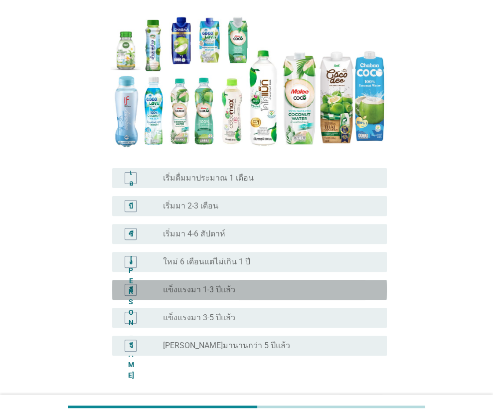
click at [250, 288] on div "ปุ่มวิทยุ[PERSON_NAME]เลือก แข็งแรงมา 1-3 ปีแล้ว" at bounding box center [267, 290] width 208 height 10
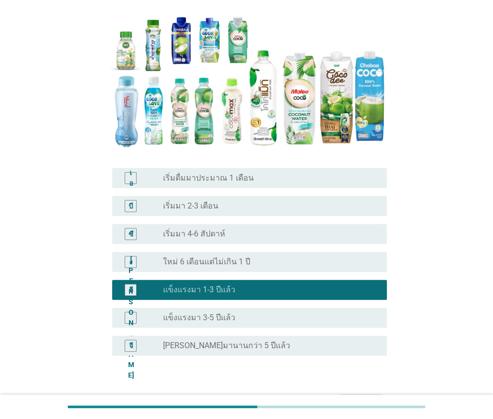
scroll to position [169, 0]
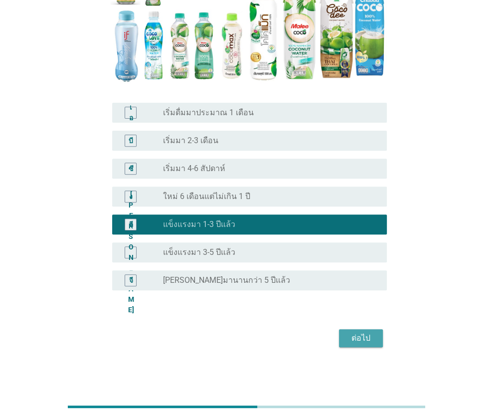
click at [367, 336] on font "ต่อไป" at bounding box center [361, 337] width 19 height 9
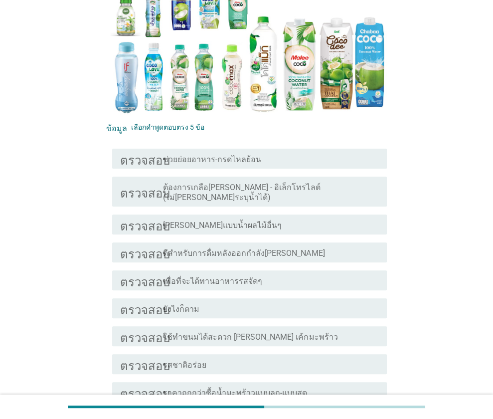
scroll to position [163, 0]
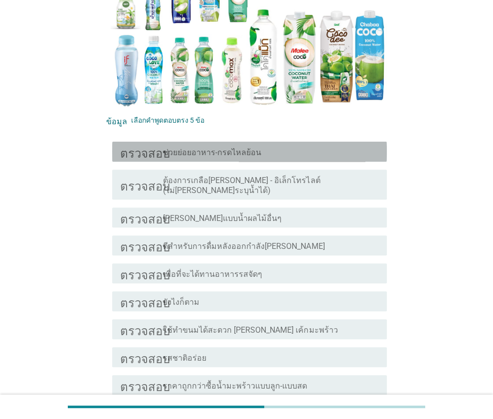
click at [248, 153] on font "ช่วยย่อยอาหาร-กรดไหลย้อน" at bounding box center [212, 152] width 98 height 9
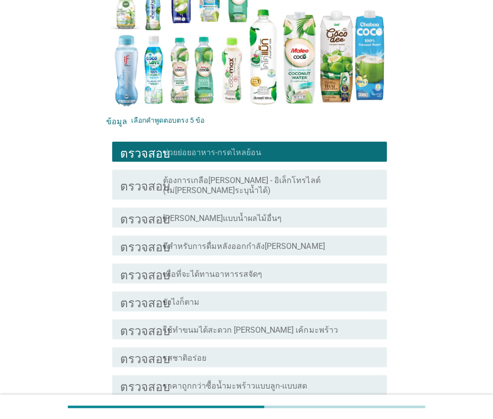
scroll to position [195, 0]
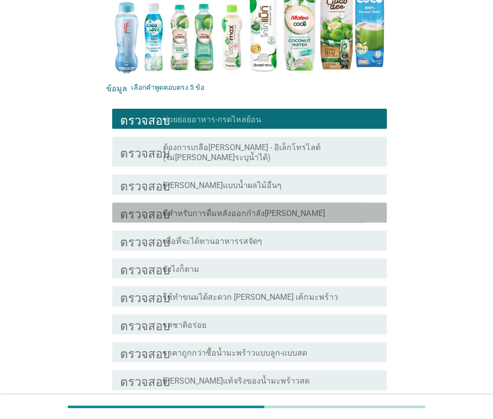
click at [249, 208] on font "ดีสำหรับการดื่มหลังออกกำลัง[PERSON_NAME]" at bounding box center [244, 212] width 162 height 9
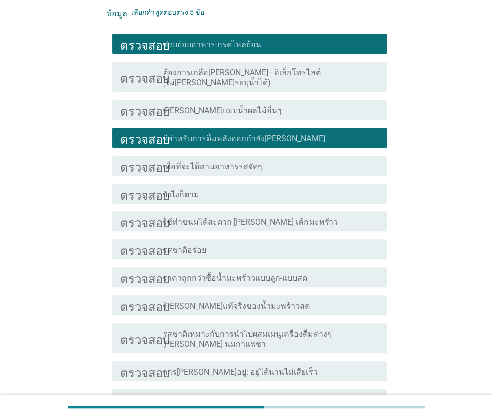
scroll to position [271, 0]
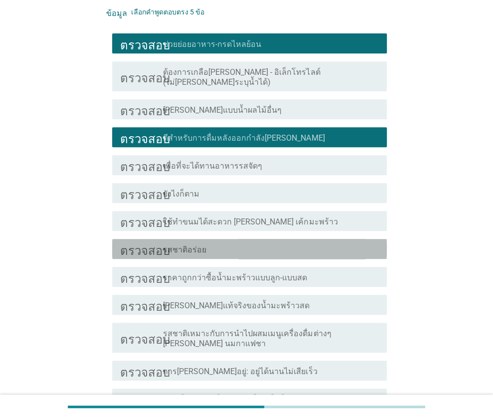
click at [253, 243] on div "โครงร่างกล่องกาเครื่องหมายว่าง รสชาติอร่อย" at bounding box center [271, 249] width 216 height 12
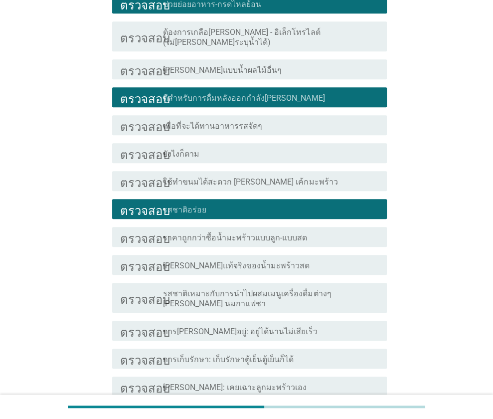
scroll to position [315, 0]
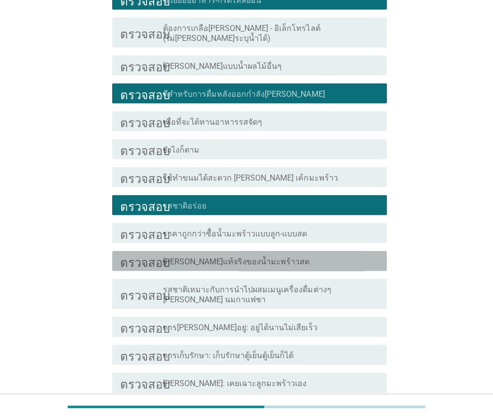
click at [250, 257] on font "[PERSON_NAME]แท้จริงของน้ำมะพร้าวสด" at bounding box center [236, 261] width 147 height 9
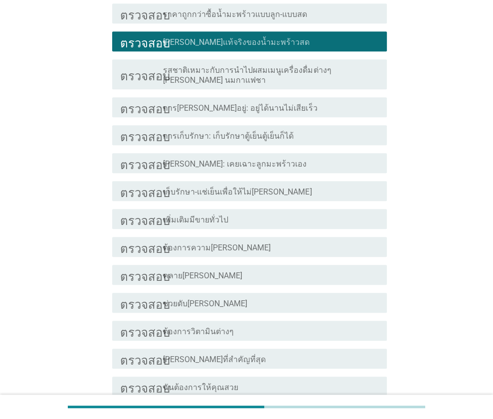
scroll to position [536, 0]
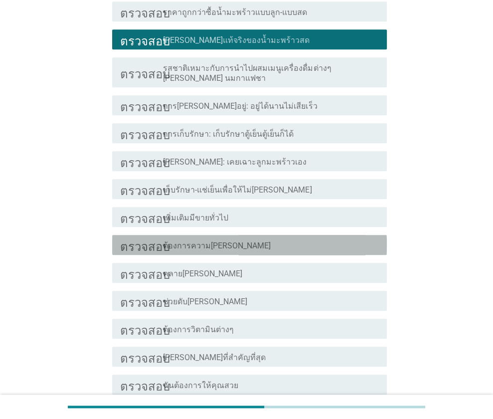
click at [257, 239] on div "โครงร่างกล่องกาเครื่องหมายว่าง ต้องการความ[PERSON_NAME]" at bounding box center [271, 245] width 216 height 12
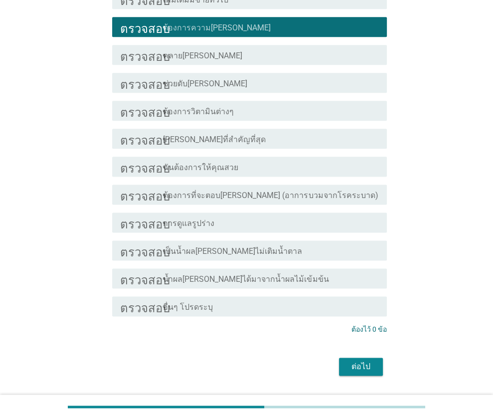
scroll to position [762, 0]
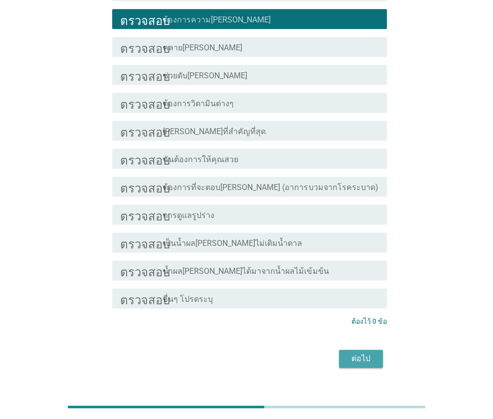
click at [360, 354] on font "ต่อไป" at bounding box center [361, 358] width 19 height 9
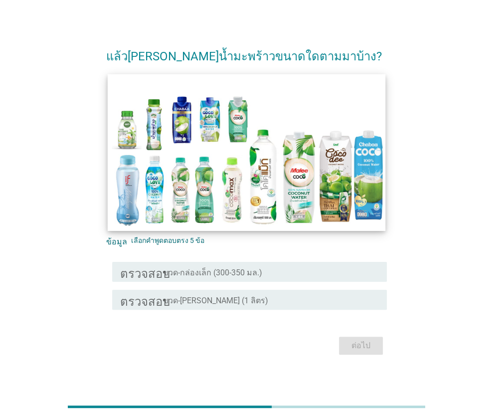
scroll to position [11, 0]
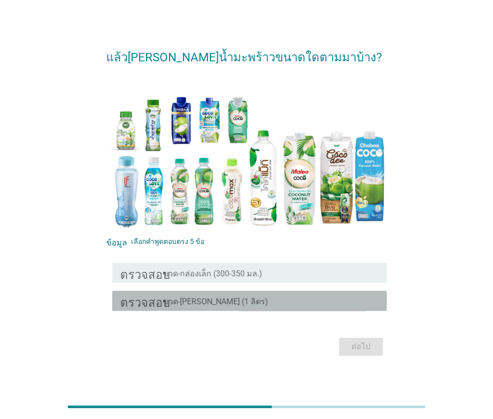
click at [263, 297] on div "โครงร่างกล่องกาเครื่องหมายว่าง ขวด-[PERSON_NAME] (1 ลิตร)" at bounding box center [271, 301] width 216 height 12
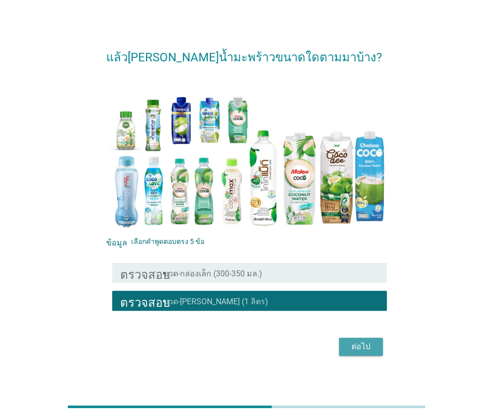
click at [349, 338] on button "ต่อไป" at bounding box center [361, 347] width 44 height 18
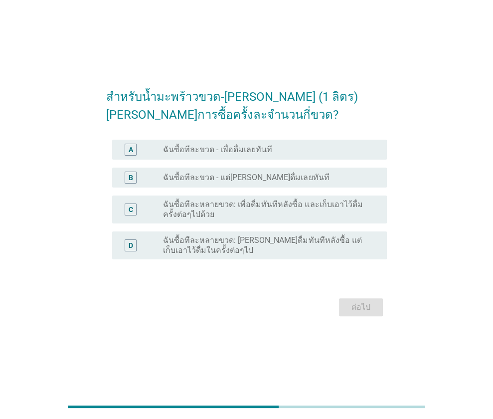
scroll to position [0, 0]
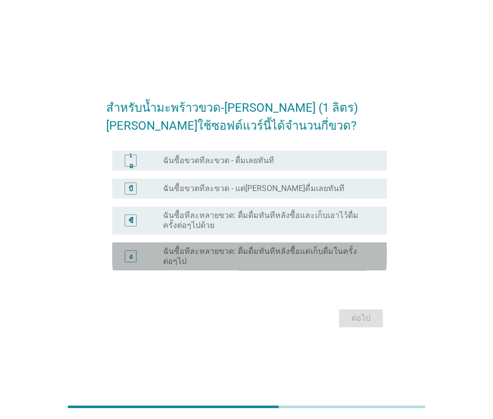
click at [242, 253] on font "ฉันซื้อทีละหลายขวด: ดื่มดื่มทันทีหลังซื้อแต่เก็บดื่มในครั้งต่อๆไป" at bounding box center [260, 255] width 194 height 19
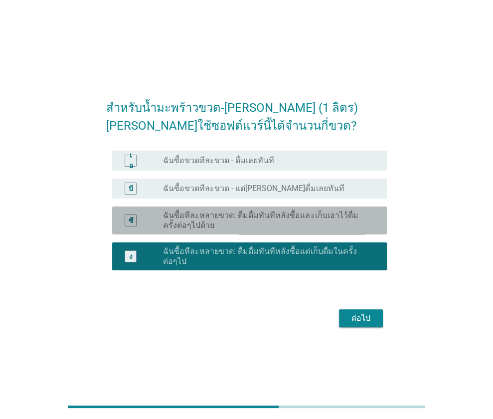
click at [355, 225] on font "ฉันซื้อทีละหลายขวด: ดื่มดื่มทันทีหลังซื้อและเก็บเอาไว้ดื่มครั้งต่อๆไปด้วย" at bounding box center [267, 220] width 208 height 20
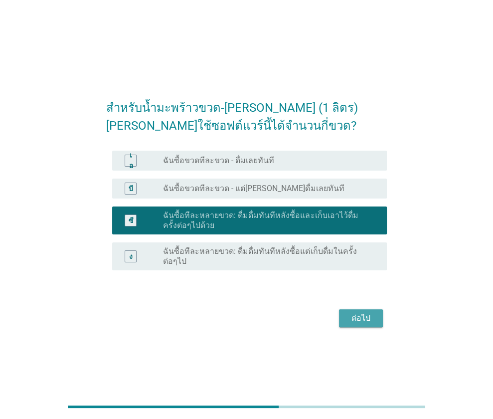
click at [359, 320] on font "ต่อไป" at bounding box center [361, 318] width 19 height 12
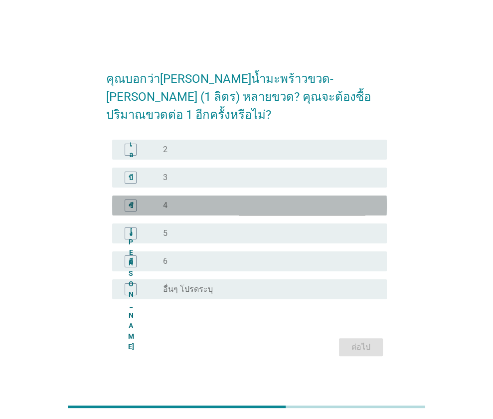
click at [231, 200] on div "ปุ่มวิทยุ[PERSON_NAME]เลือก 4" at bounding box center [267, 205] width 208 height 10
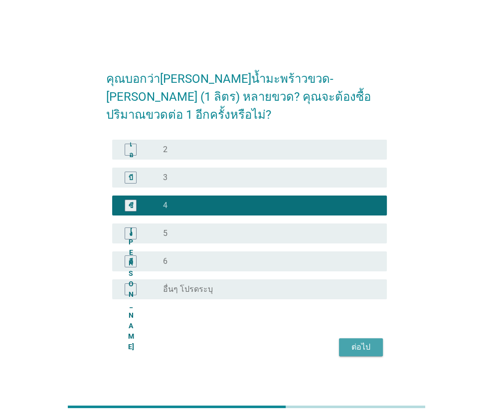
click at [347, 341] on div "ต่อไป" at bounding box center [361, 347] width 28 height 12
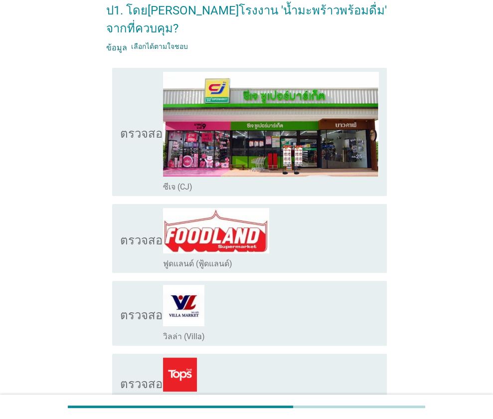
scroll to position [54, 0]
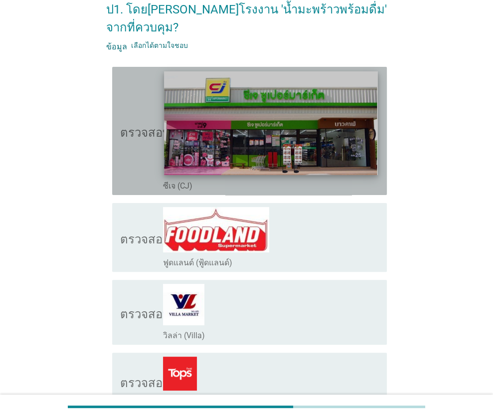
click at [243, 116] on img at bounding box center [271, 123] width 213 height 104
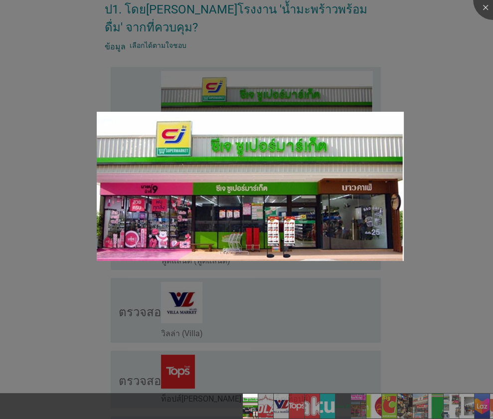
click at [395, 50] on div at bounding box center [246, 209] width 493 height 419
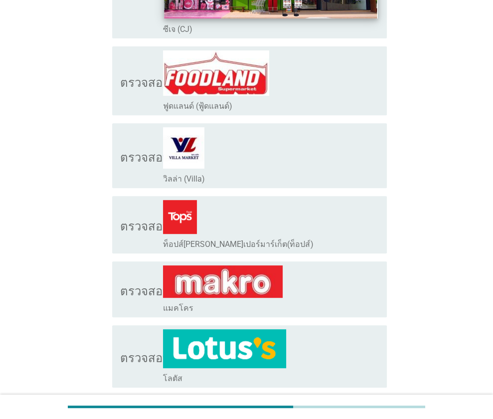
scroll to position [211, 0]
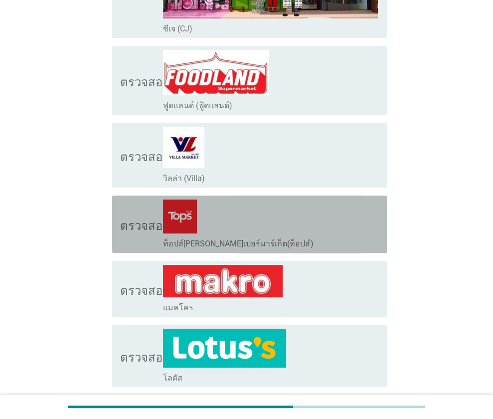
click at [134, 221] on font "ตรวจสอบ" at bounding box center [145, 224] width 50 height 12
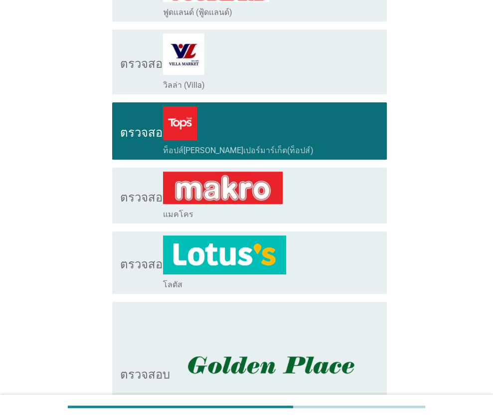
scroll to position [305, 0]
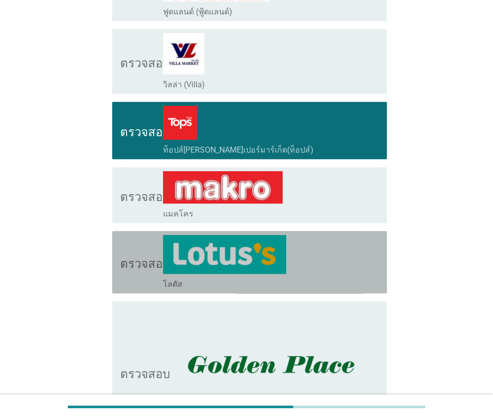
click at [142, 261] on font "ตรวจสอบ" at bounding box center [145, 262] width 50 height 12
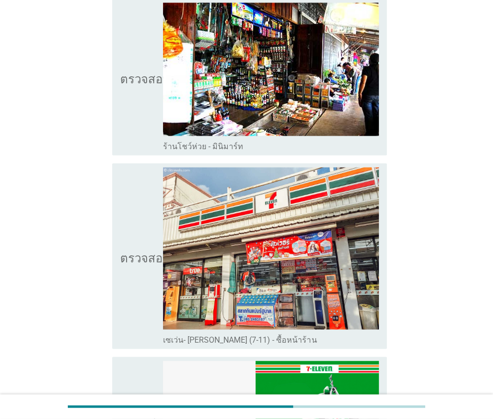
scroll to position [1178, 0]
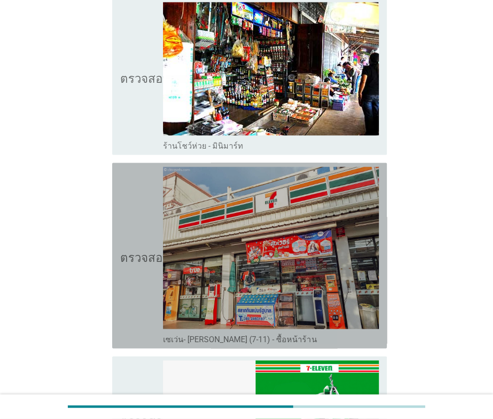
click at [142, 261] on icon "ตรวจสอบ" at bounding box center [145, 256] width 50 height 178
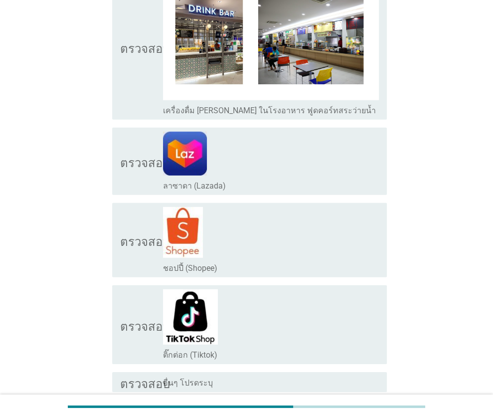
scroll to position [1920, 0]
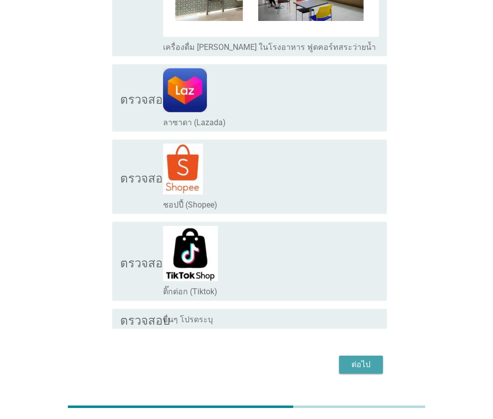
click at [369, 359] on font "ต่อไป" at bounding box center [361, 365] width 19 height 12
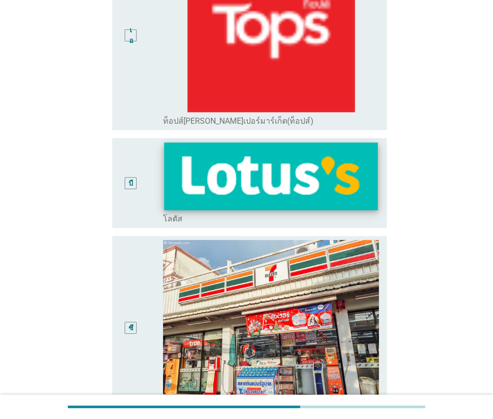
scroll to position [170, 0]
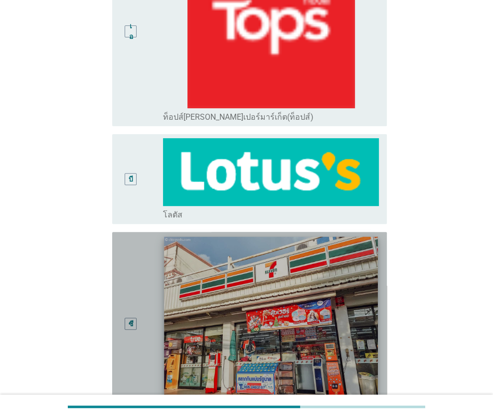
click at [191, 257] on img at bounding box center [271, 317] width 213 height 160
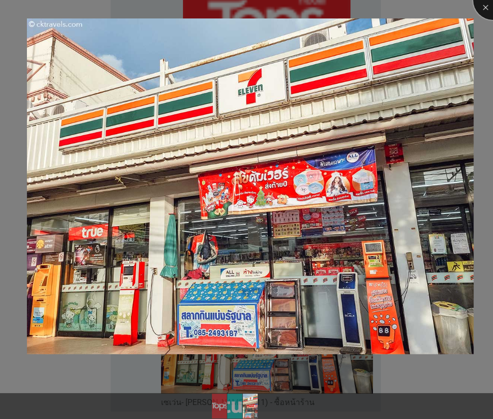
click at [487, 5] on div at bounding box center [493, 0] width 40 height 40
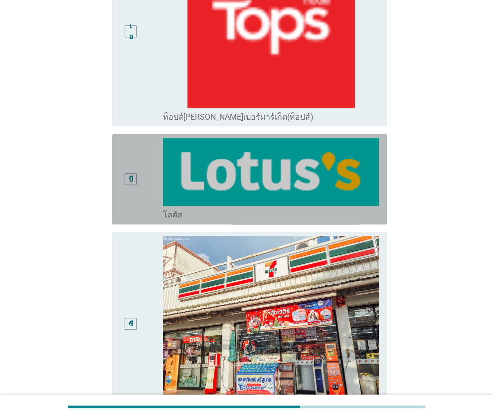
click at [140, 180] on div "บี" at bounding box center [130, 179] width 21 height 82
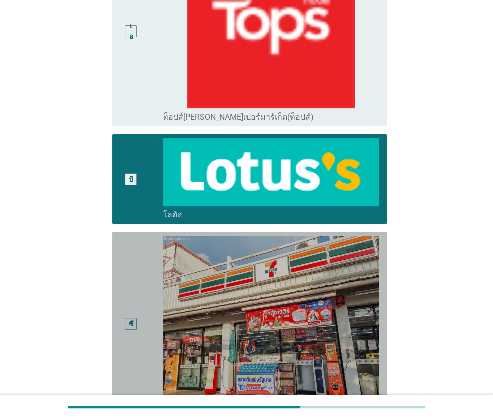
click at [143, 240] on div "ซี" at bounding box center [141, 324] width 43 height 176
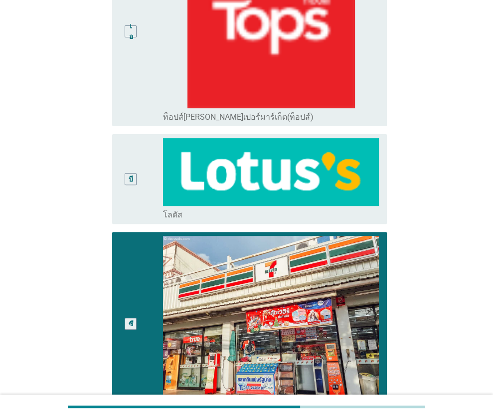
scroll to position [305, 0]
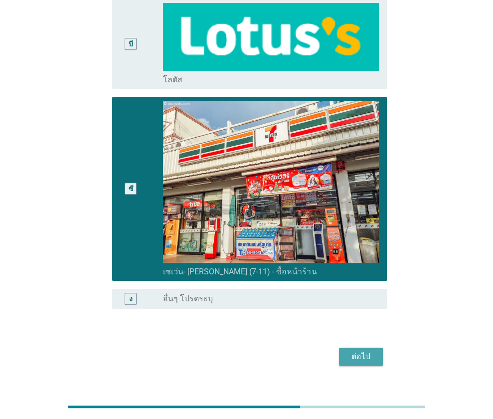
click at [351, 351] on div "ต่อไป" at bounding box center [361, 357] width 28 height 12
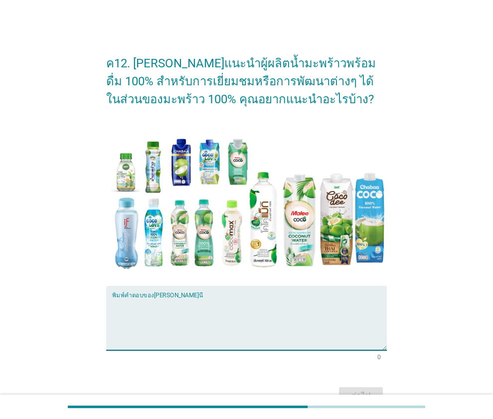
click at [150, 316] on textarea "พิมพ์คำตอบของคุณที่นี่" at bounding box center [249, 324] width 275 height 52
type textarea "แ"
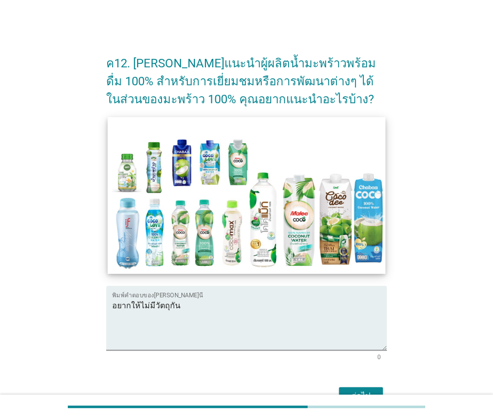
click at [126, 239] on img at bounding box center [247, 195] width 278 height 157
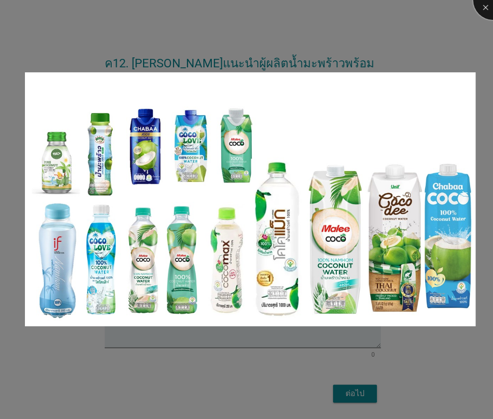
click at [487, 3] on div at bounding box center [493, 0] width 40 height 40
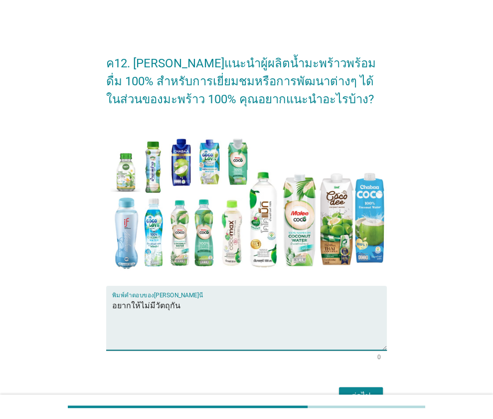
click at [152, 306] on textarea "อยากให้ไม่มีวัตถุกัน" at bounding box center [249, 324] width 275 height 52
click at [185, 306] on textarea "อยากให้ไม่ใส่ วัตถุกัน" at bounding box center [249, 324] width 275 height 52
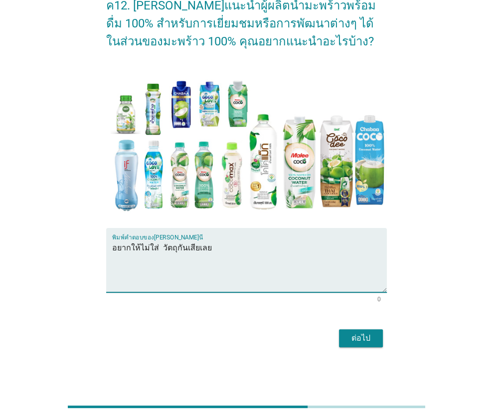
type textarea "อยากให้ไม่ใส่ วัตถุกันเสียเลย"
click at [355, 341] on font "ต่อไป" at bounding box center [361, 337] width 19 height 9
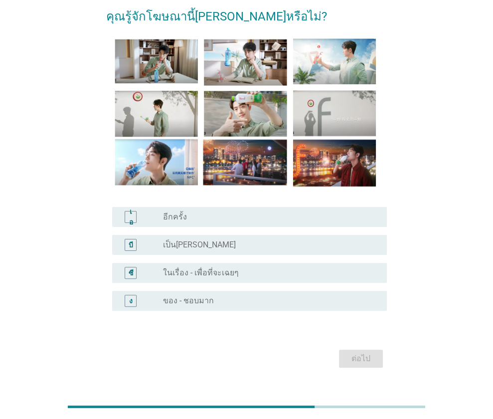
scroll to position [47, 0]
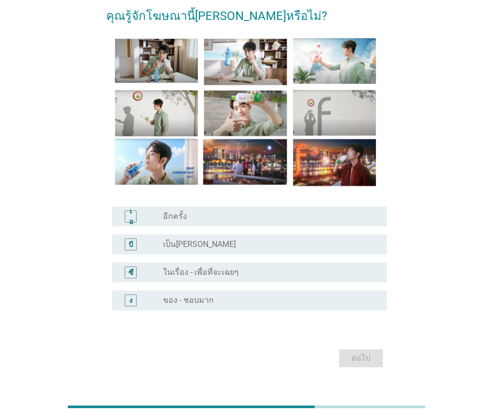
click at [215, 341] on form "คุณรู้จักโฆษณานี้[PERSON_NAME]หรือไม่? เอ ปุ่มวิทยุ[PERSON_NAME]เลือก อีกครั้ง …" at bounding box center [246, 184] width 281 height 374
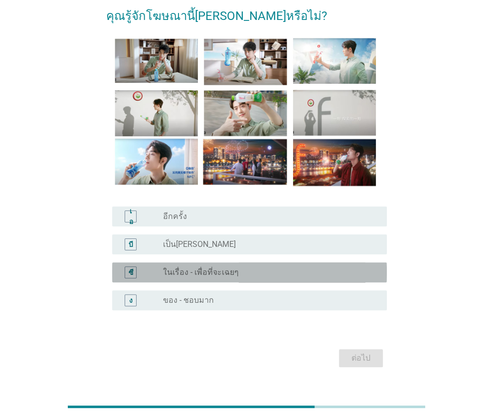
click at [232, 282] on div "ซี ปุ่มวิทยุ[PERSON_NAME]เลือก ในเรื่อง - เพื่อที่จะเฉยๆ" at bounding box center [249, 272] width 275 height 20
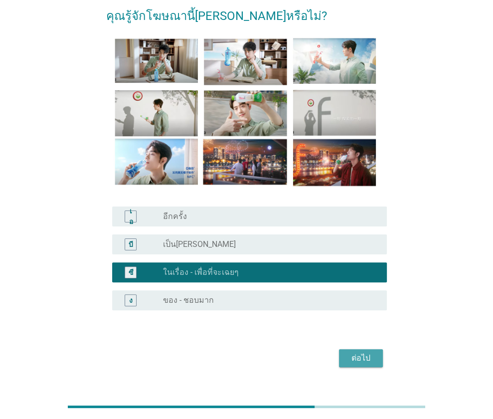
click at [346, 354] on button "ต่อไป" at bounding box center [361, 358] width 44 height 18
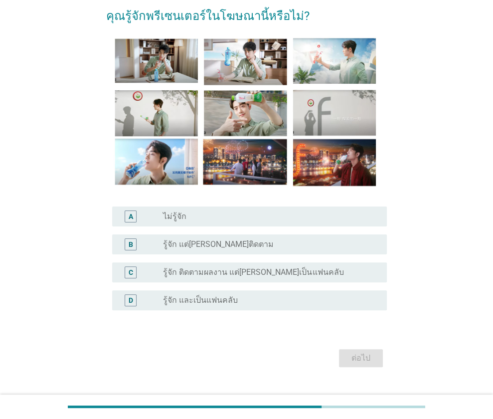
scroll to position [0, 0]
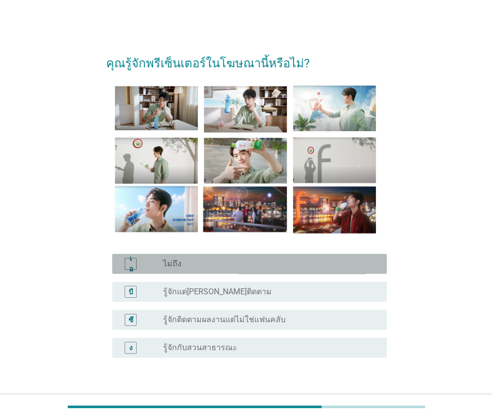
click at [235, 266] on div "ปุ่มวิทยุ[PERSON_NAME]เลือก ไม่ถึง" at bounding box center [267, 264] width 208 height 10
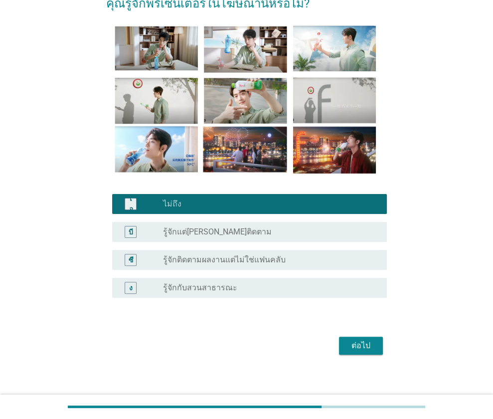
scroll to position [67, 0]
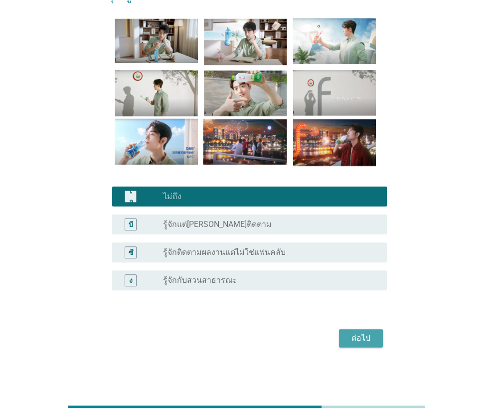
click at [349, 339] on div "ต่อไป" at bounding box center [361, 338] width 28 height 12
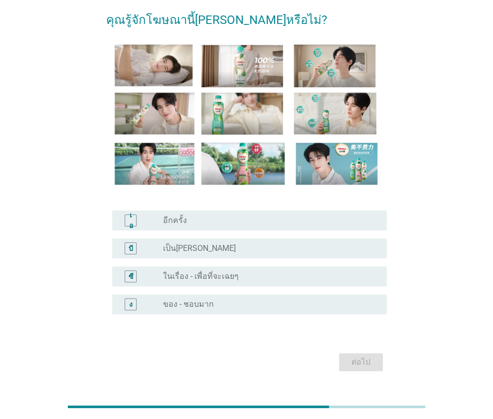
scroll to position [45, 0]
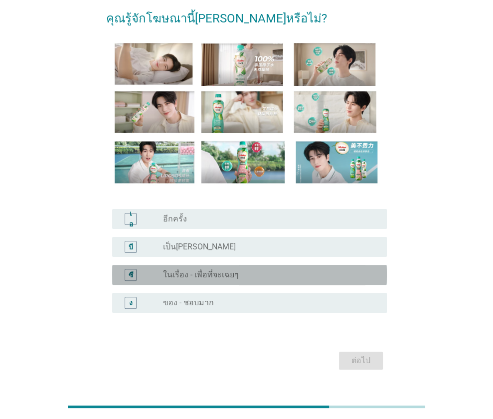
click at [231, 273] on font "ในเรื่อง - เพื่อที่จะเฉยๆ" at bounding box center [201, 274] width 76 height 9
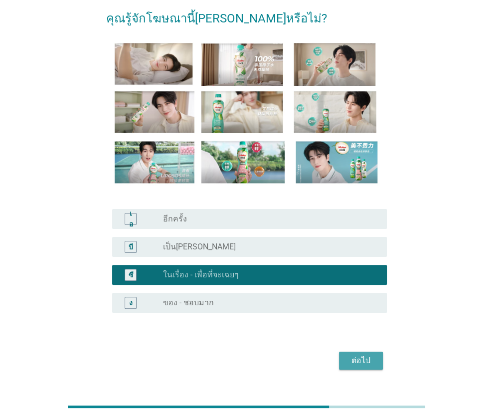
click at [349, 366] on div "ต่อไป" at bounding box center [361, 361] width 28 height 12
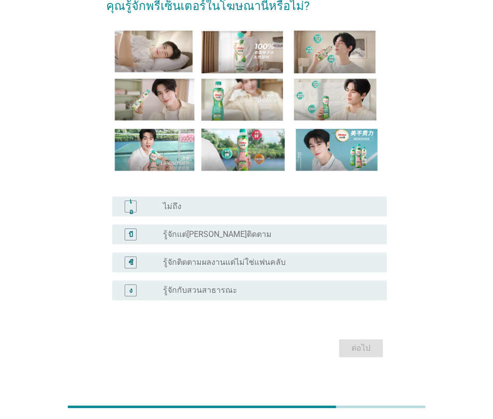
scroll to position [58, 0]
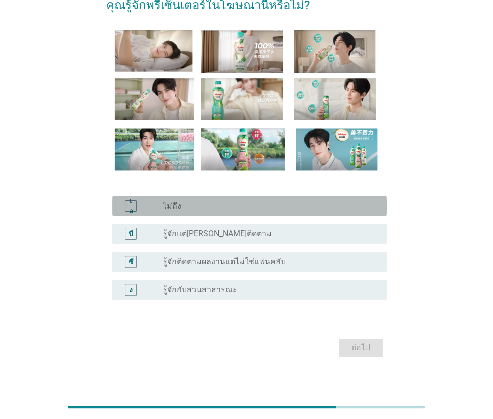
click at [264, 207] on div "ปุ่มวิทยุ[PERSON_NAME]เลือก ไม่ถึง" at bounding box center [267, 206] width 208 height 10
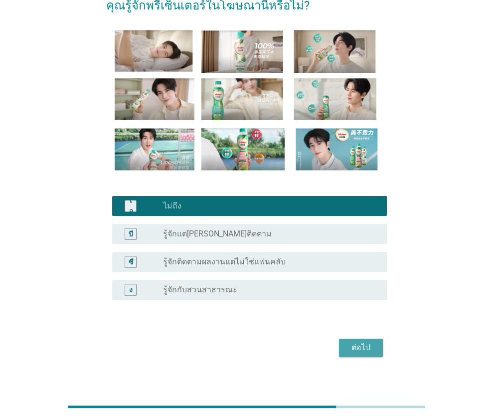
click at [348, 339] on button "ต่อไป" at bounding box center [361, 348] width 44 height 18
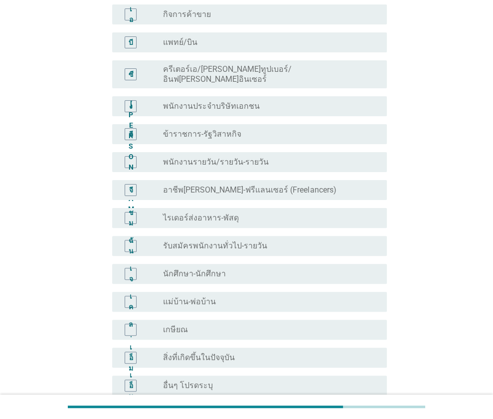
scroll to position [118, 0]
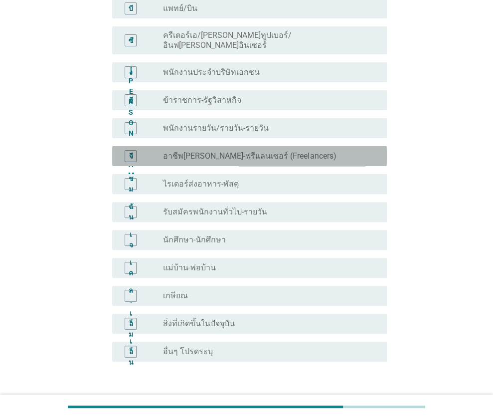
click at [280, 151] on font "อาชีพ[PERSON_NAME]-ฟรีแลนเซอร์ (Freelancers)" at bounding box center [249, 155] width 173 height 9
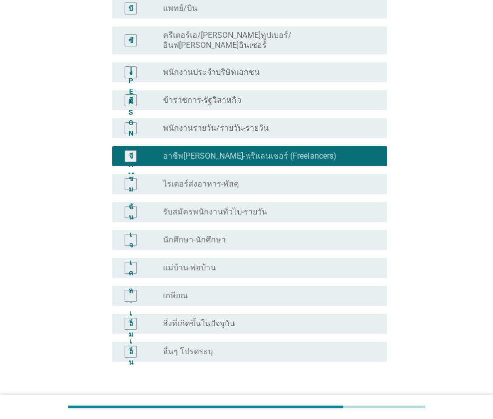
scroll to position [181, 0]
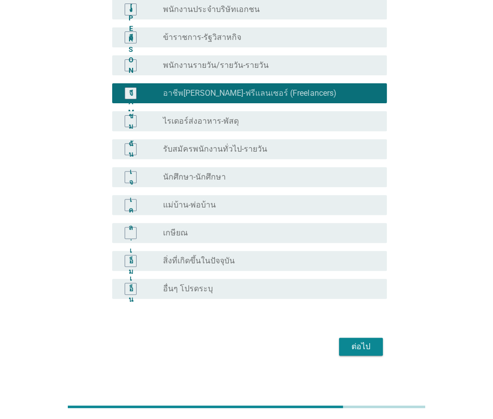
click at [355, 342] on font "ต่อไป" at bounding box center [361, 346] width 19 height 9
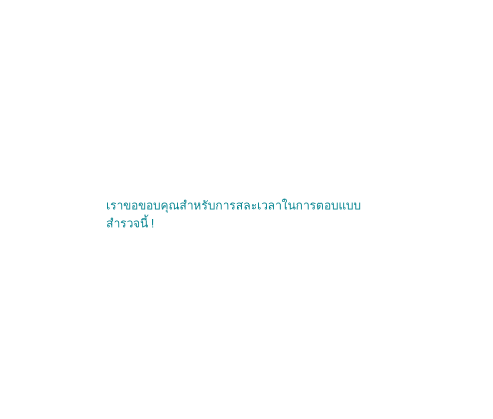
scroll to position [0, 0]
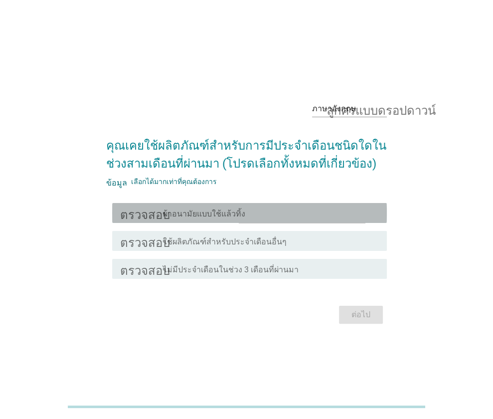
click at [252, 209] on div "โครงร่างกล่องกาเครื่องหมายว่าง ผ้าอนามัยแบบใช้แล้วทิ้ง" at bounding box center [271, 213] width 216 height 12
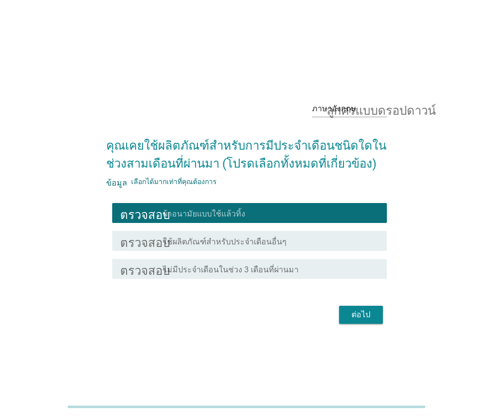
click at [341, 308] on button "ต่อไป" at bounding box center [361, 315] width 44 height 18
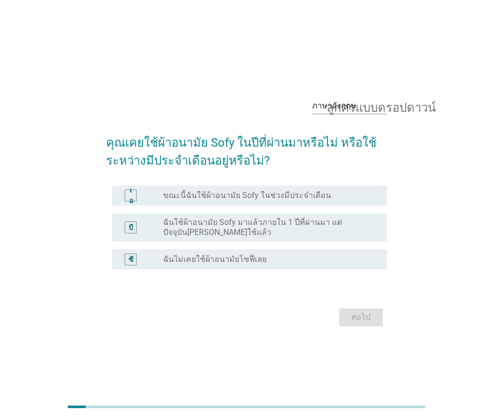
click at [233, 245] on div "ซี ปุ่มวิทยุไม่ได้เลือก ฉันไม่เคยใช้ผ้าอนามัยโซฟี่เลย" at bounding box center [246, 259] width 281 height 28
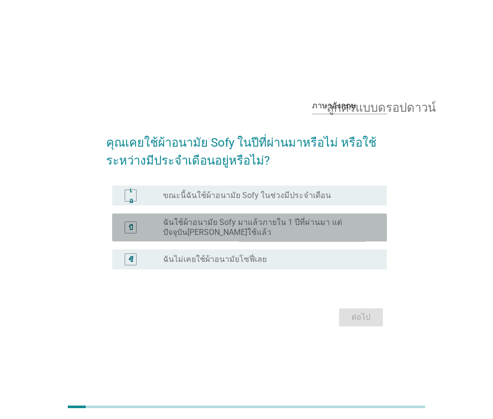
click at [237, 228] on font "ฉันใช้ผ้าอนามัย Sofy มาแล้วภายใน 1 ปีที่ผ่านมา แต่ปัจจุบันไม่ได้ใช้แล้ว" at bounding box center [267, 227] width 208 height 20
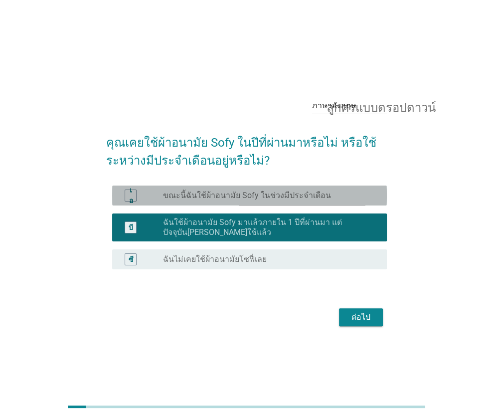
click at [325, 197] on div "ปุ่มวิทยุไม่ได้เลือก ขณะนี้ฉันใช้ผ้าอนามัย Sofy ในช่วงมีประจำเดือน" at bounding box center [267, 196] width 208 height 10
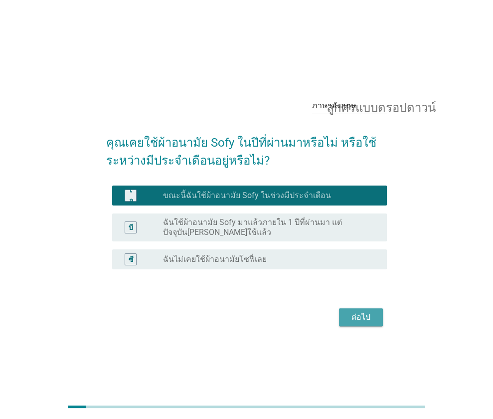
click at [361, 313] on font "ต่อไป" at bounding box center [361, 316] width 19 height 9
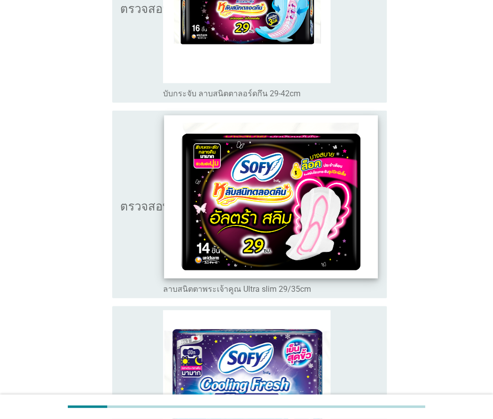
scroll to position [1579, 0]
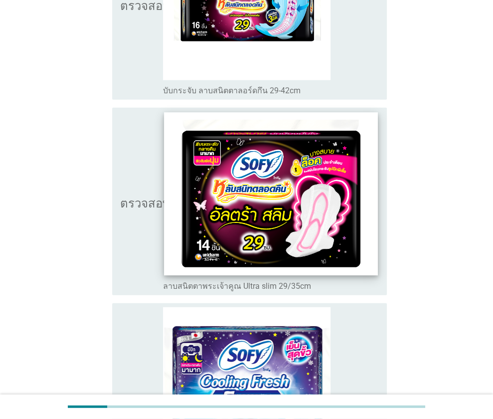
click at [211, 245] on img at bounding box center [271, 193] width 213 height 163
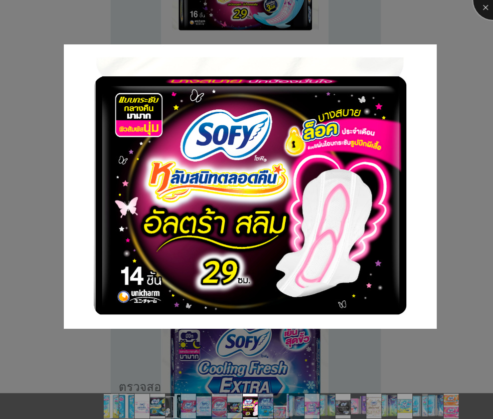
click at [484, 3] on div at bounding box center [493, 0] width 40 height 40
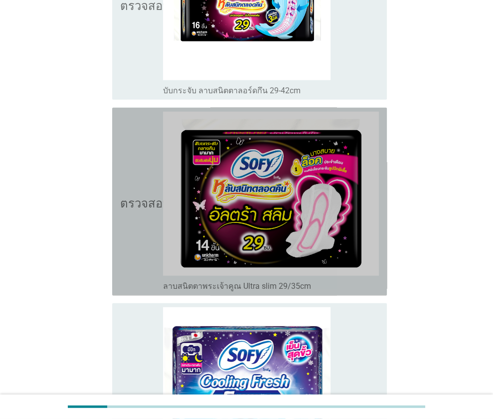
click at [142, 207] on icon "ตรวจสอบ" at bounding box center [145, 202] width 50 height 180
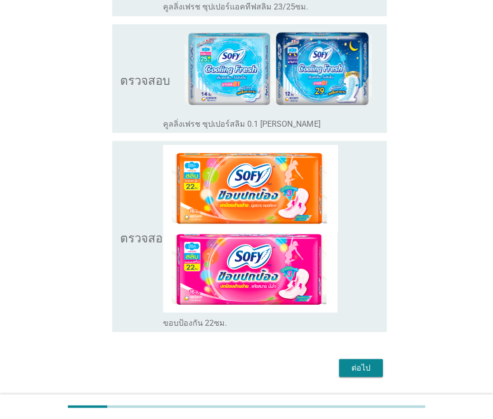
scroll to position [3677, 0]
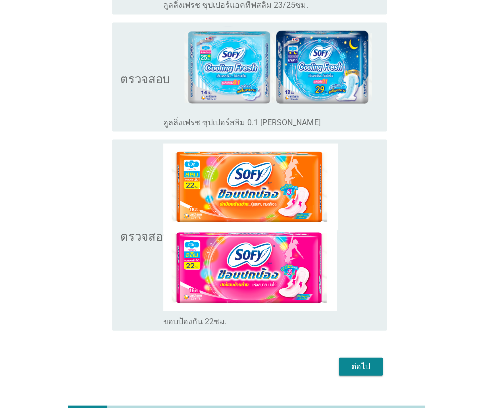
click at [349, 360] on div "ต่อไป" at bounding box center [361, 366] width 28 height 12
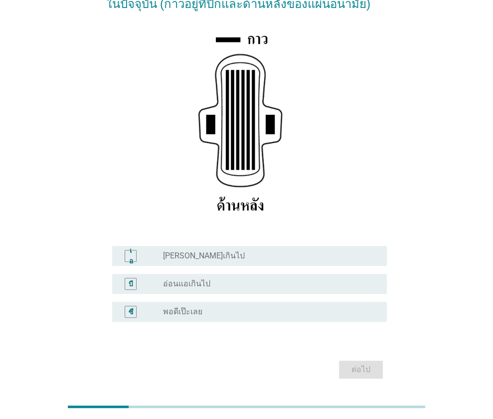
scroll to position [112, 0]
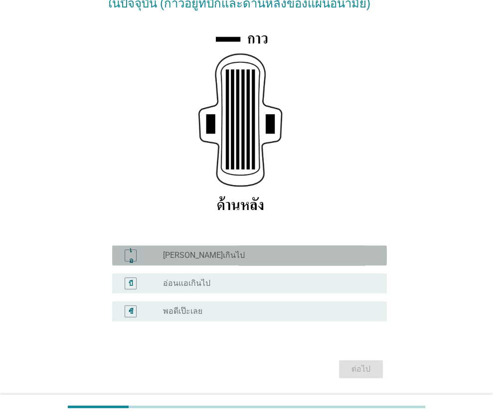
click at [263, 253] on div "ปุ่มวิทยุไม่ได้เลือก แข็งแกร่งเกินไป" at bounding box center [267, 255] width 208 height 10
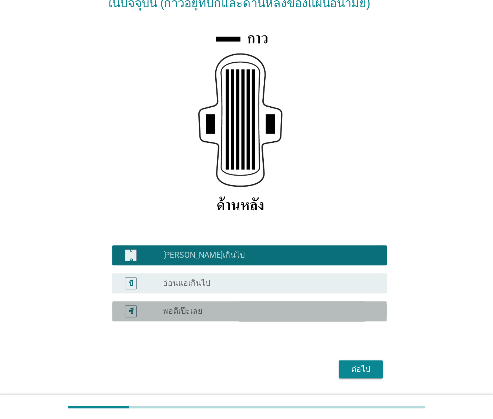
click at [244, 311] on div "ปุ่มวิทยุไม่ได้เลือก พอดีเป๊ะเลย" at bounding box center [267, 311] width 208 height 10
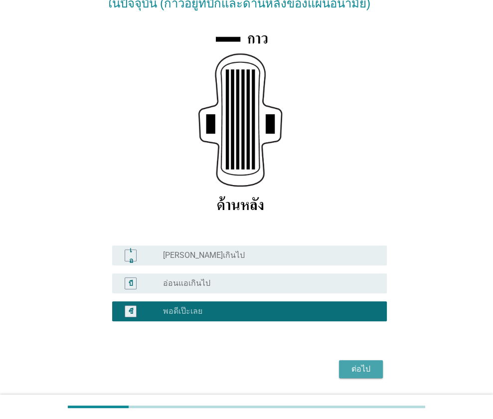
click at [345, 366] on button "ต่อไป" at bounding box center [361, 369] width 44 height 18
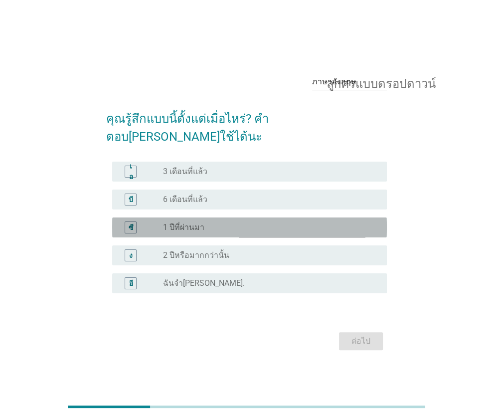
click at [254, 221] on div "ปุ่มวิทยุไม่ได้เลือก 1 ปีที่ผ่านมา" at bounding box center [271, 227] width 216 height 12
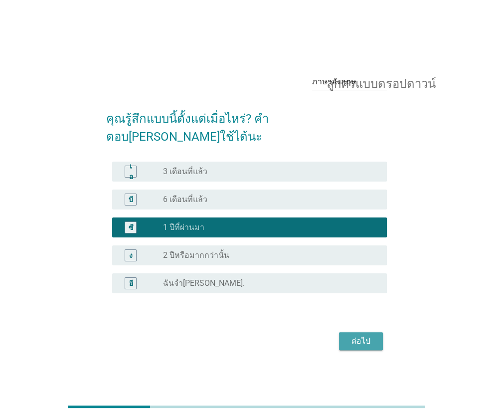
click at [357, 336] on font "ต่อไป" at bounding box center [361, 340] width 19 height 9
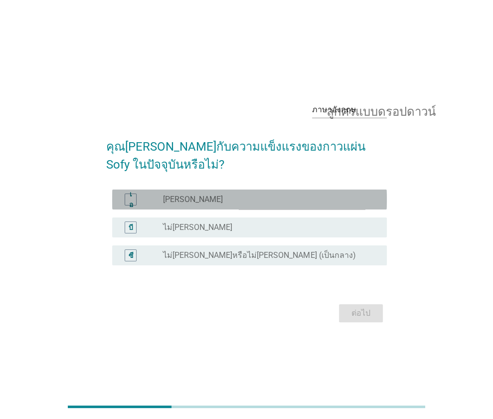
click at [292, 195] on div "ปุ่มวิทยุไม่ได้เลือก พอใจ" at bounding box center [267, 200] width 208 height 10
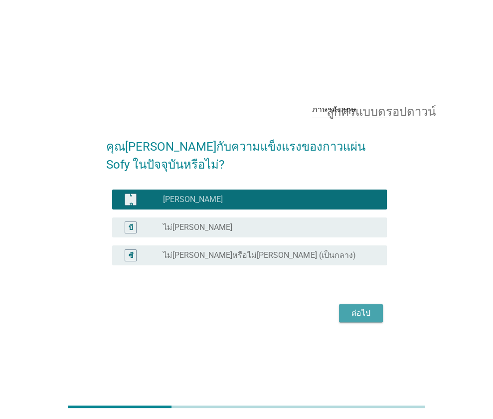
click at [351, 313] on div "ต่อไป" at bounding box center [361, 313] width 28 height 12
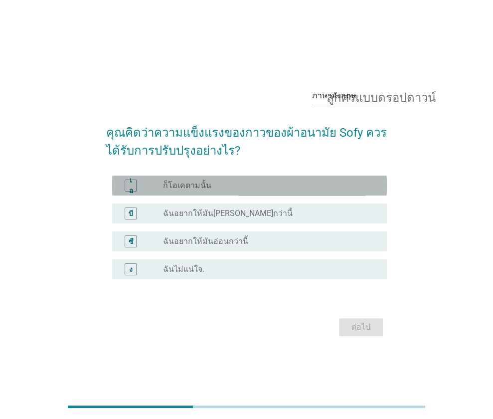
click at [291, 185] on div "ปุ่มวิทยุไม่ได้เลือก ก็โอเคตามนั้น" at bounding box center [267, 186] width 208 height 10
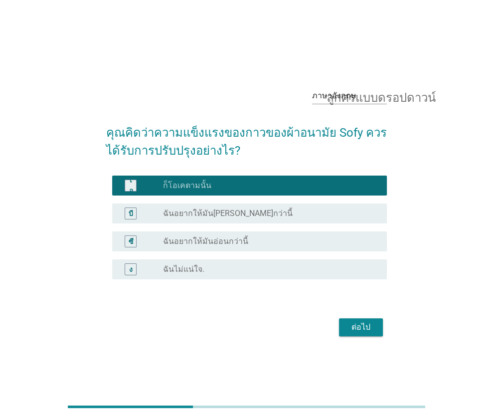
click at [352, 323] on font "ต่อไป" at bounding box center [361, 326] width 19 height 9
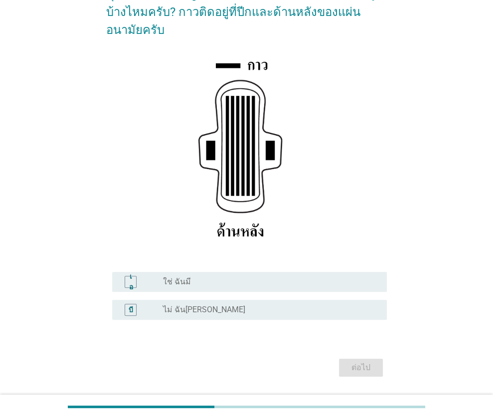
scroll to position [110, 0]
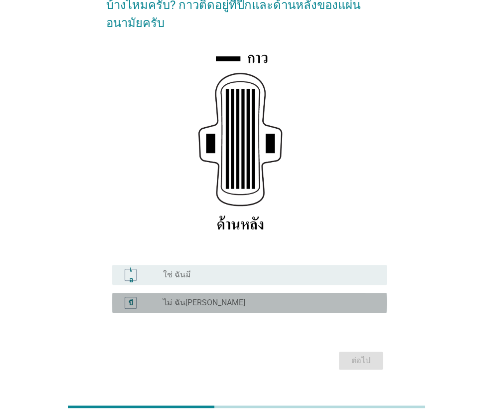
click at [283, 294] on div "บี ปุ่มวิทยุไม่ได้เลือก ไม่ ฉันไม่ได้" at bounding box center [249, 303] width 275 height 20
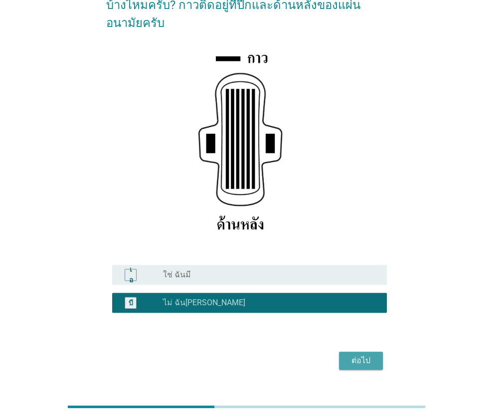
click at [355, 357] on font "ต่อไป" at bounding box center [361, 360] width 19 height 9
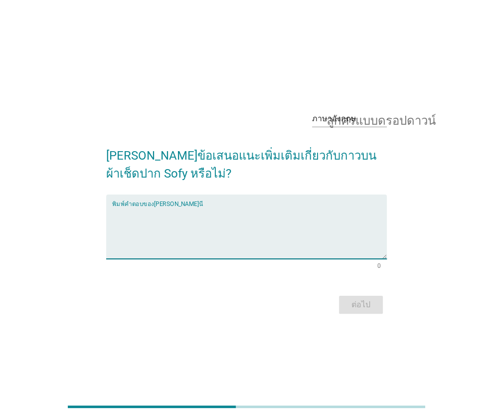
click at [224, 228] on textarea "พิมพ์คำตอบของคุณที่นี่" at bounding box center [249, 232] width 275 height 52
type textarea "ไม่มีค่ะ ดีอยู่แล้ว"
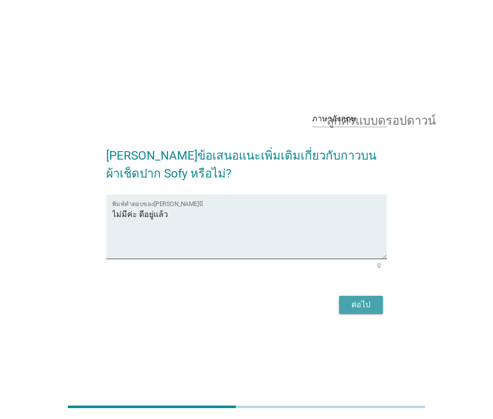
click at [363, 300] on font "ต่อไป" at bounding box center [361, 304] width 19 height 9
